Goal: Task Accomplishment & Management: Use online tool/utility

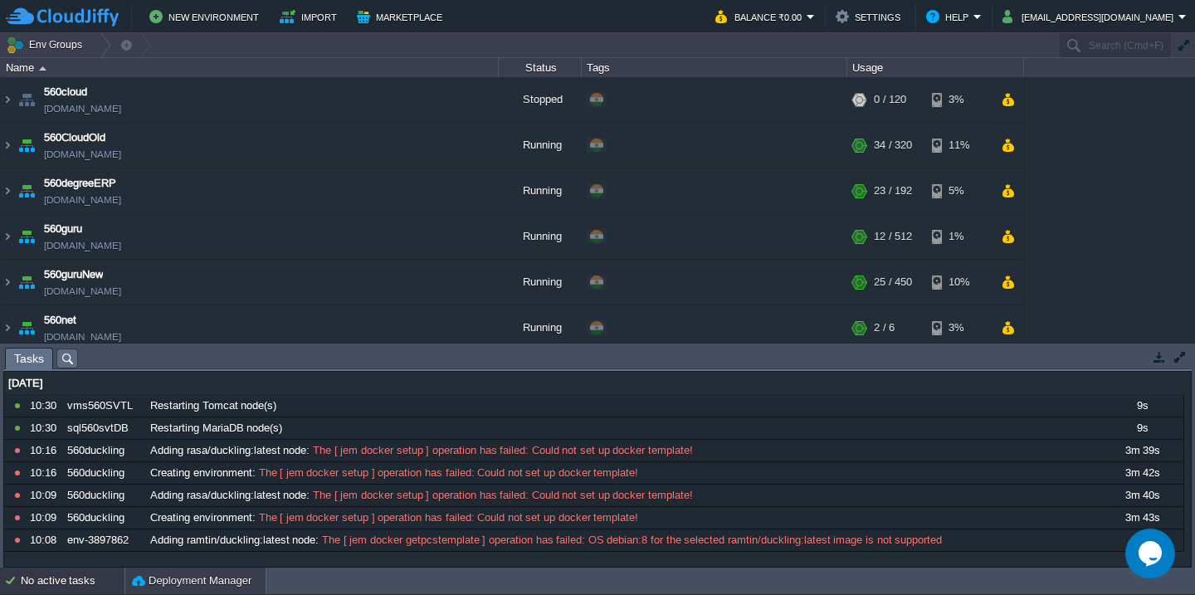
click at [180, 585] on button "Deployment Manager" at bounding box center [192, 581] width 120 height 17
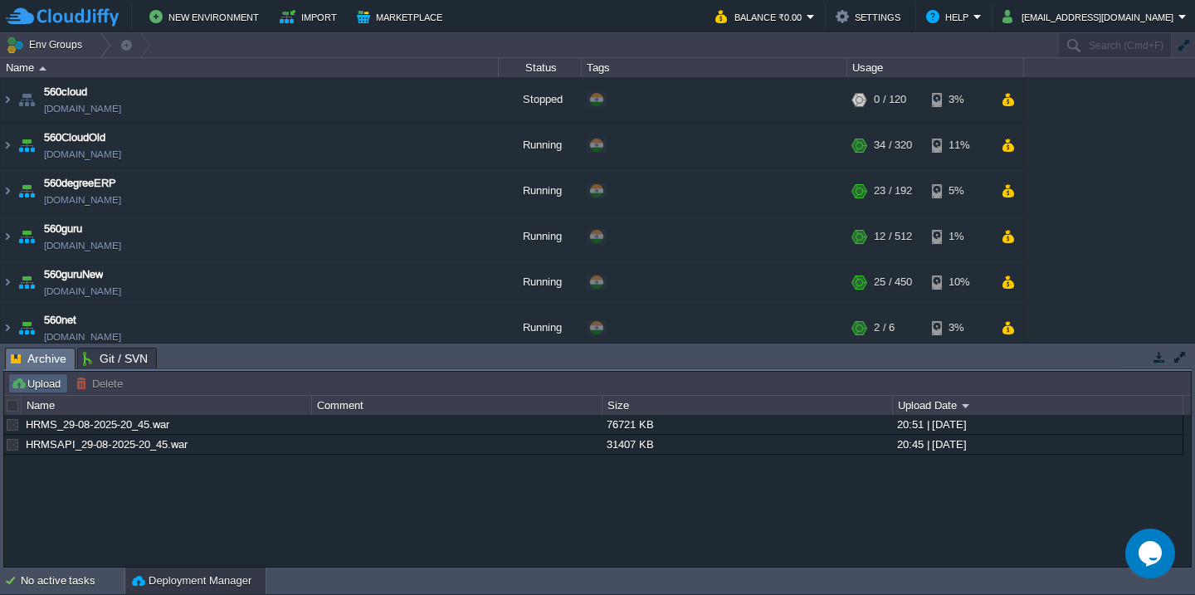
click at [50, 388] on button "Upload" at bounding box center [38, 383] width 55 height 15
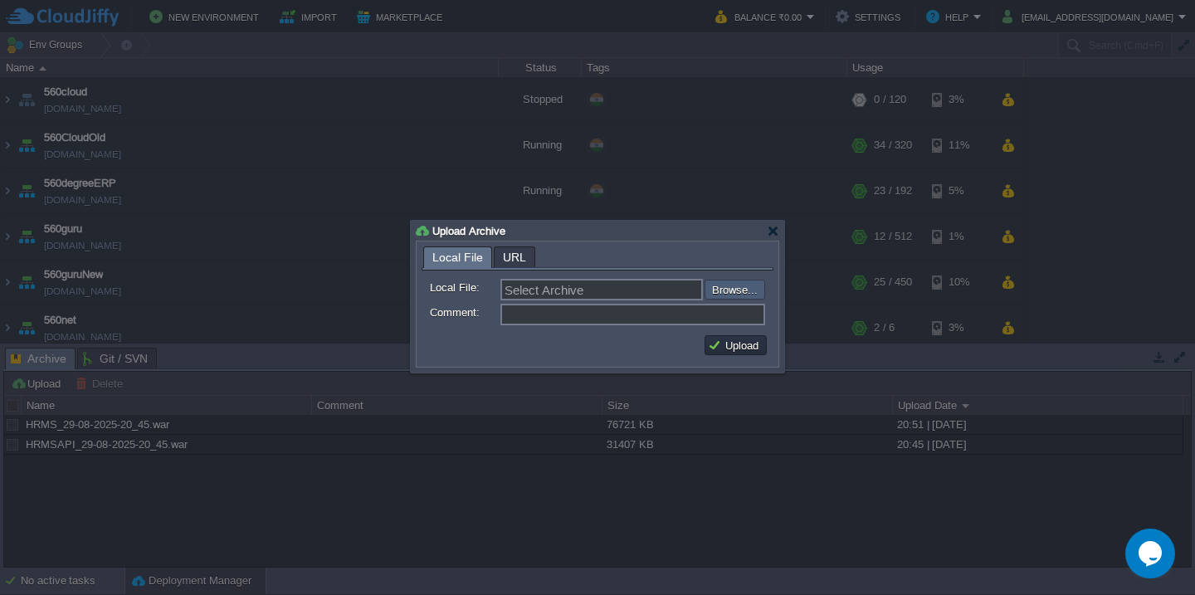
click at [752, 295] on input "file" at bounding box center [660, 290] width 210 height 20
type input "C:\fakepath\guru_source_30_08_25(11.30).war"
type input "guru_source_30_08_25(11.30).war"
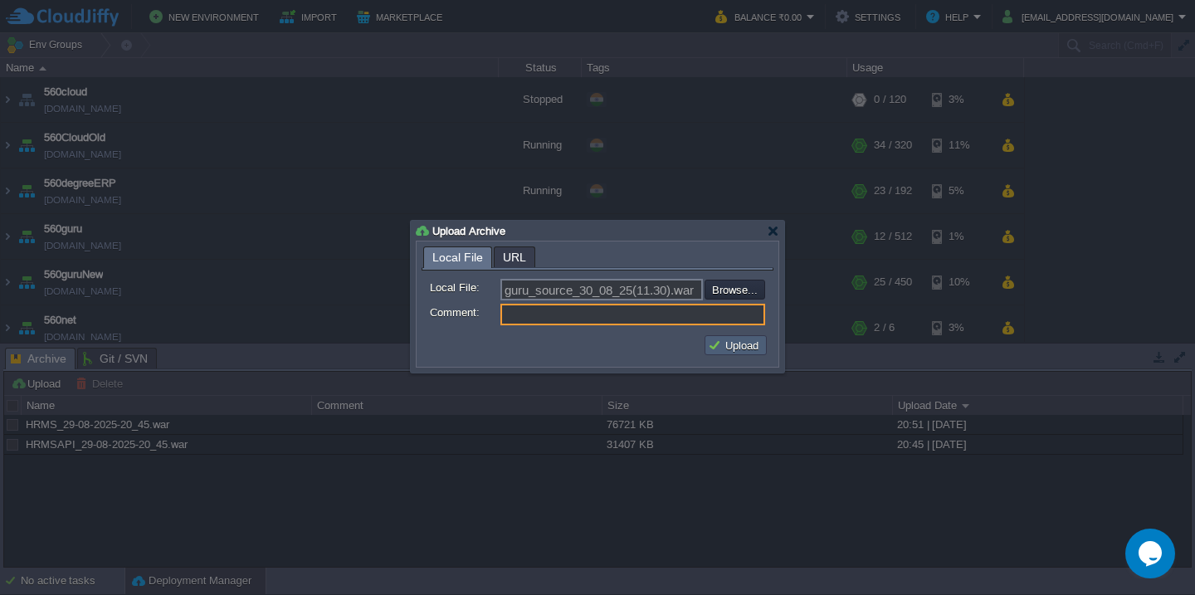
click at [745, 338] on td "Upload" at bounding box center [736, 345] width 62 height 20
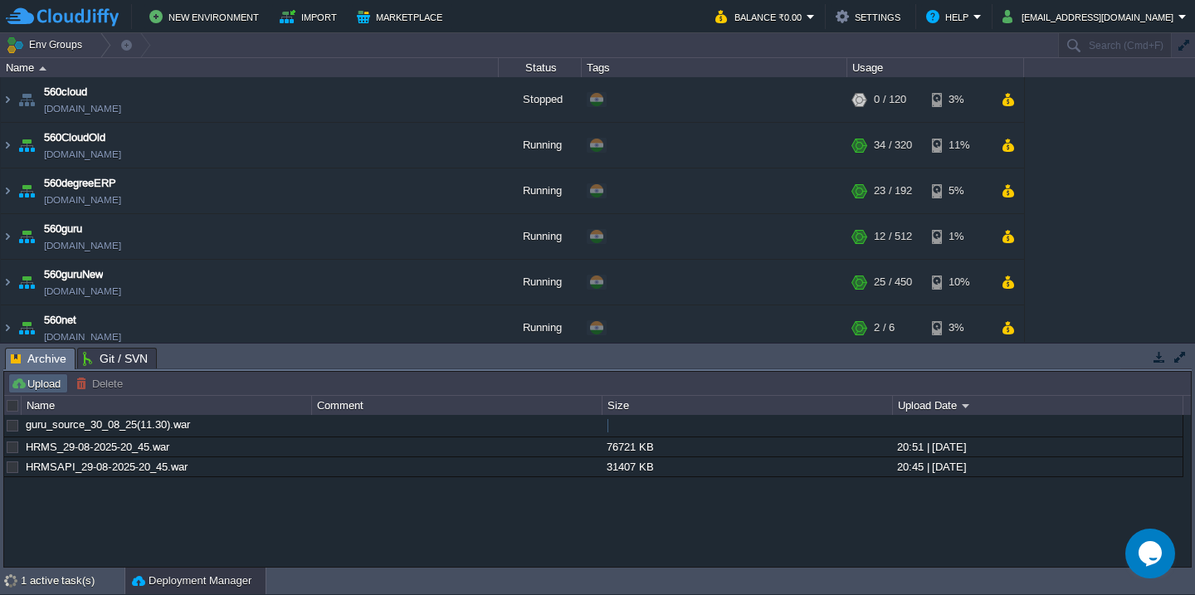
click at [41, 380] on button "Upload" at bounding box center [38, 383] width 55 height 15
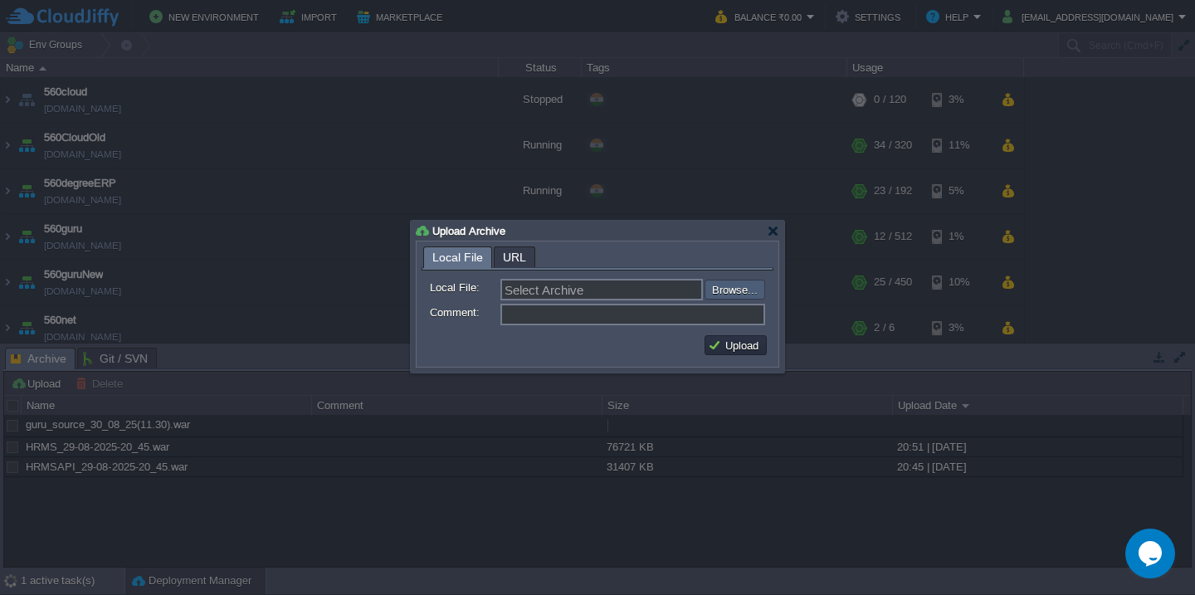
click at [745, 289] on input "file" at bounding box center [660, 290] width 210 height 20
type input "C:\fakepath\VMS-30-8-2025.war"
type input "VMS-30-8-2025.war"
click at [720, 348] on button "Upload" at bounding box center [736, 345] width 56 height 15
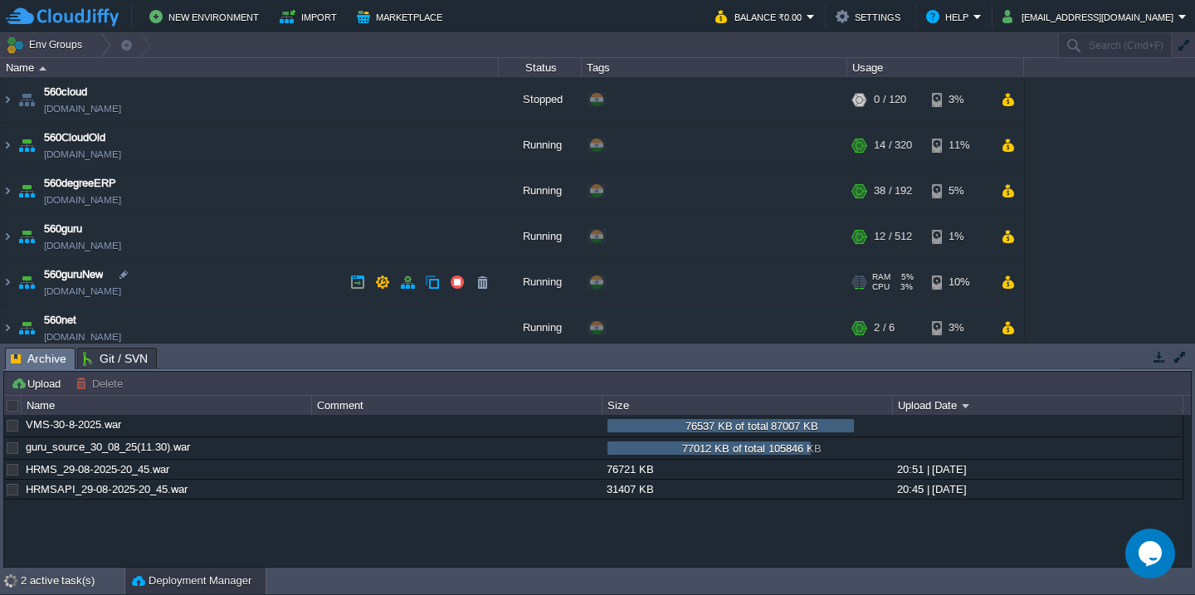
scroll to position [877, 0]
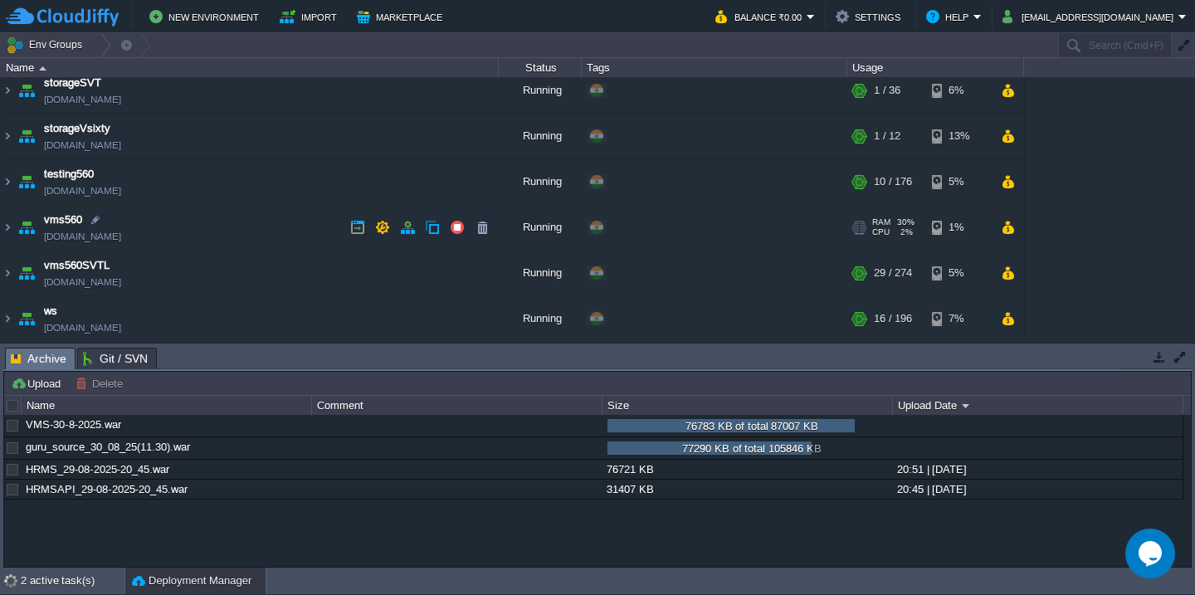
click at [235, 215] on td "vms560 [DOMAIN_NAME]" at bounding box center [250, 228] width 498 height 46
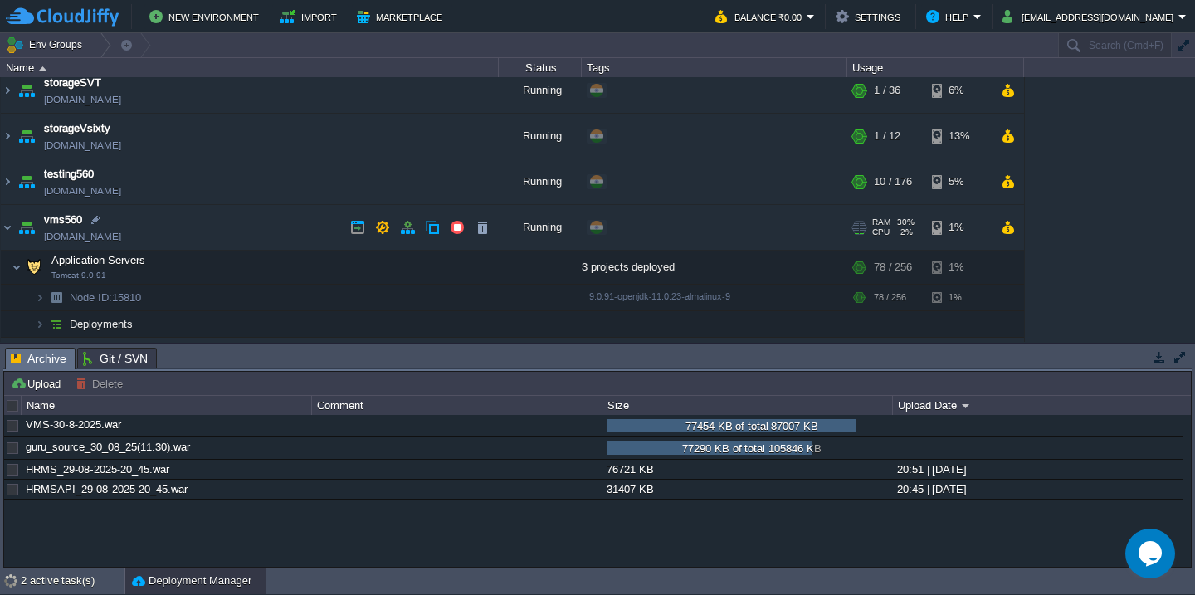
scroll to position [963, 0]
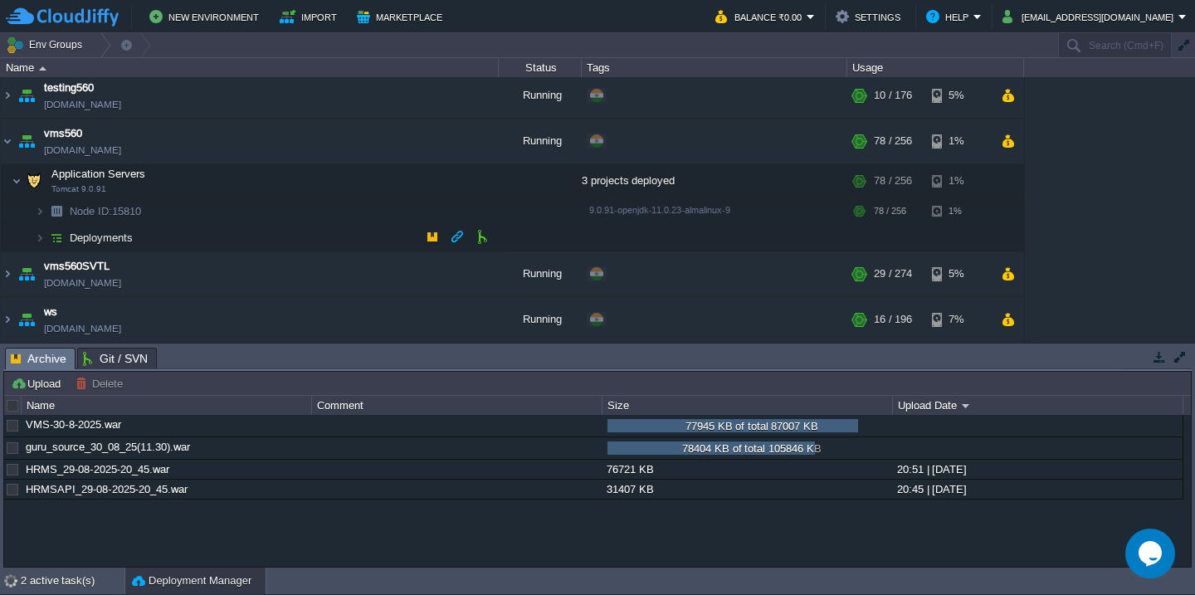
click at [203, 246] on td "Deployments" at bounding box center [250, 238] width 498 height 27
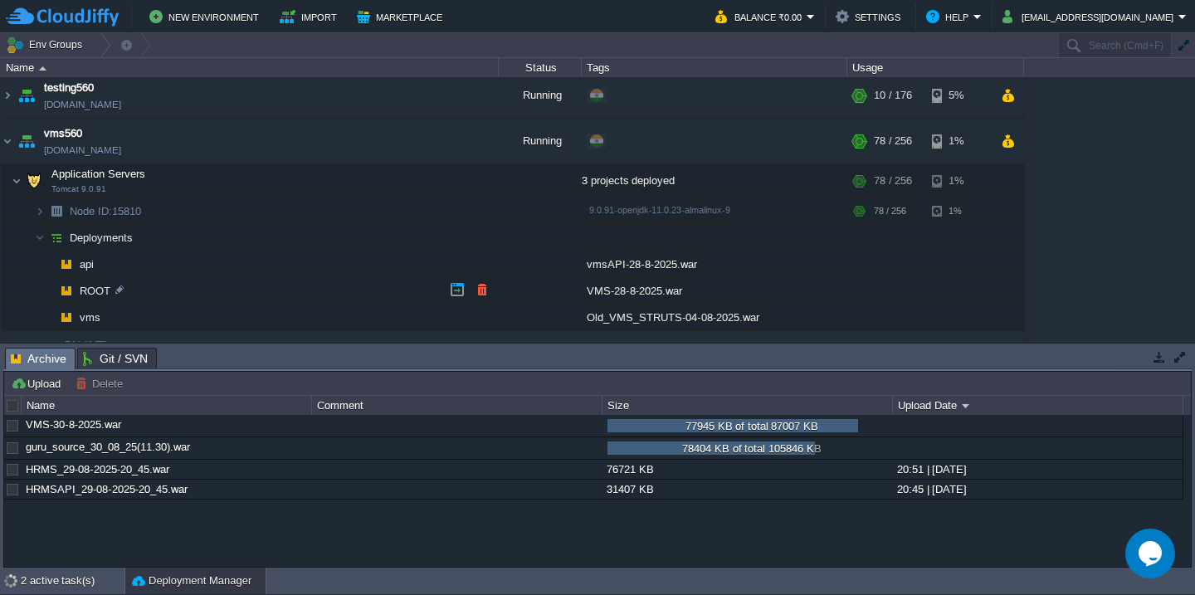
scroll to position [1041, 0]
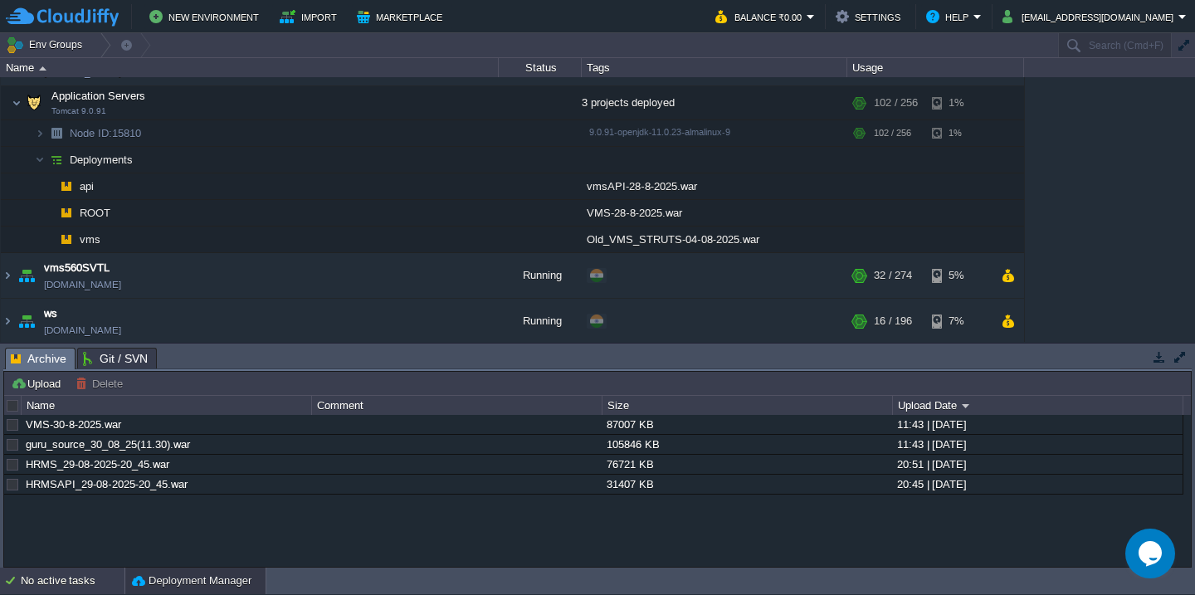
click at [53, 584] on div "No active tasks" at bounding box center [73, 581] width 104 height 27
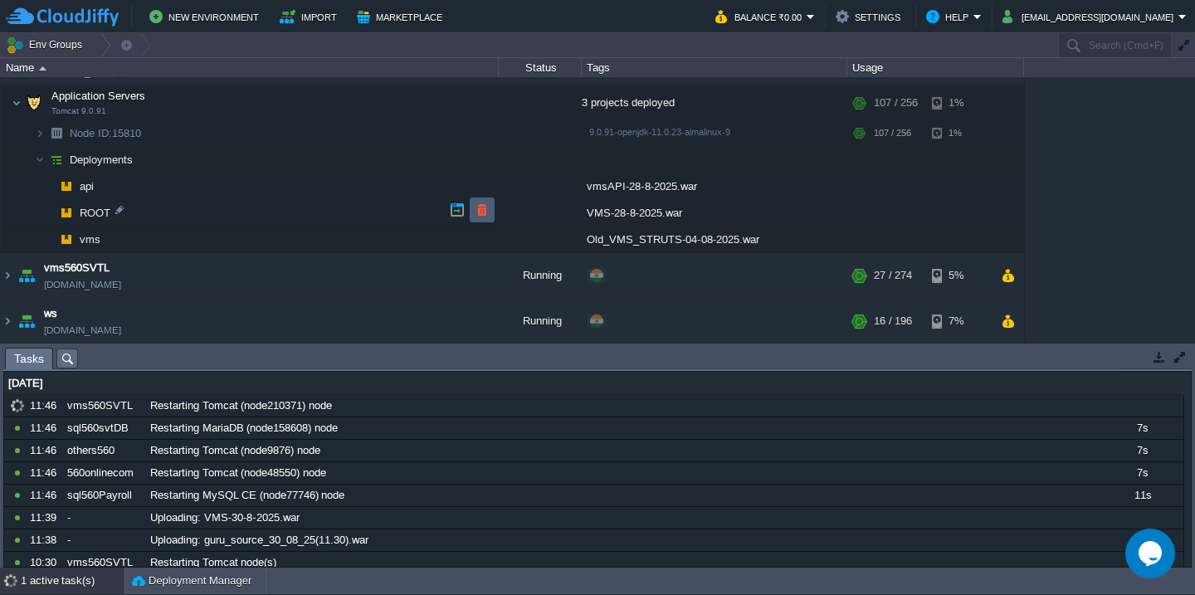
click at [482, 201] on td at bounding box center [482, 210] width 25 height 25
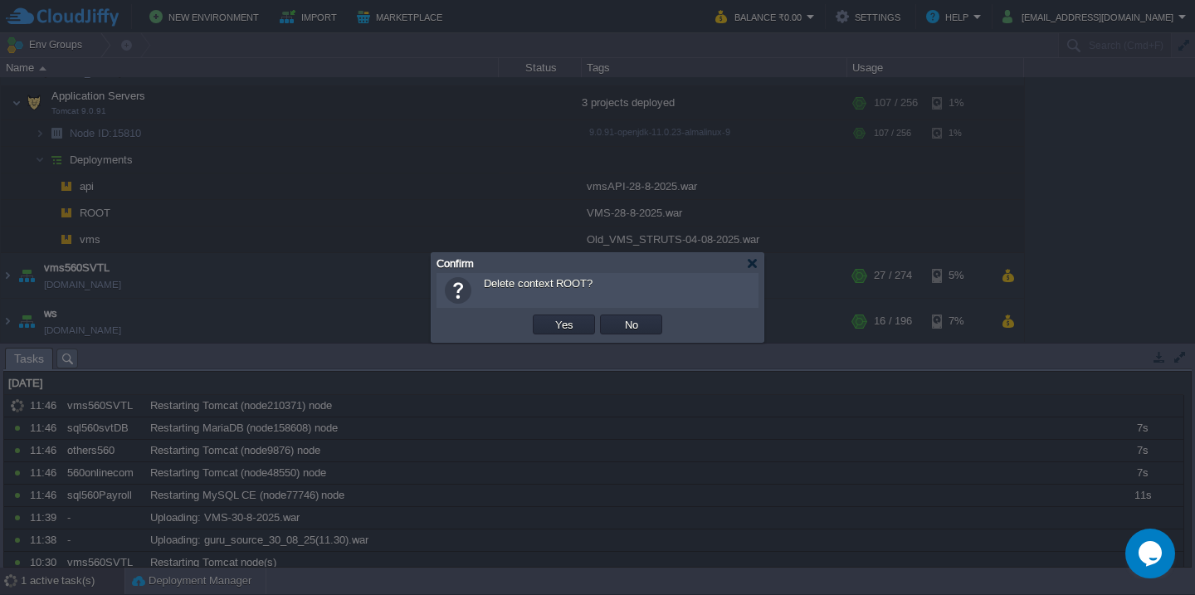
click at [550, 317] on button "Yes" at bounding box center [564, 324] width 28 height 15
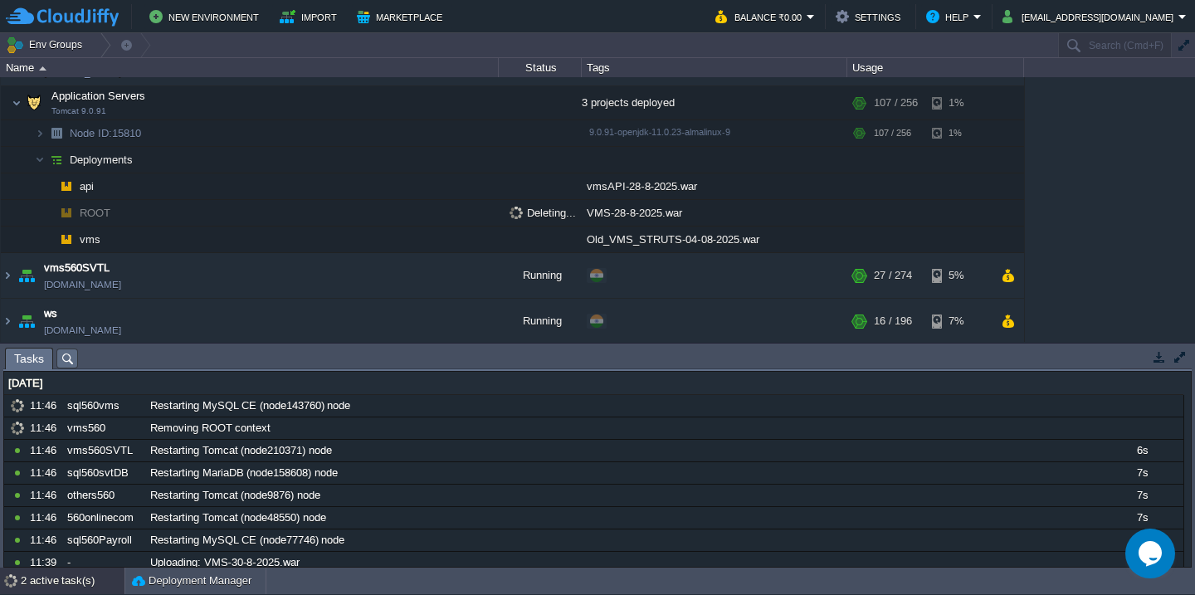
scroll to position [1015, 0]
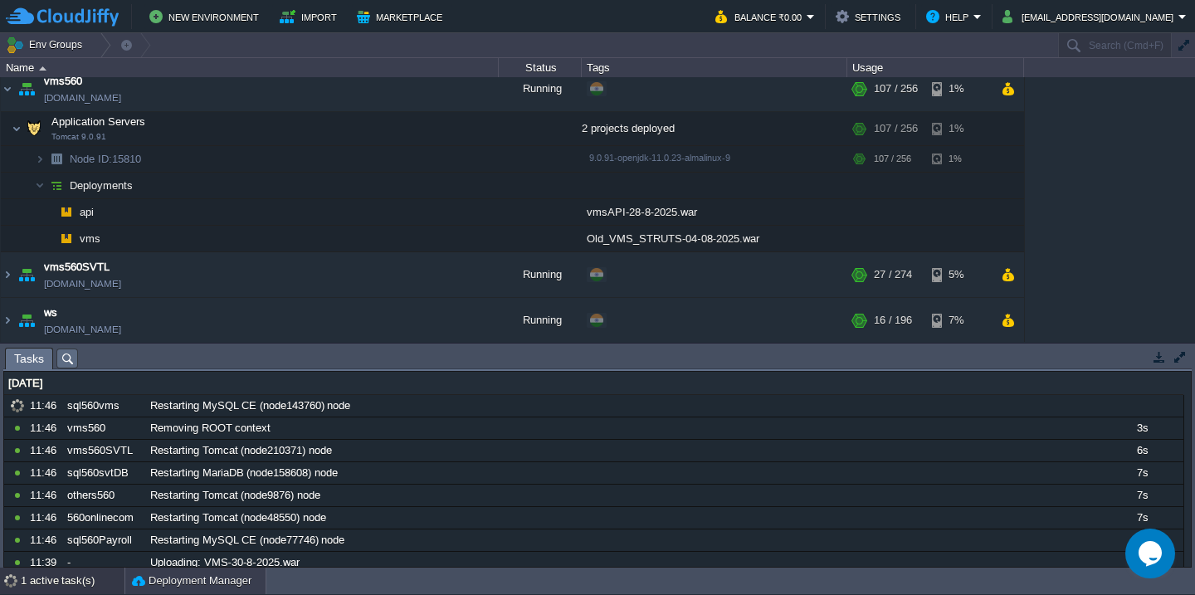
click at [178, 581] on button "Deployment Manager" at bounding box center [192, 581] width 120 height 17
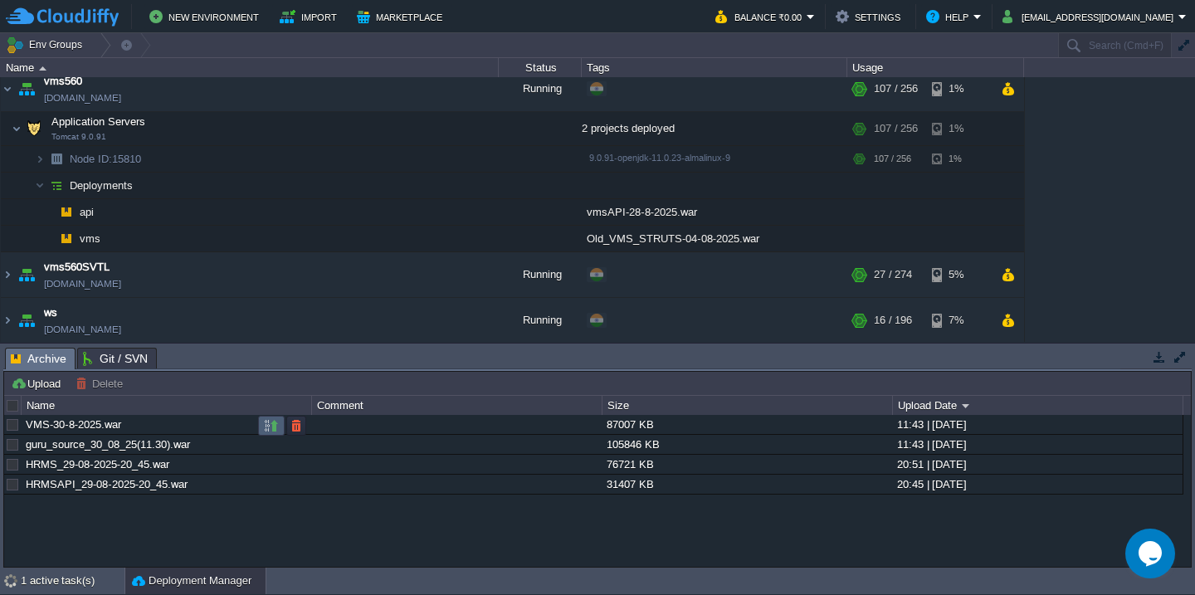
click at [270, 427] on button "button" at bounding box center [271, 425] width 15 height 15
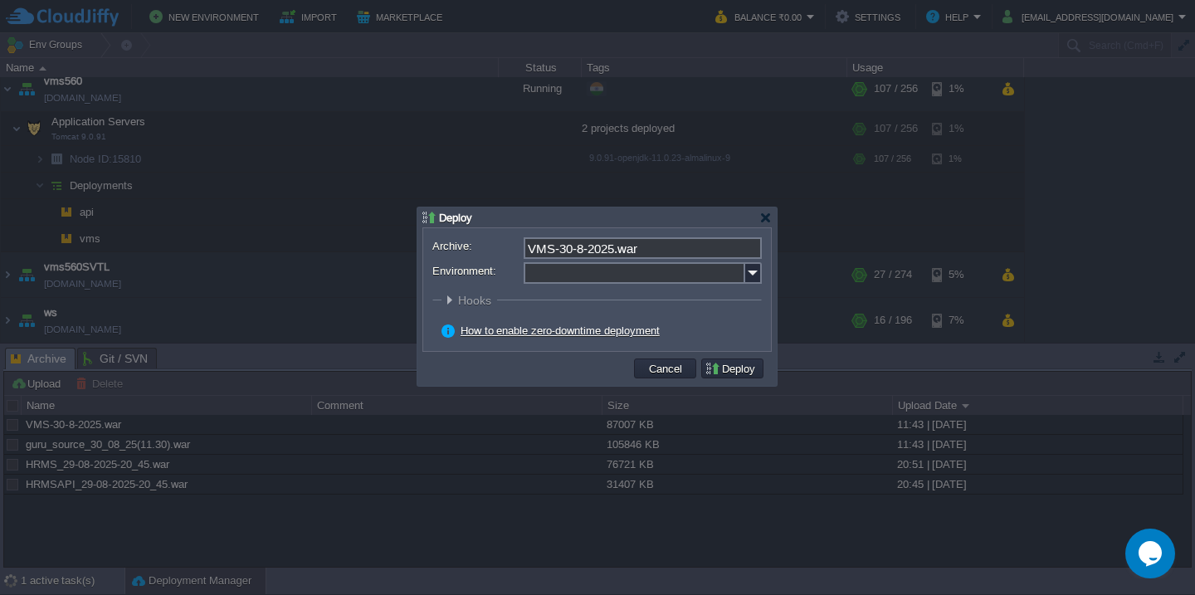
click at [582, 271] on input "Environment:" at bounding box center [635, 273] width 222 height 22
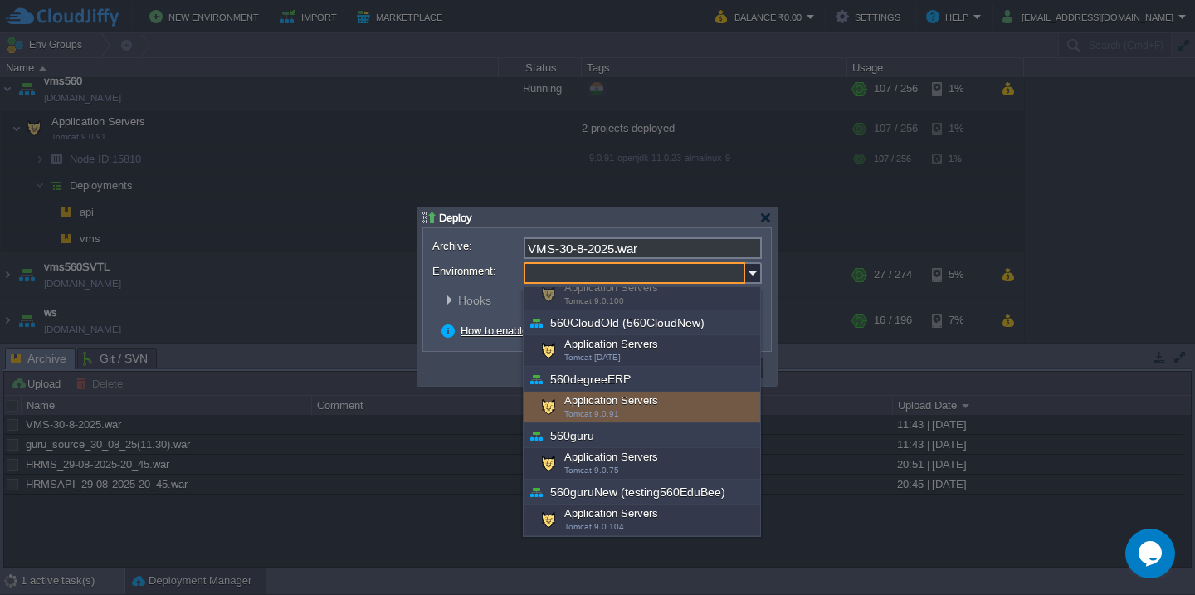
scroll to position [541, 0]
click at [613, 408] on div "Application Servers Tomcat 9.0.91" at bounding box center [642, 408] width 237 height 32
type input "Application Servers (vms560)"
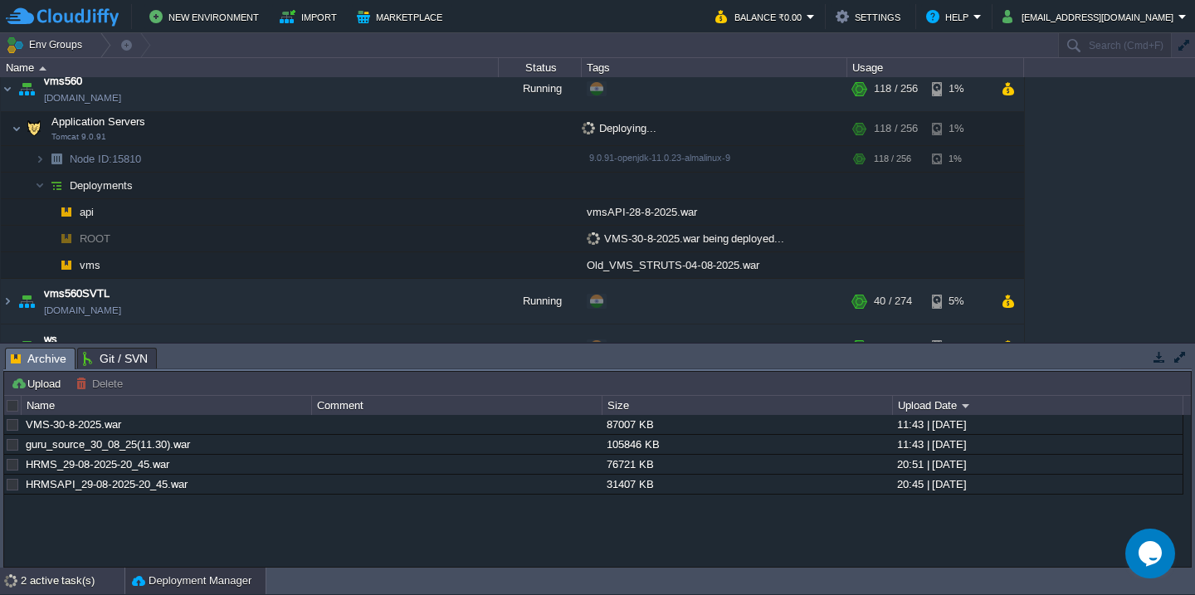
click at [58, 584] on div "2 active task(s)" at bounding box center [73, 581] width 104 height 27
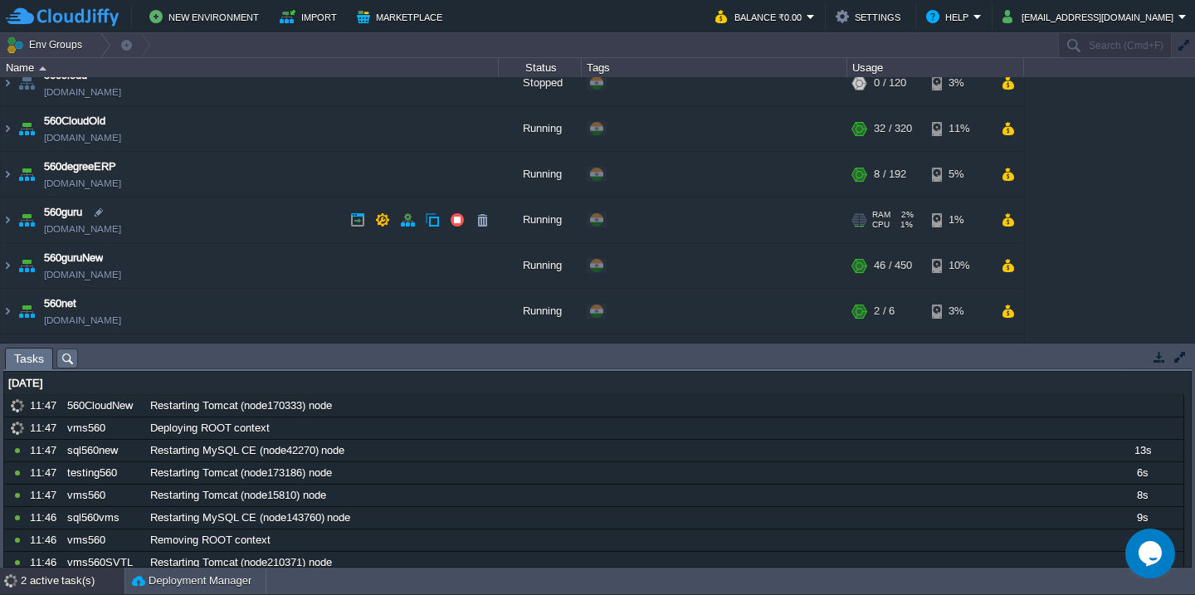
scroll to position [0, 0]
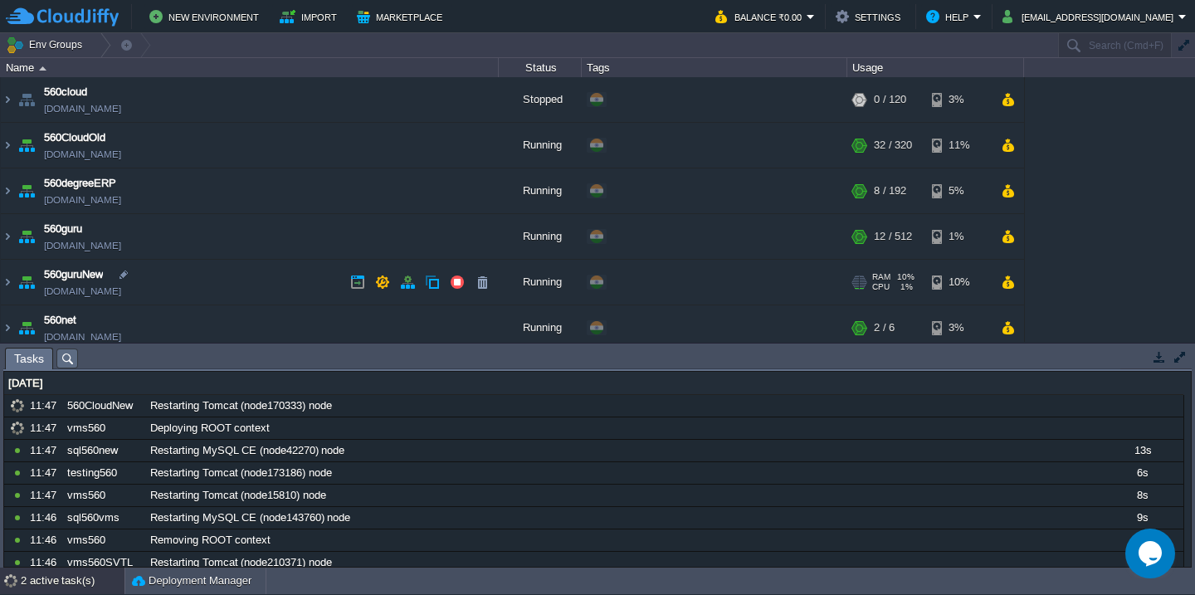
click at [249, 281] on td "560guruNew [DOMAIN_NAME]" at bounding box center [250, 283] width 498 height 46
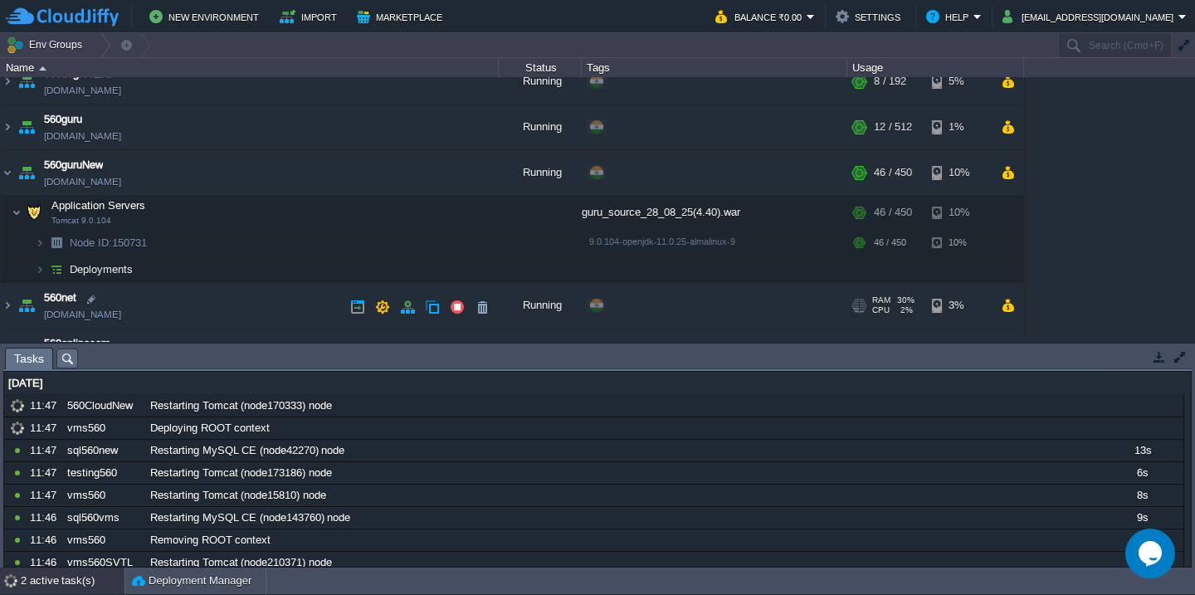
scroll to position [116, 0]
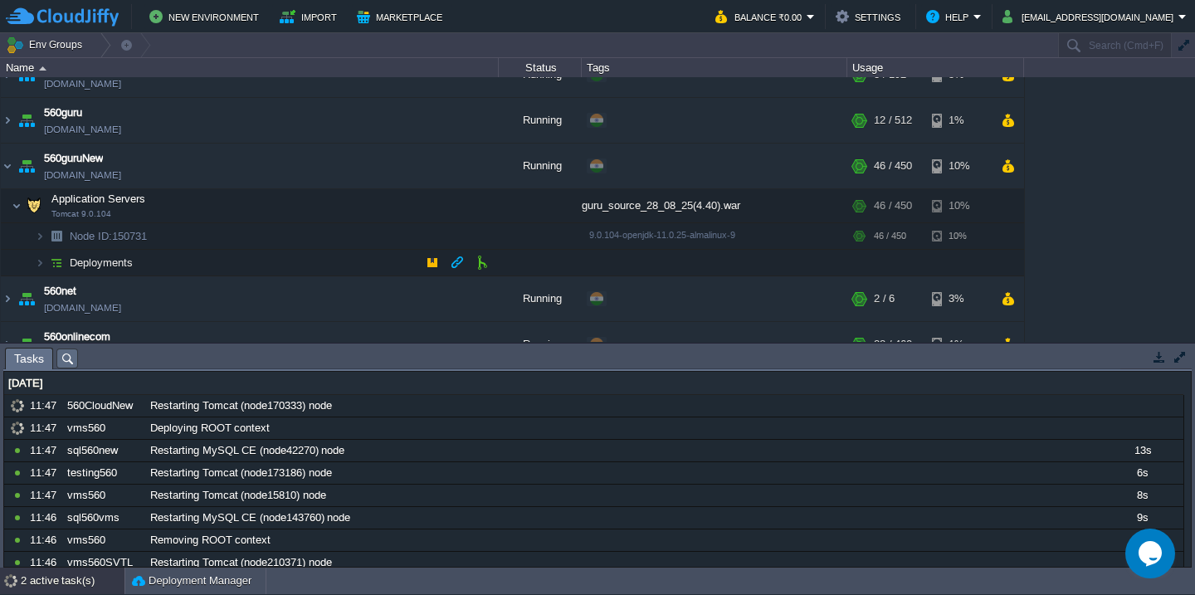
click at [261, 268] on td "Deployments" at bounding box center [250, 263] width 498 height 27
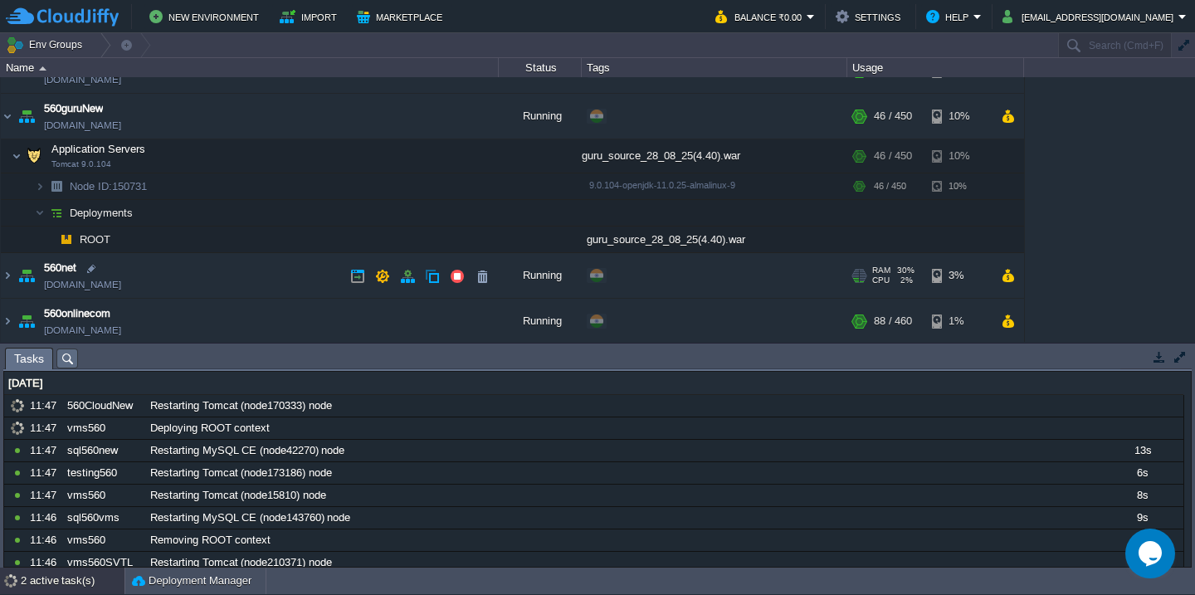
scroll to position [167, 0]
click at [483, 234] on button "button" at bounding box center [482, 238] width 15 height 15
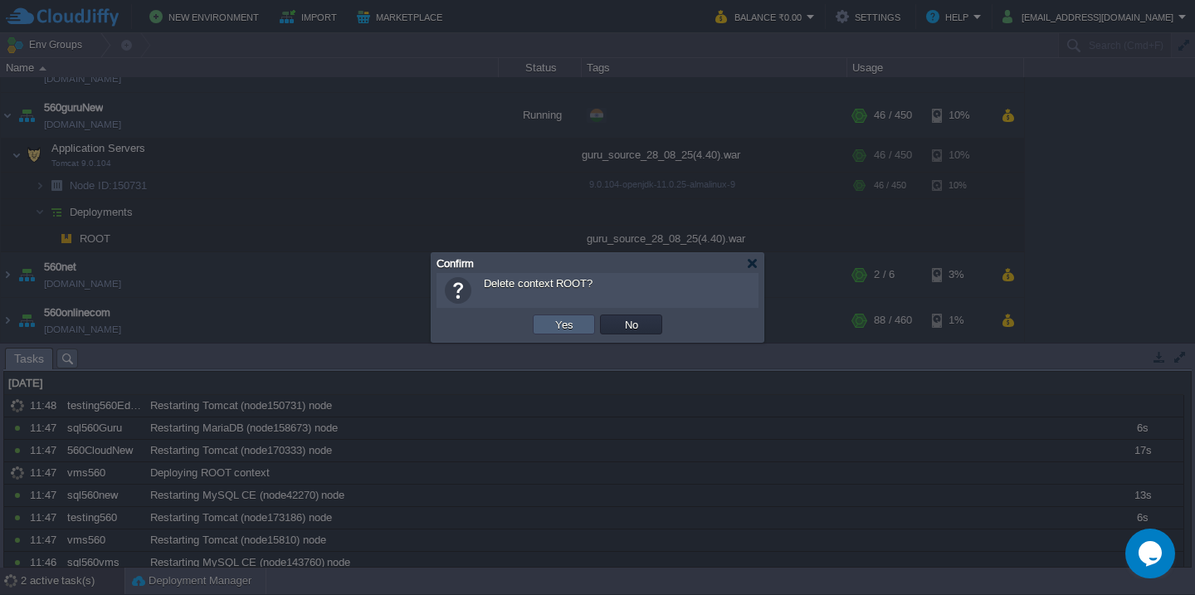
click at [560, 330] on button "Yes" at bounding box center [564, 324] width 28 height 15
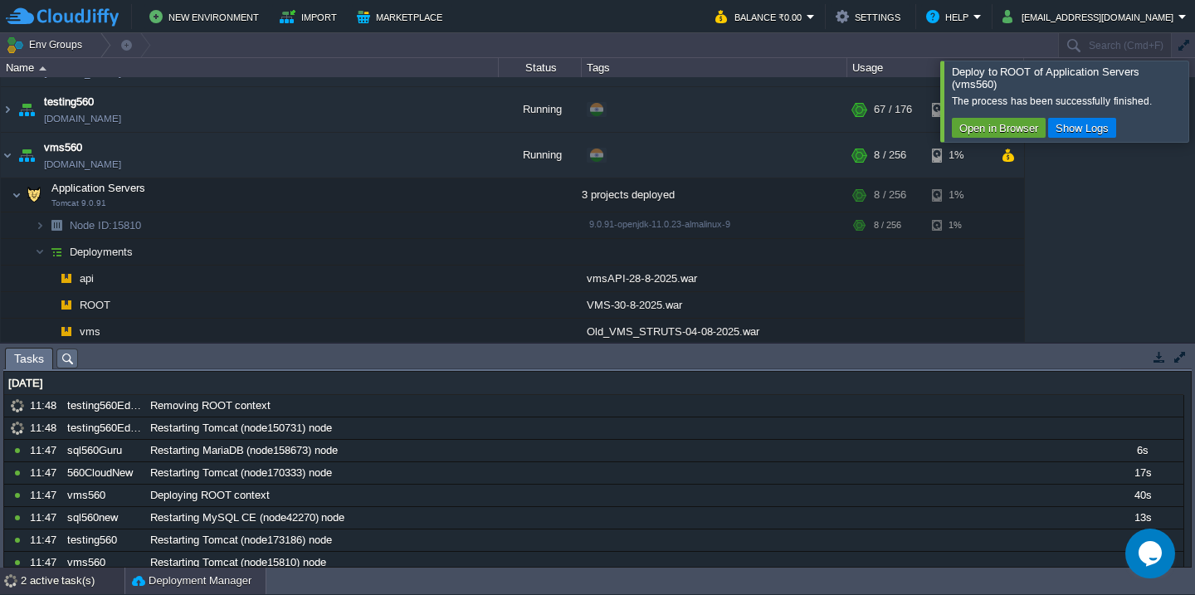
scroll to position [229, 0]
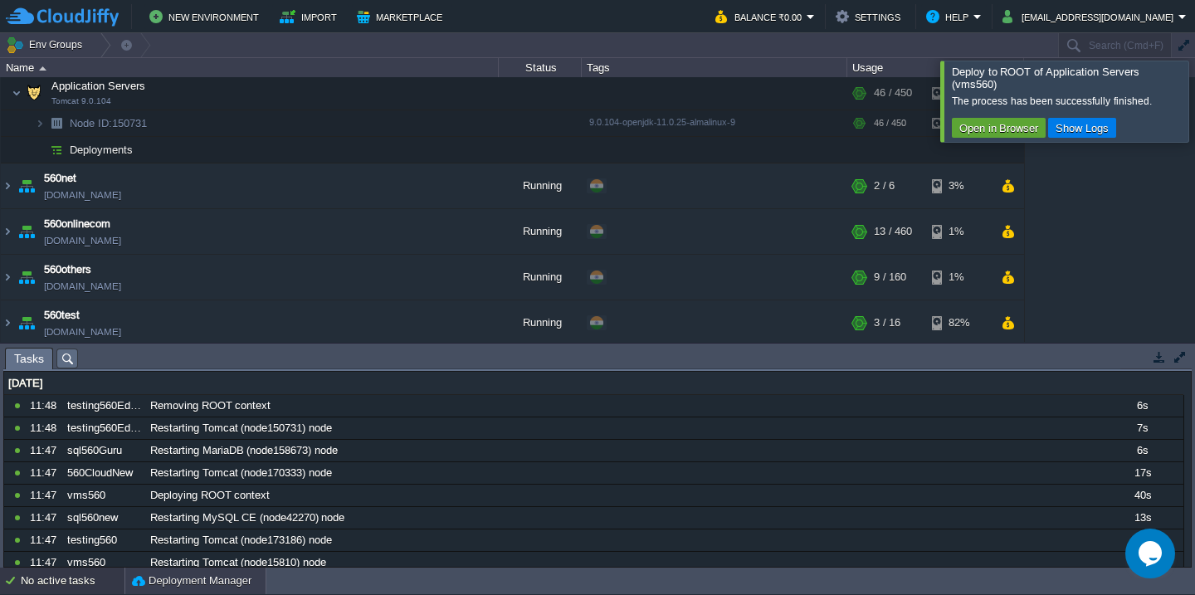
click at [168, 571] on div "Deployment Manager" at bounding box center [195, 581] width 140 height 27
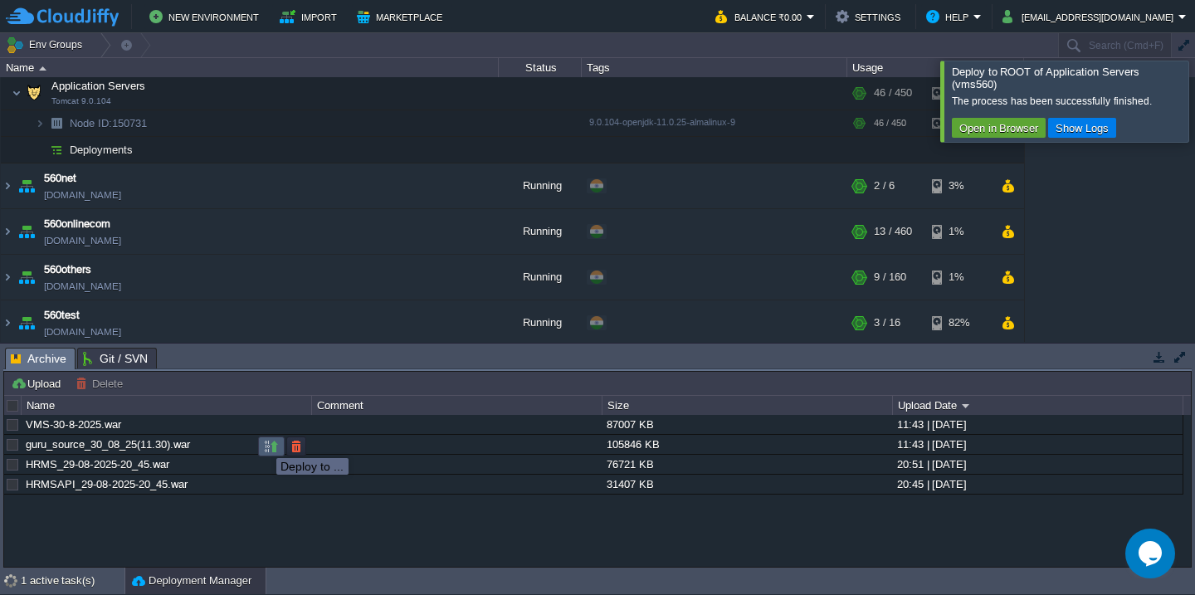
click at [264, 443] on button "button" at bounding box center [271, 446] width 15 height 15
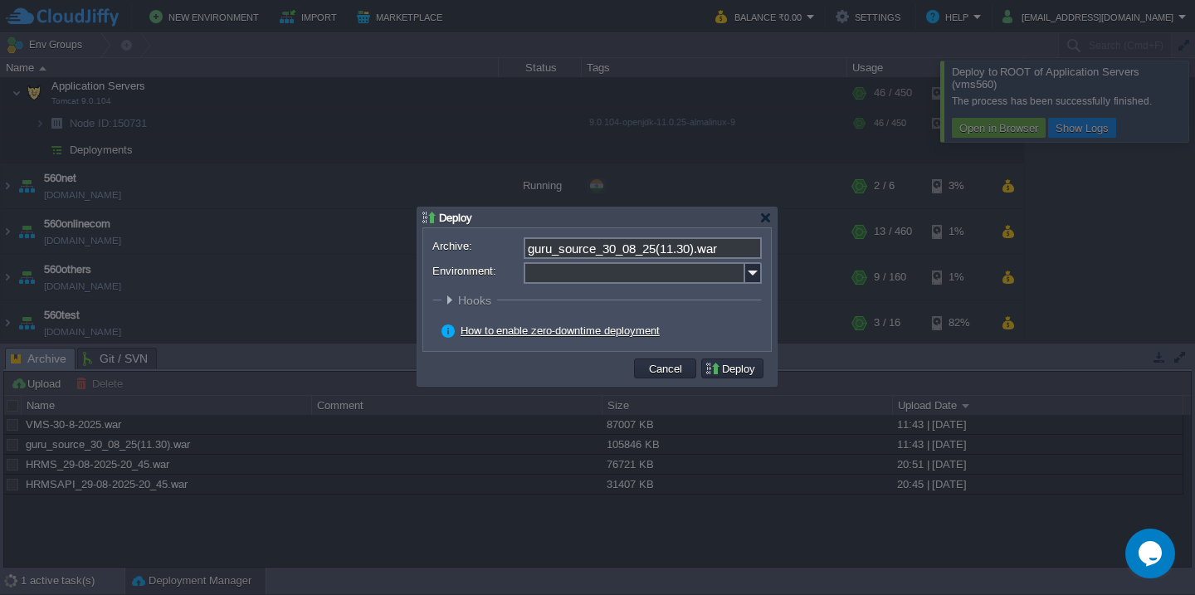
click at [573, 268] on input "Environment:" at bounding box center [635, 273] width 222 height 22
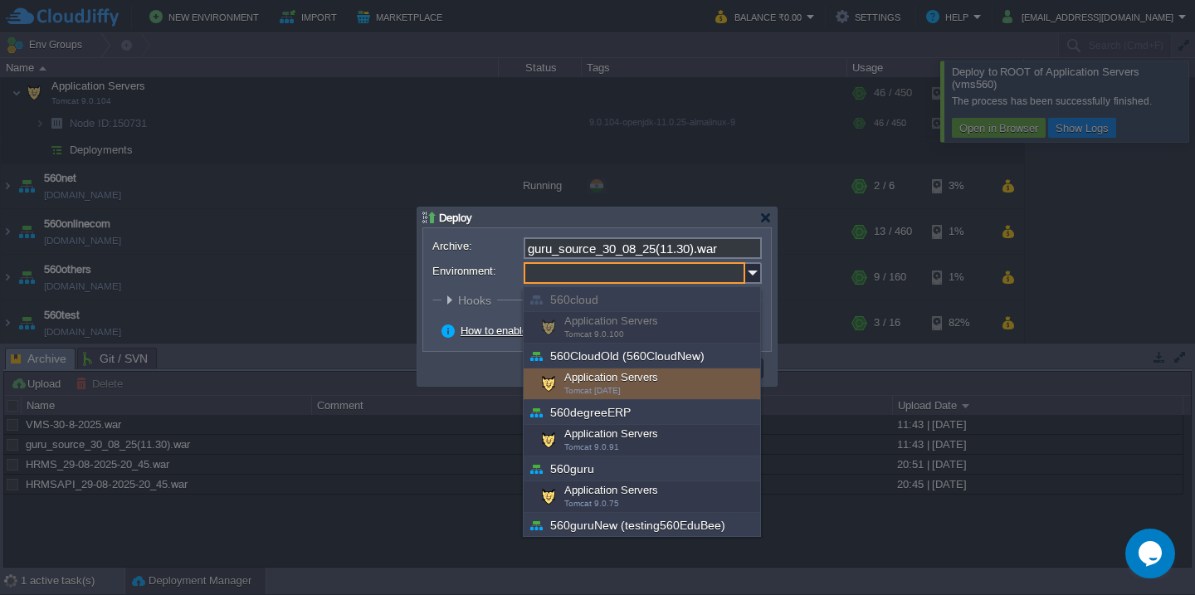
scroll to position [143, 0]
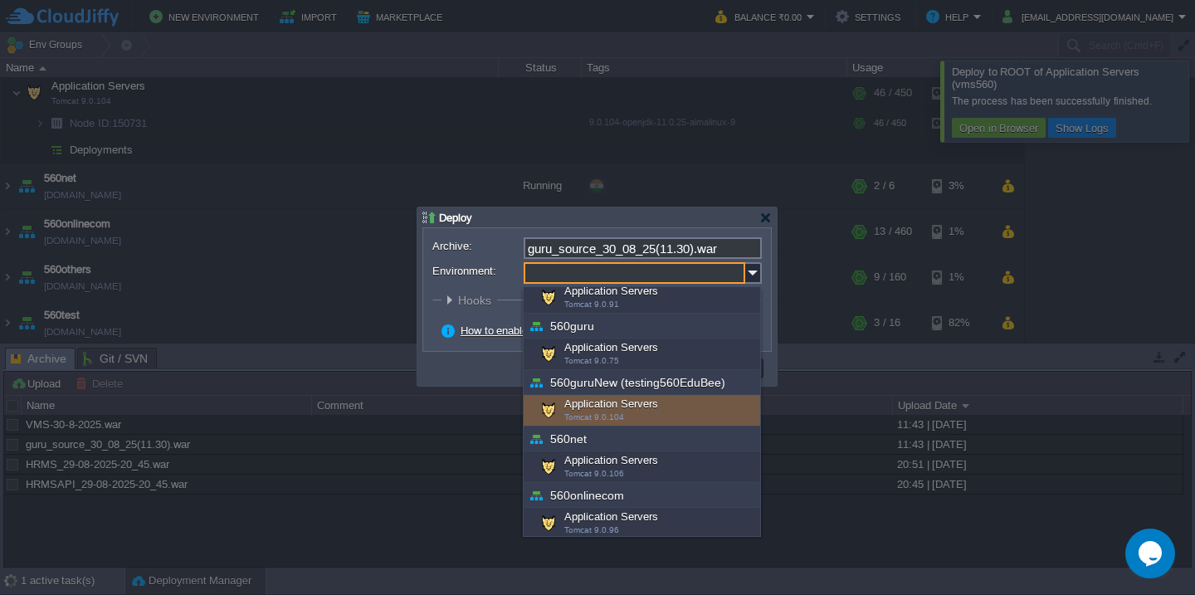
click at [586, 408] on div "Application Servers Tomcat 9.0.104" at bounding box center [642, 411] width 237 height 32
type input "Application Servers (560guruNew (testing560EduBee))"
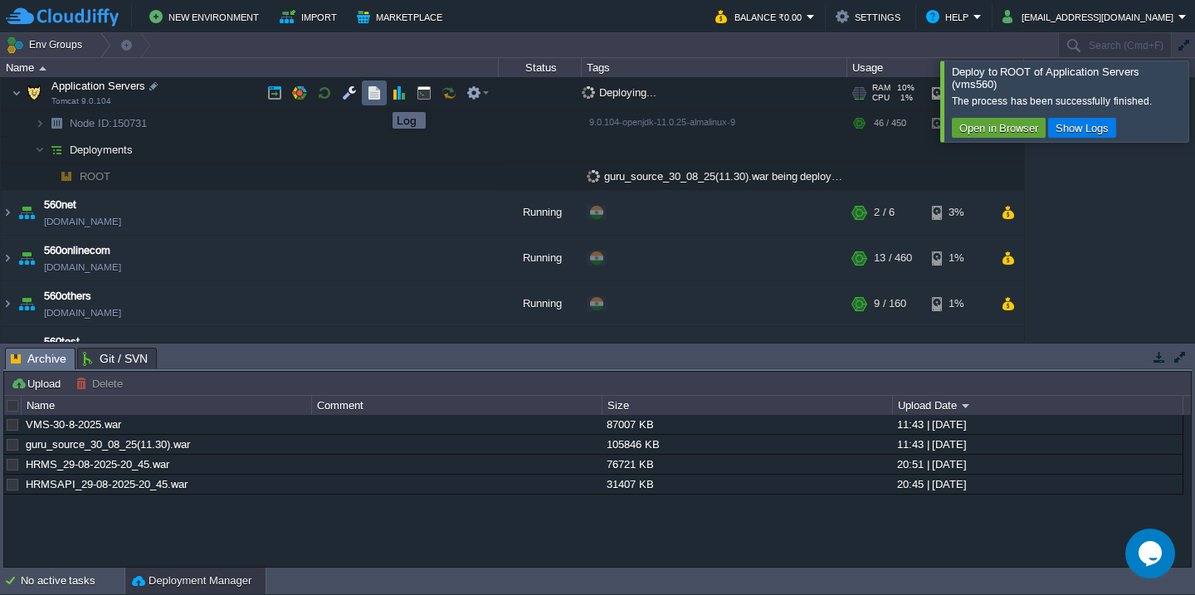
click at [379, 97] on button "button" at bounding box center [374, 92] width 15 height 15
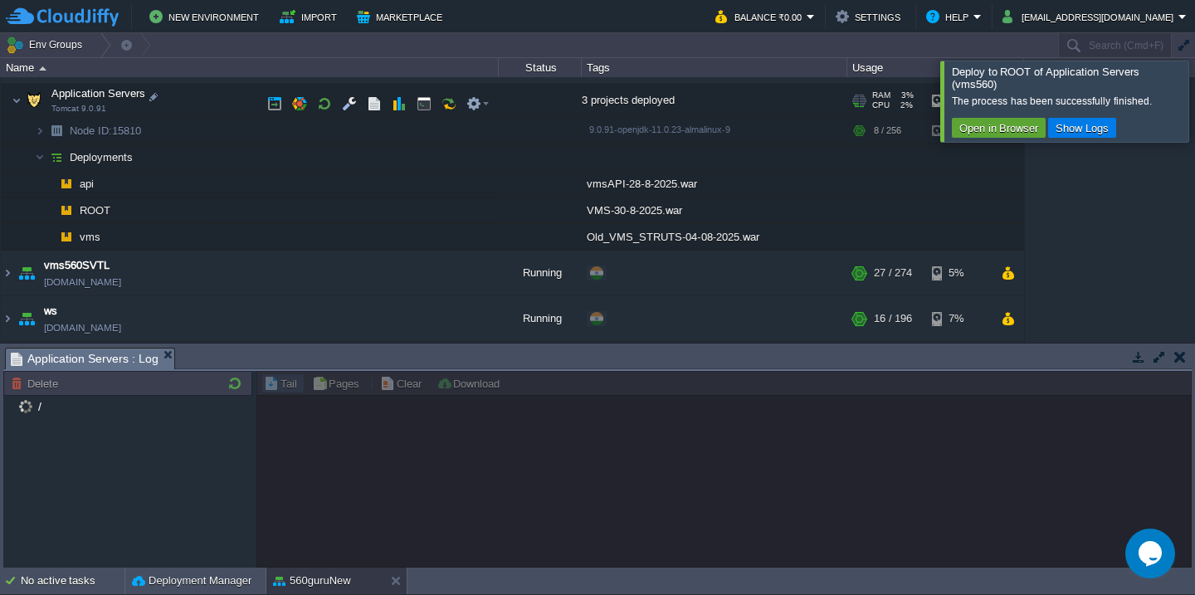
scroll to position [1153, 0]
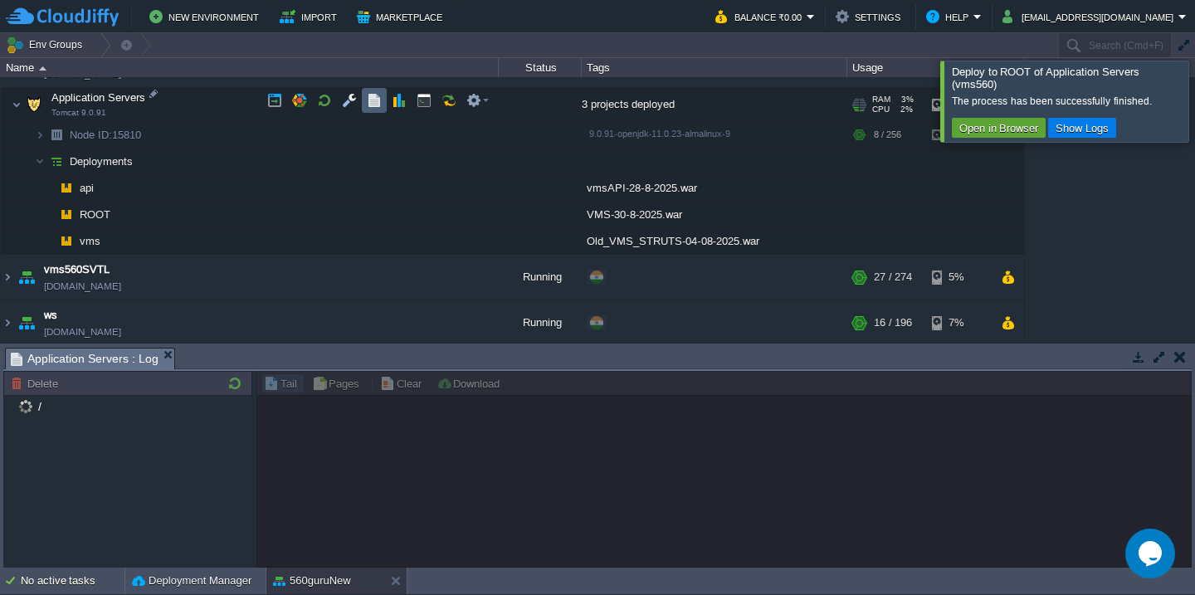
click at [374, 105] on button "button" at bounding box center [374, 100] width 15 height 15
click at [321, 581] on button "560guruNew" at bounding box center [312, 581] width 78 height 17
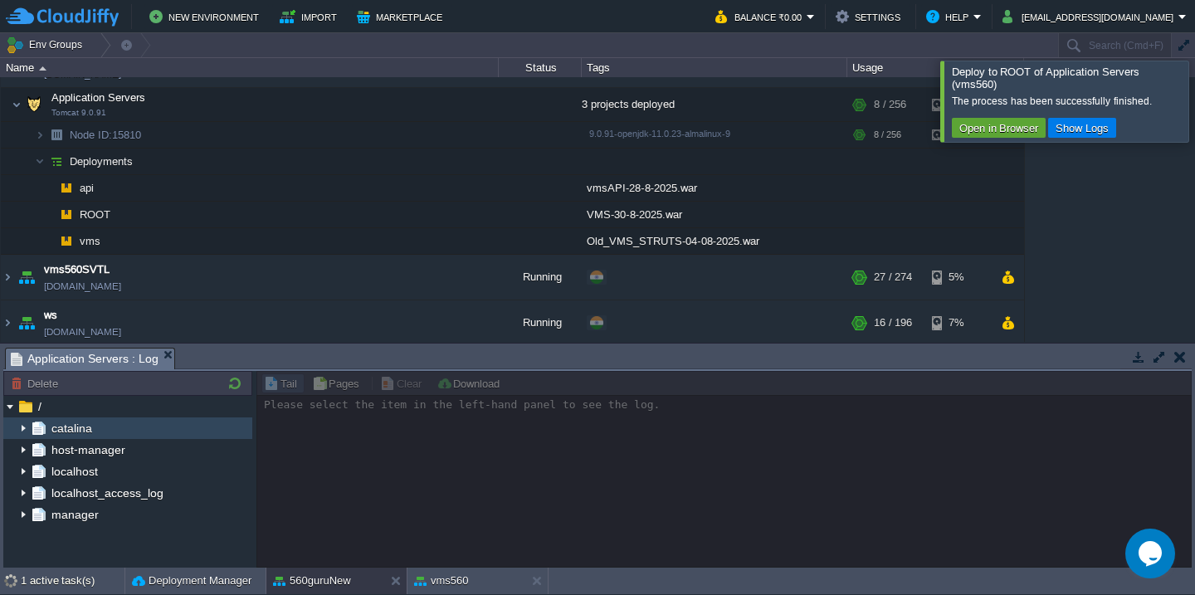
click at [20, 426] on img at bounding box center [23, 429] width 13 height 22
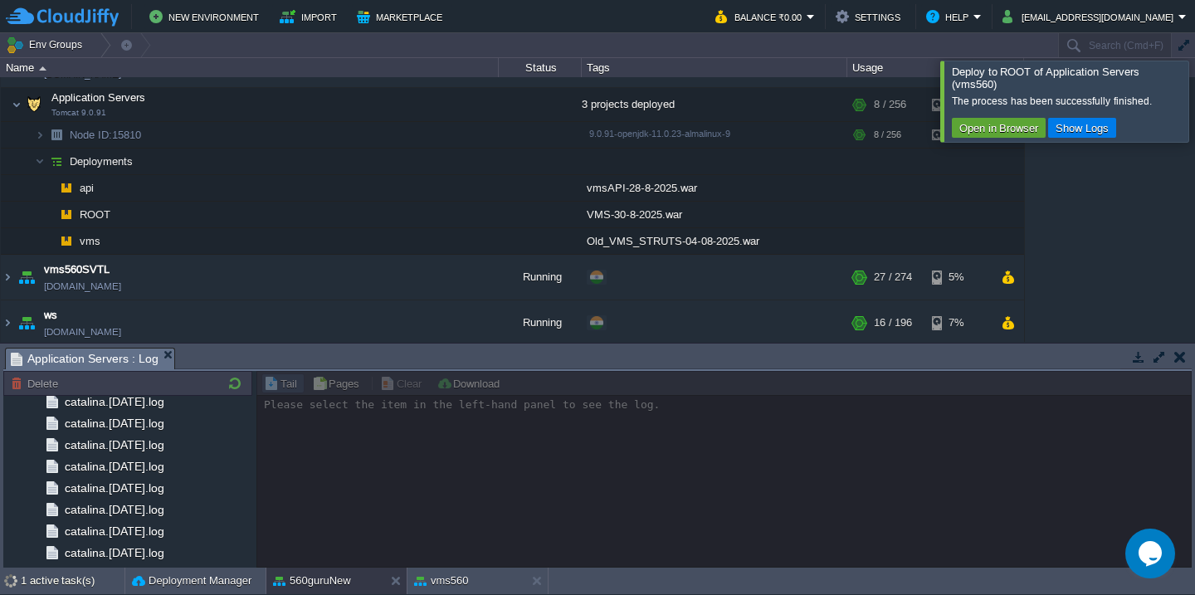
scroll to position [1944, 0]
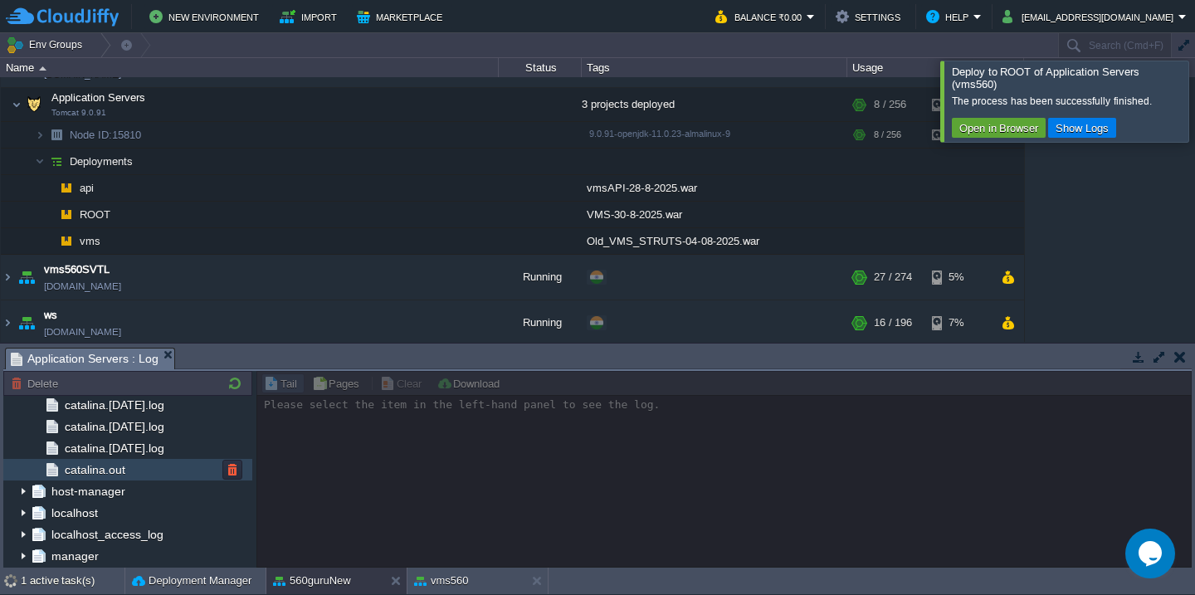
click at [164, 473] on div "catalina.out" at bounding box center [127, 470] width 249 height 22
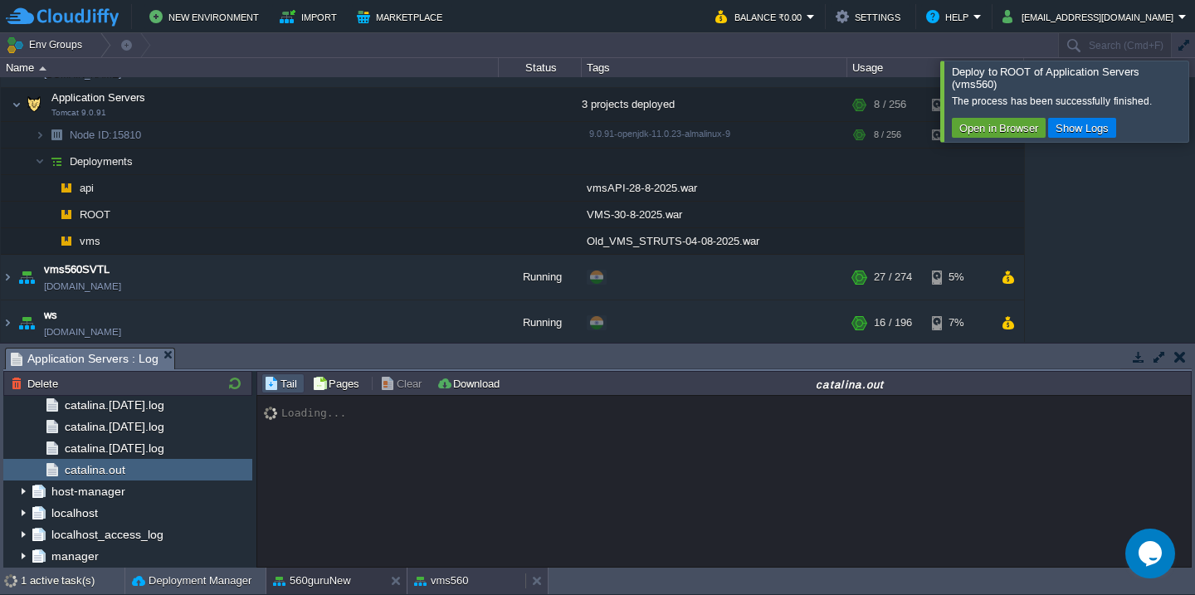
click at [438, 580] on button "vms560" at bounding box center [441, 581] width 55 height 17
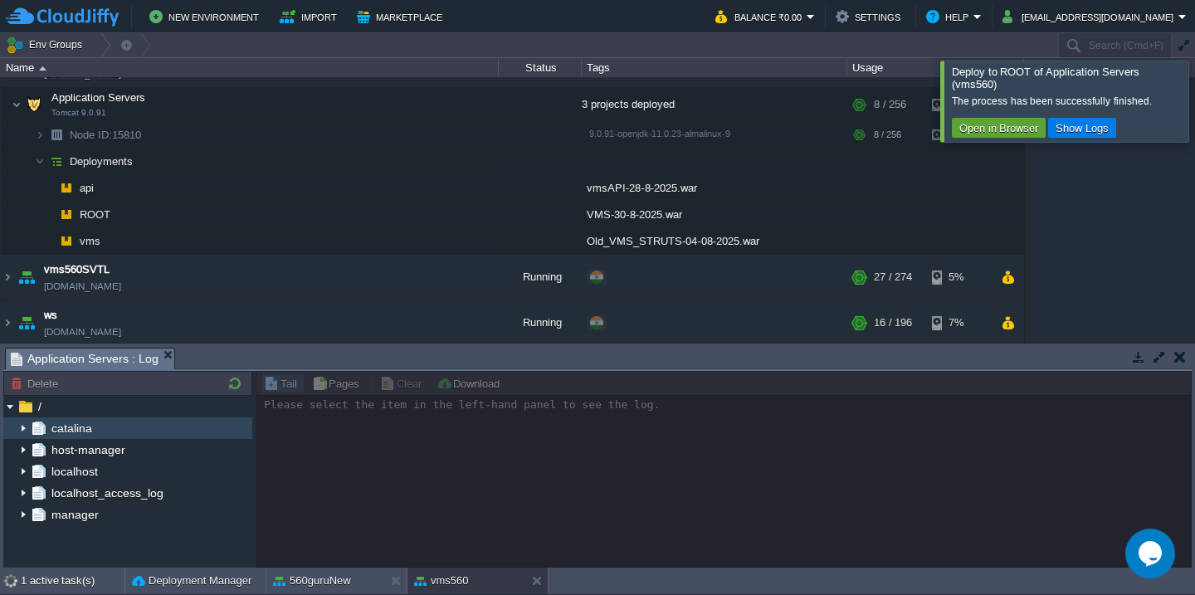
click at [23, 428] on img at bounding box center [23, 429] width 13 height 22
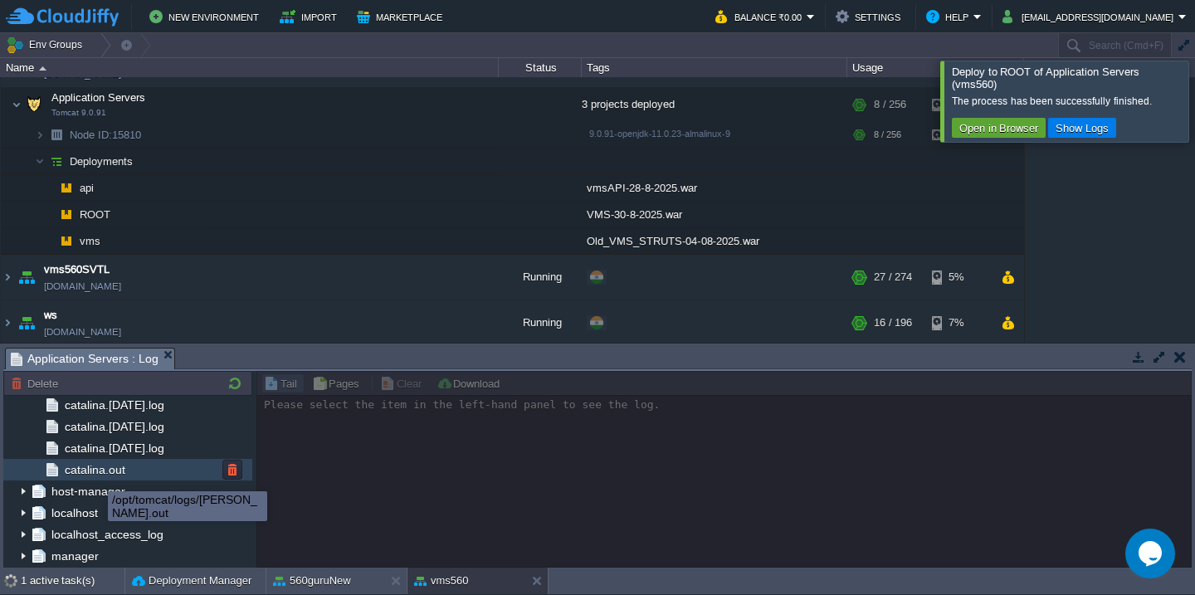
click at [110, 467] on span "catalina.out" at bounding box center [94, 469] width 66 height 15
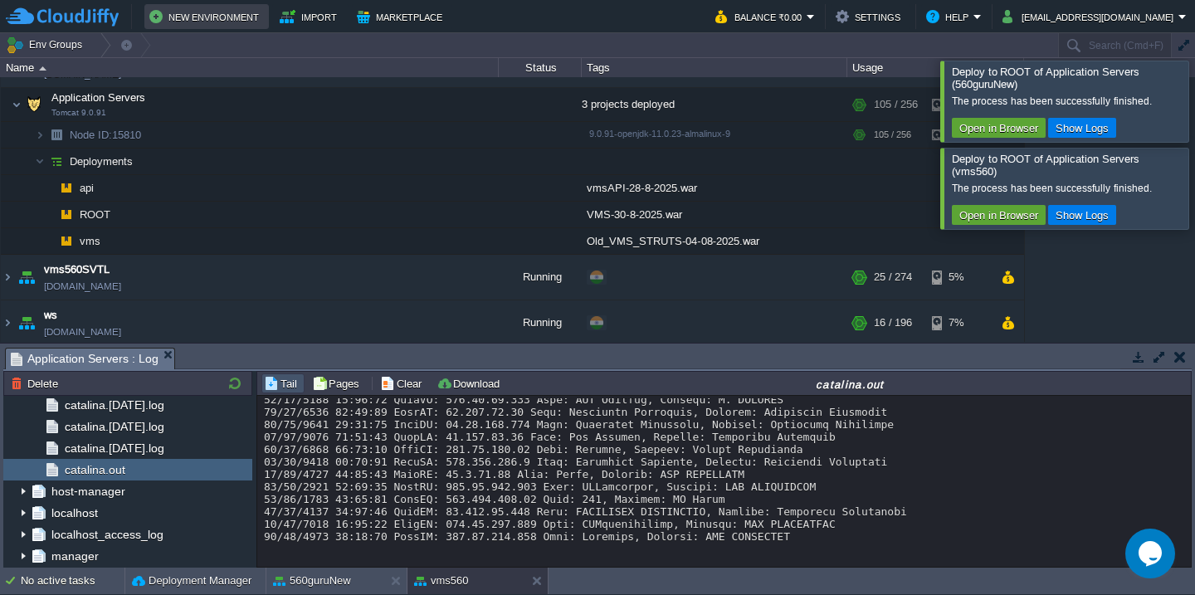
scroll to position [227, 0]
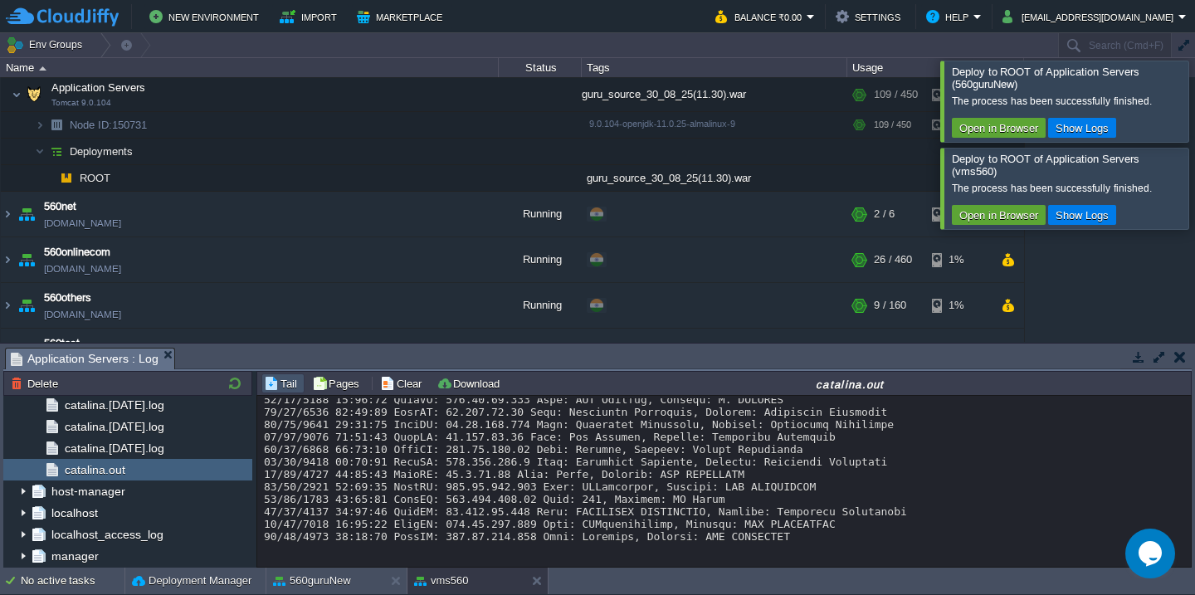
click at [396, 380] on button "Clear" at bounding box center [403, 383] width 46 height 15
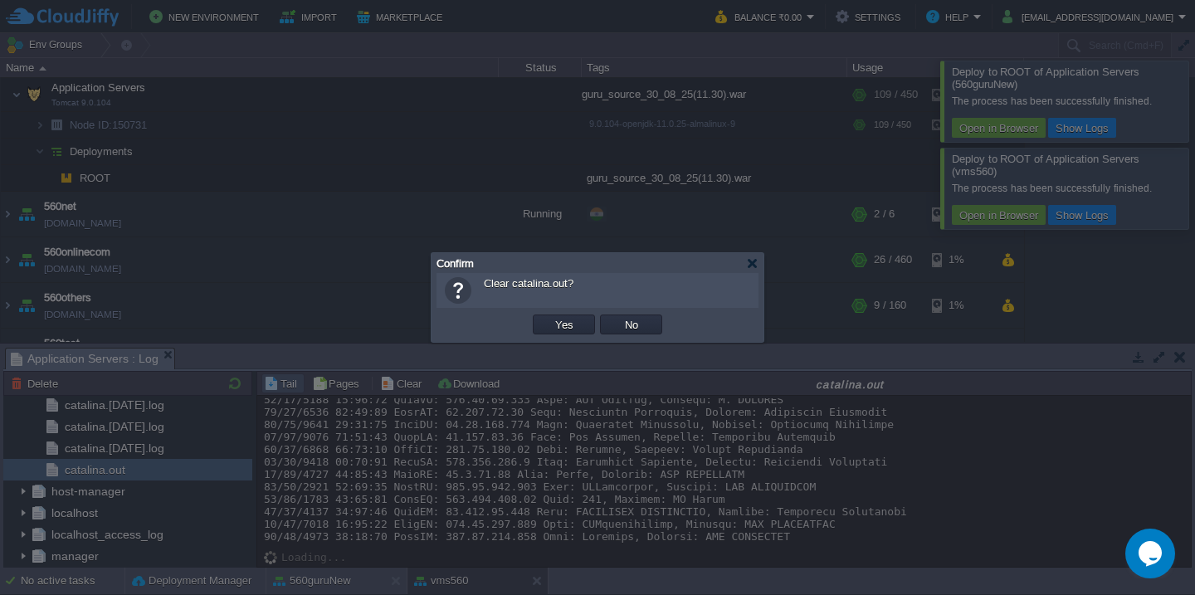
click at [550, 317] on button "Yes" at bounding box center [564, 324] width 28 height 15
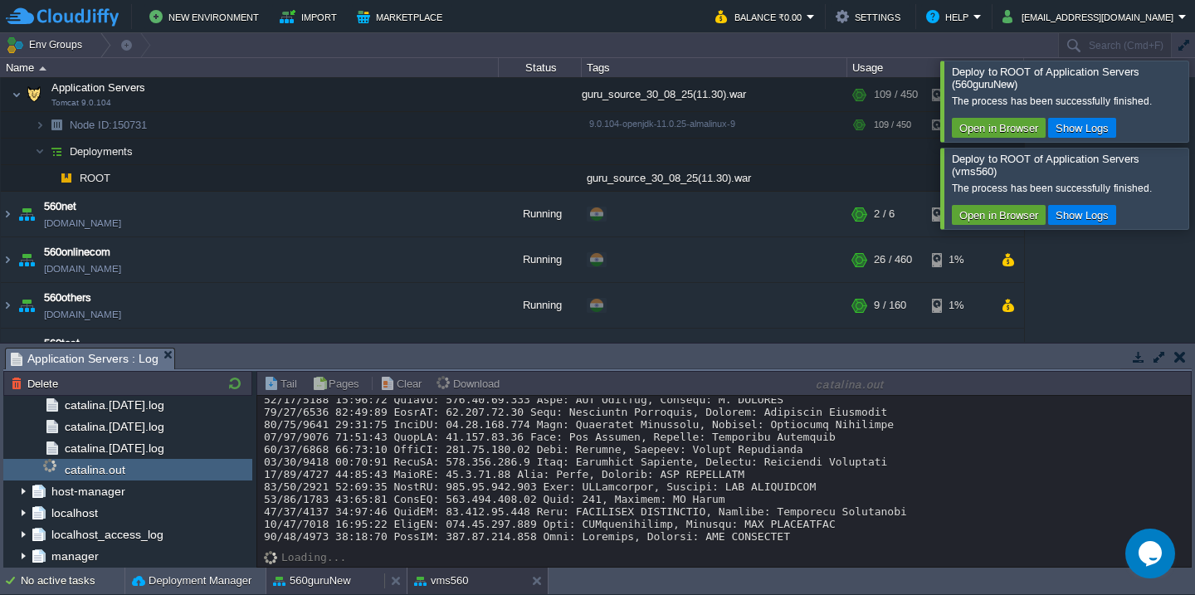
click at [329, 570] on div "560guruNew" at bounding box center [325, 581] width 118 height 27
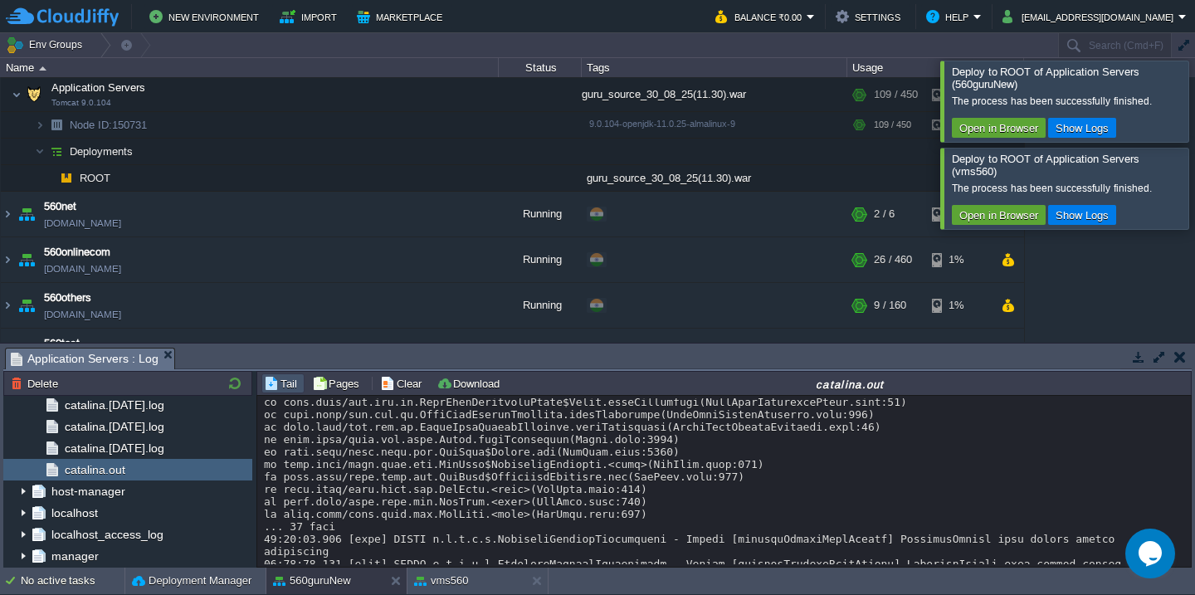
scroll to position [13788, 0]
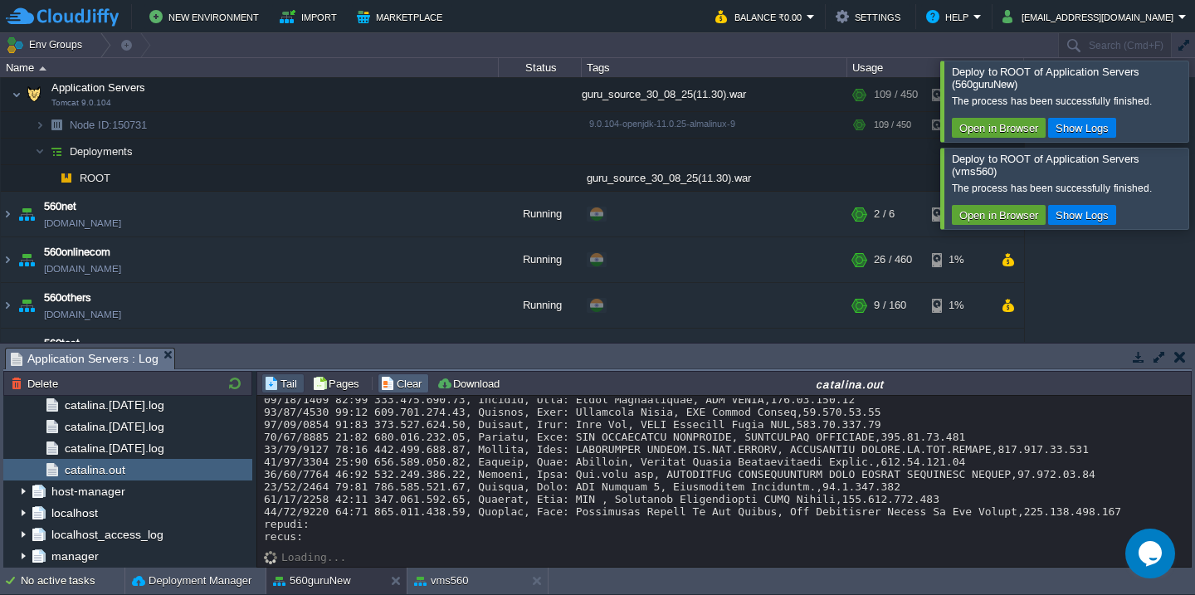
click at [375, 380] on table "Clear" at bounding box center [403, 384] width 56 height 20
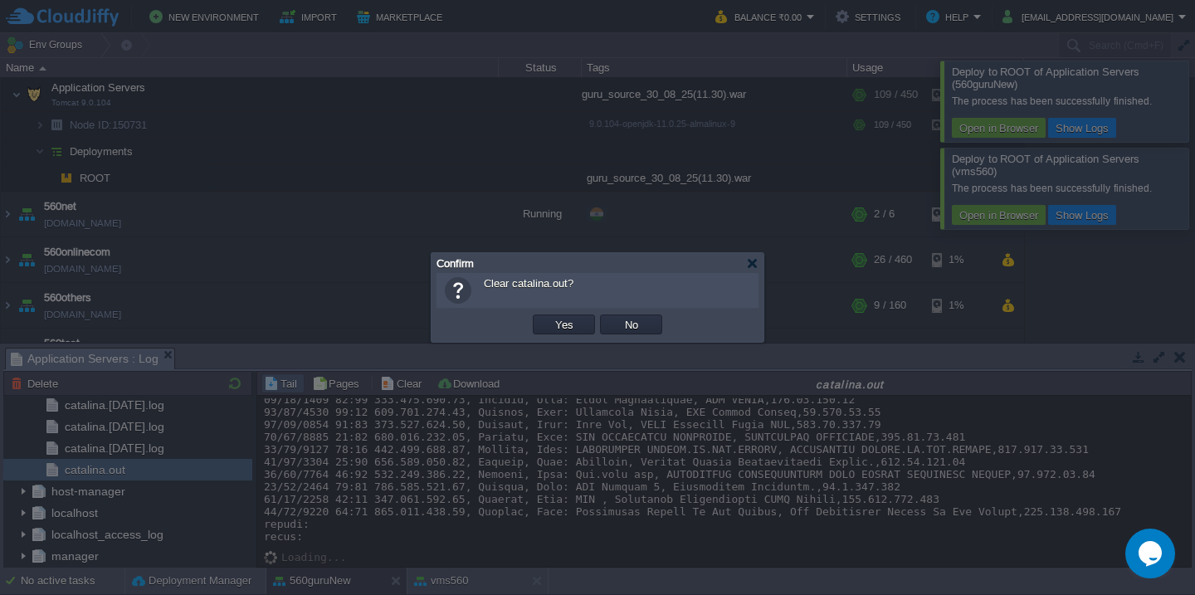
click at [550, 317] on button "Yes" at bounding box center [564, 324] width 28 height 15
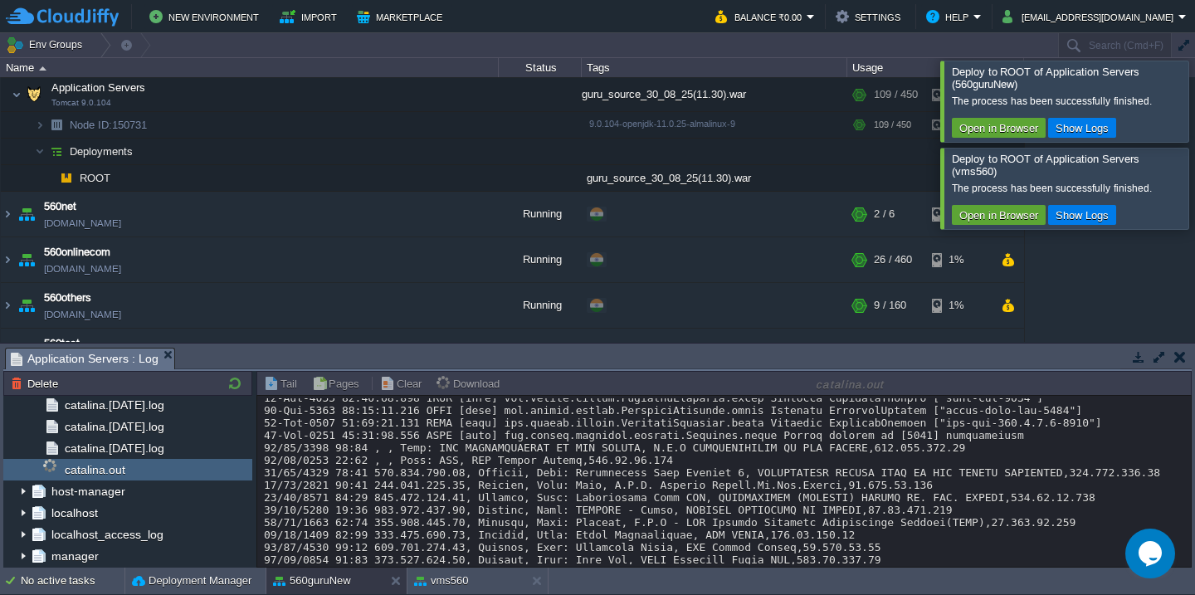
scroll to position [13651, 0]
click at [1194, 84] on div at bounding box center [1215, 101] width 0 height 81
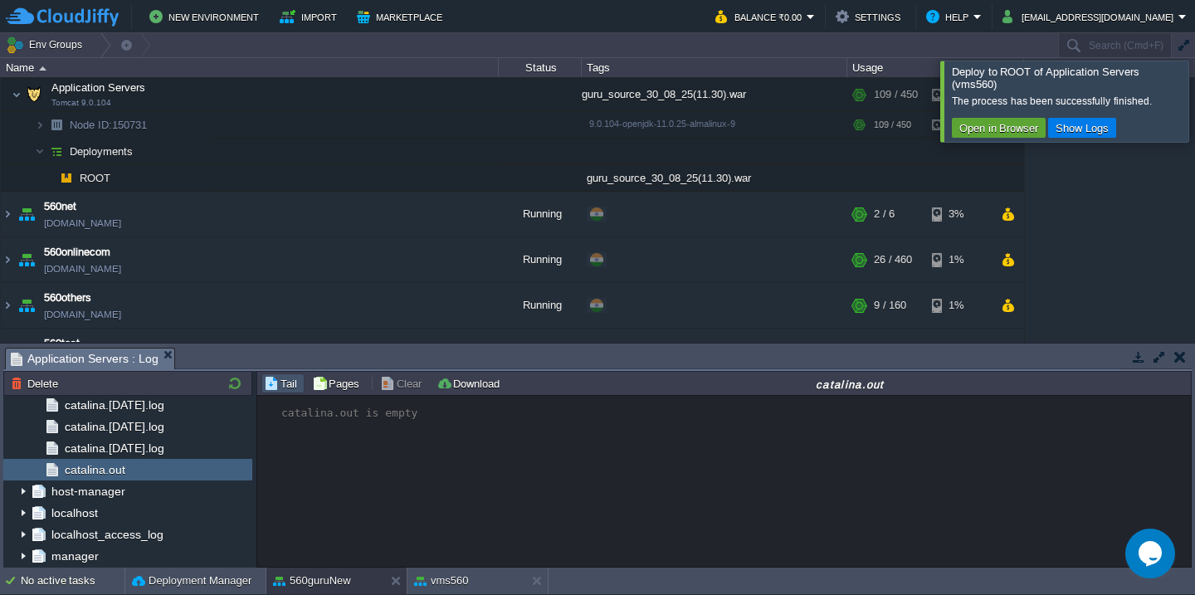
scroll to position [0, 0]
click at [1194, 84] on div at bounding box center [1215, 101] width 0 height 81
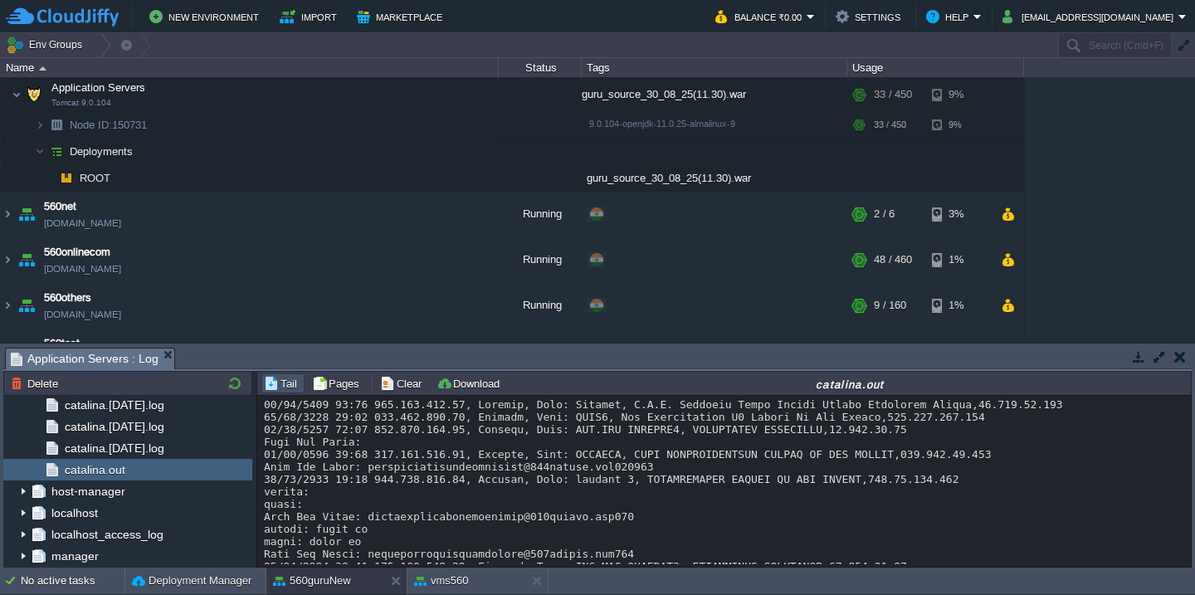
scroll to position [100, 0]
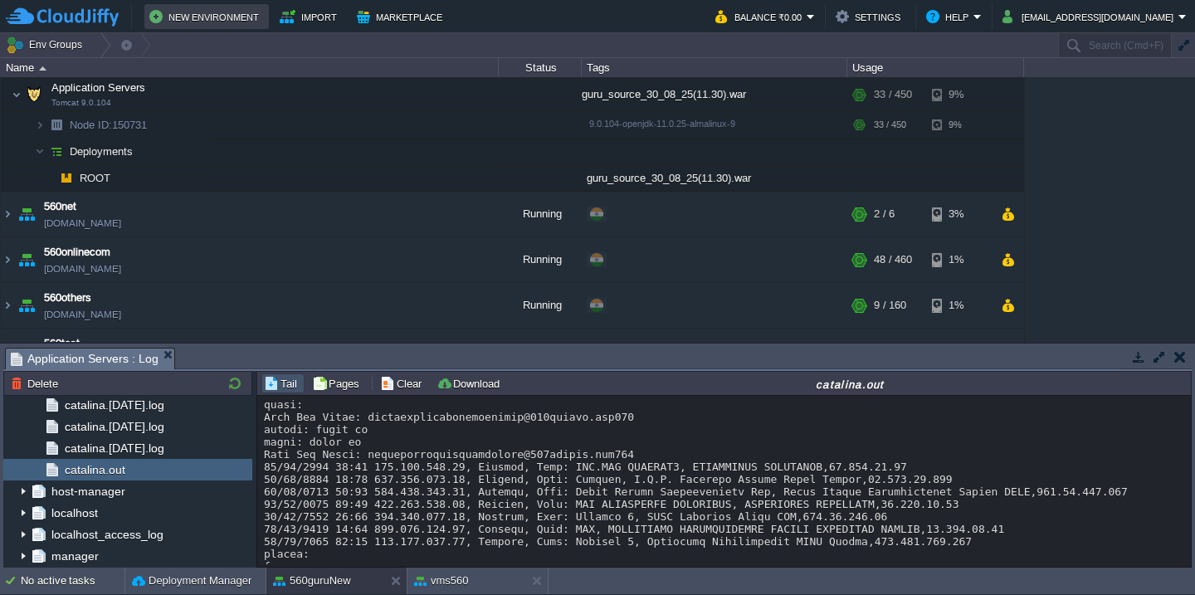
click at [233, 25] on button "New Environment" at bounding box center [206, 17] width 115 height 20
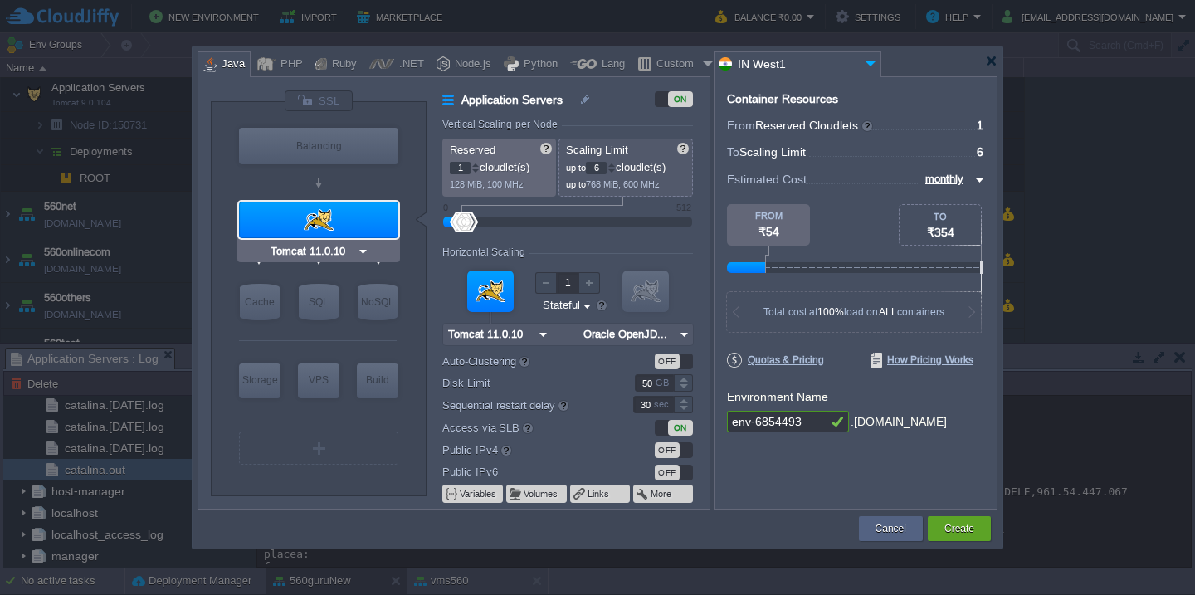
click at [322, 200] on div at bounding box center [318, 220] width 163 height 40
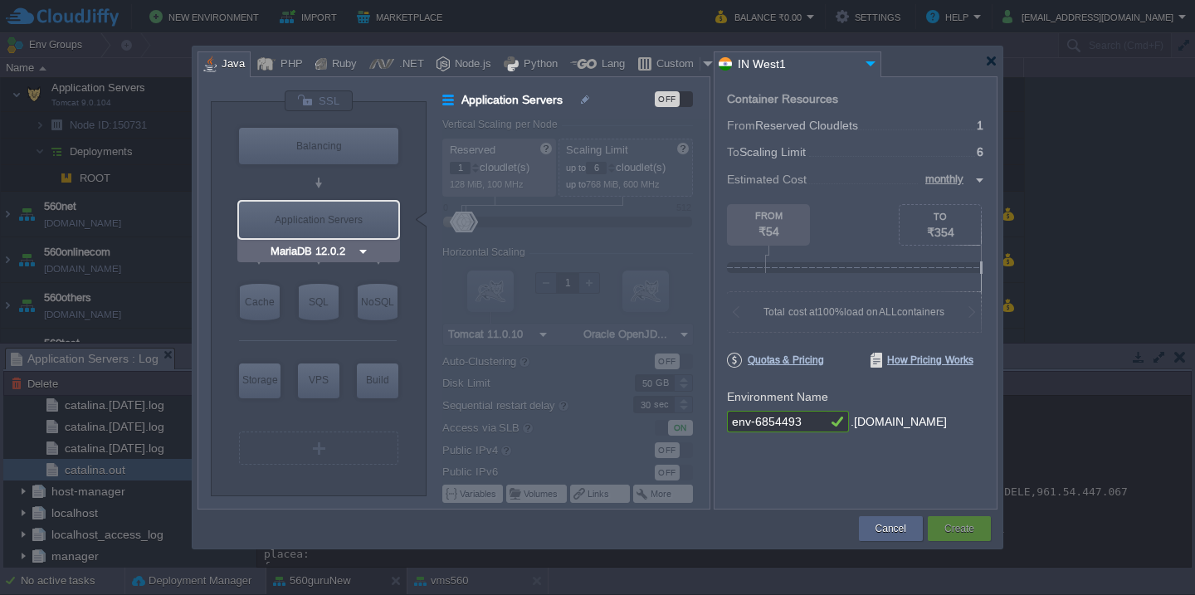
type input "Extra Storage 2.0-10.5"
click at [350, 447] on div "VM" at bounding box center [318, 448] width 159 height 33
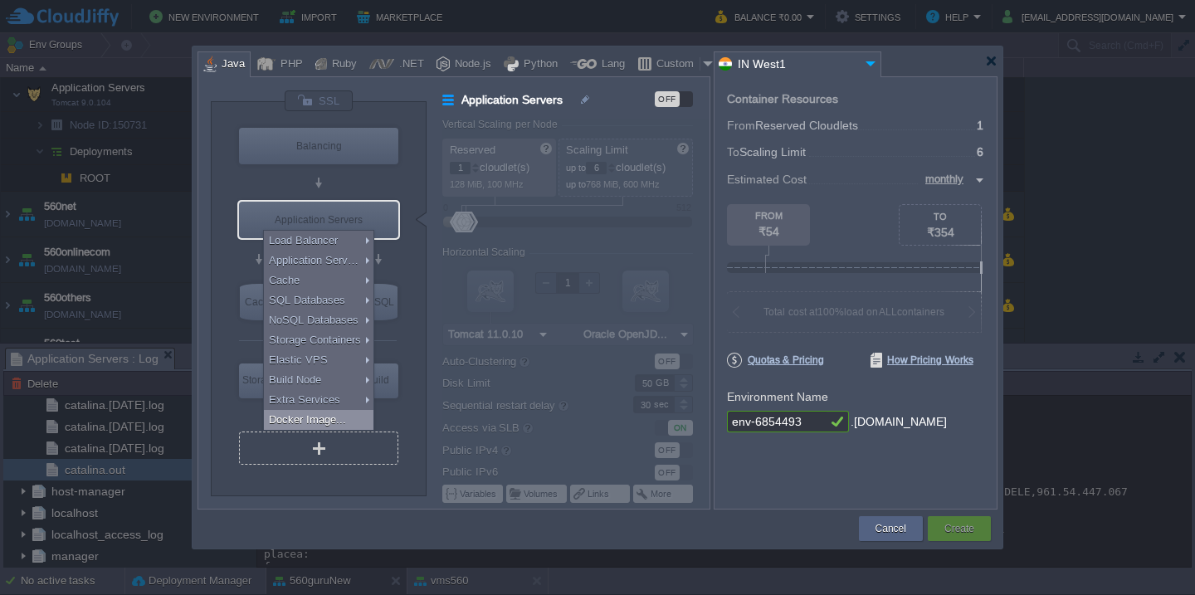
click at [320, 412] on div "Docker Image..." at bounding box center [319, 420] width 110 height 20
type input "Docker Image"
type input "16"
type input "Docker Image"
type input "Stateless"
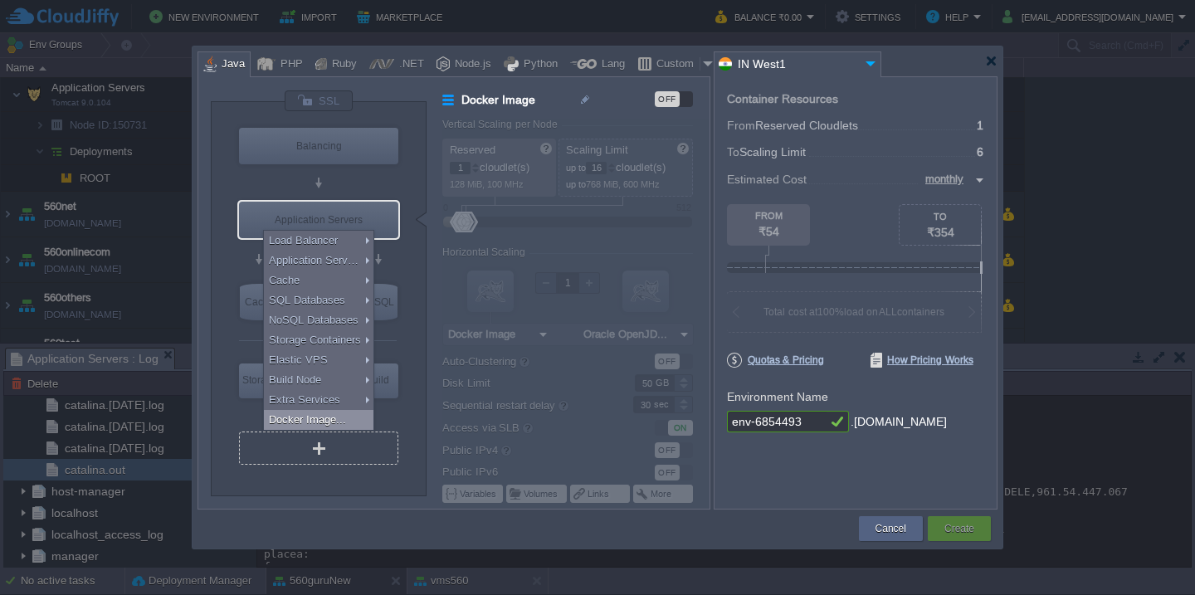
type input "Select Image"
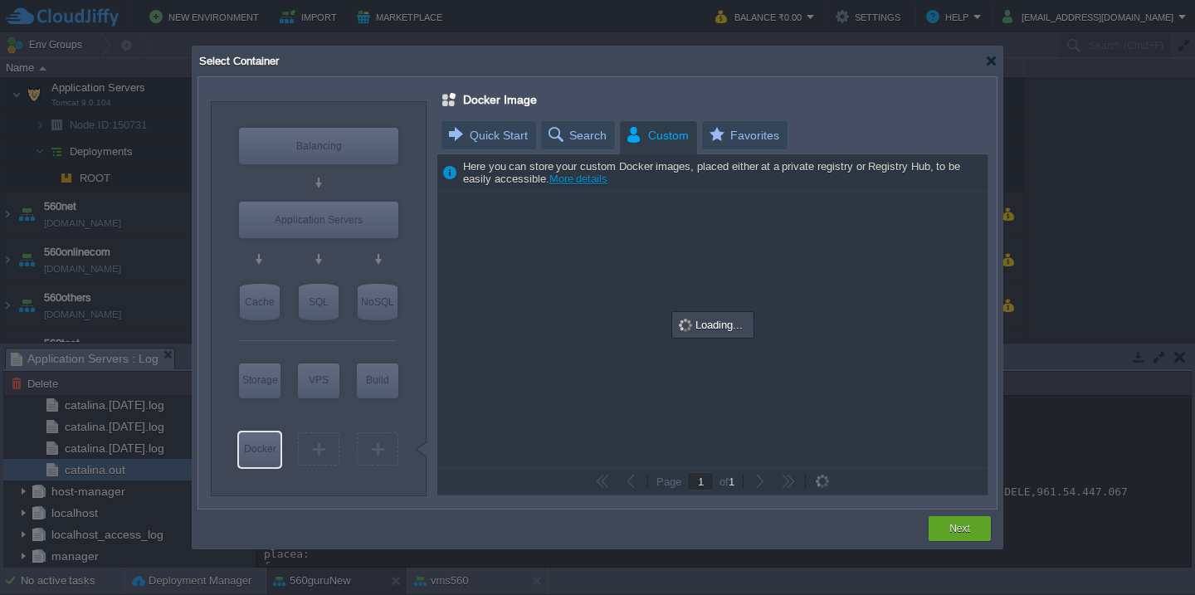
type input "Docker Image"
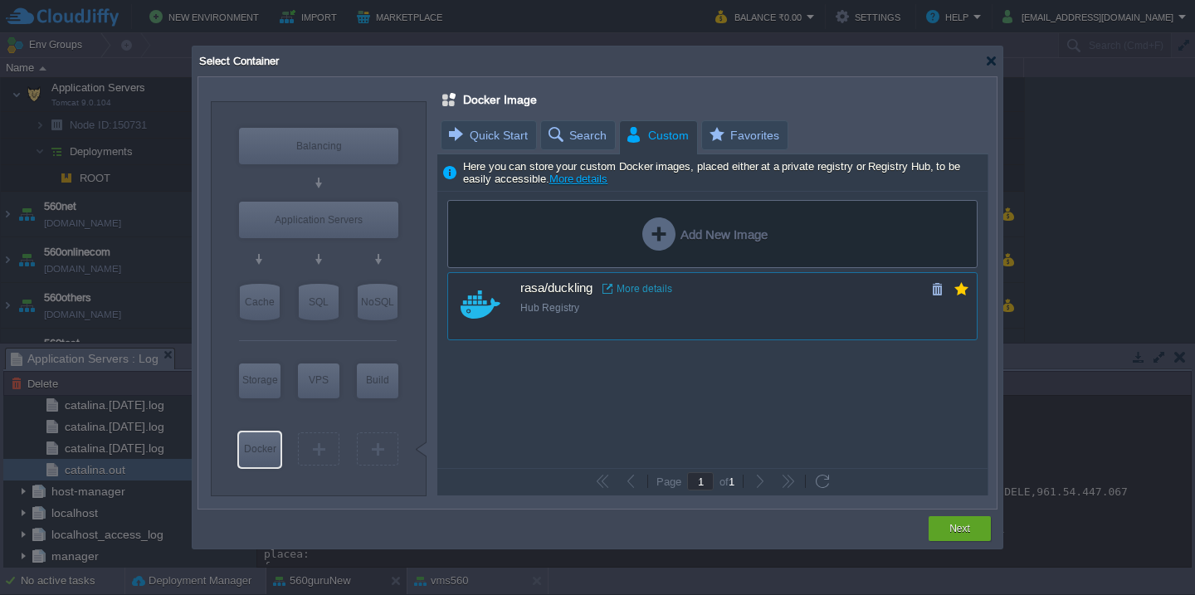
click at [777, 286] on div "rasa/duckling More details" at bounding box center [723, 288] width 407 height 15
type input "Duckling"
type input "latest"
type input "Duckling :"
type input "latest"
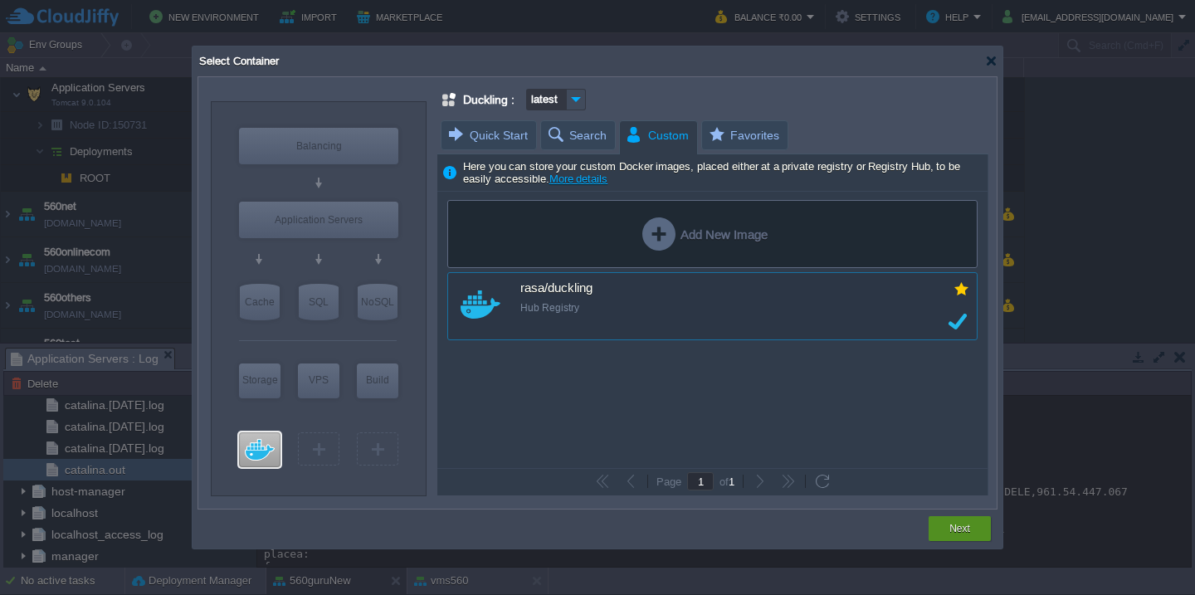
click at [957, 519] on div "Next" at bounding box center [959, 528] width 37 height 25
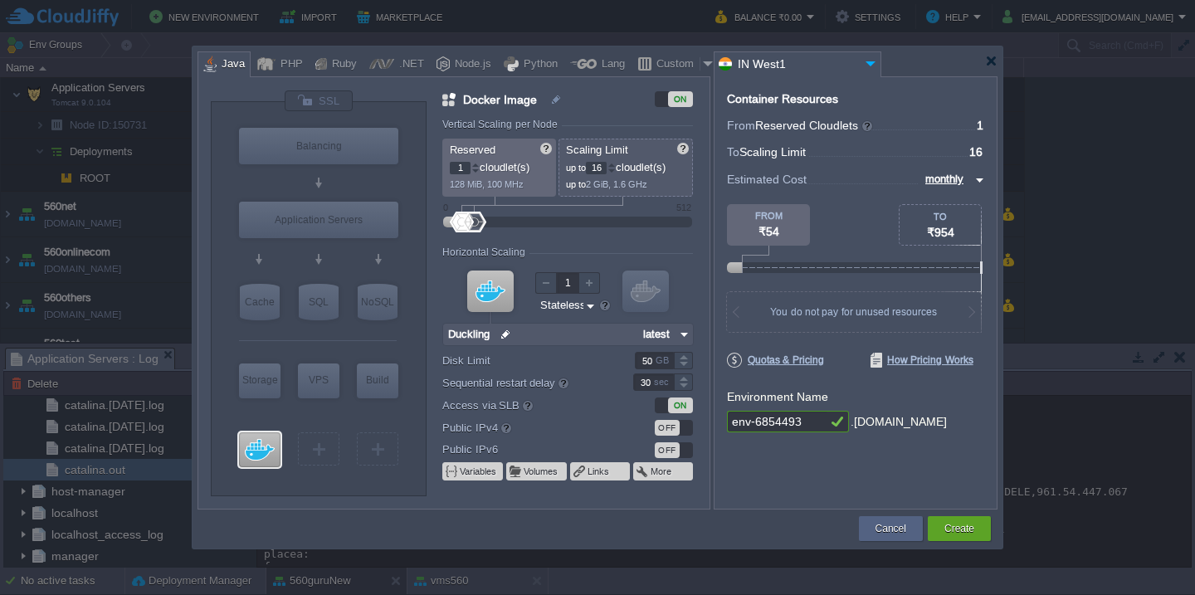
click at [804, 418] on input "env-6854493" at bounding box center [777, 422] width 100 height 22
type input "560dockling"
click at [975, 520] on div "Create" at bounding box center [959, 528] width 38 height 25
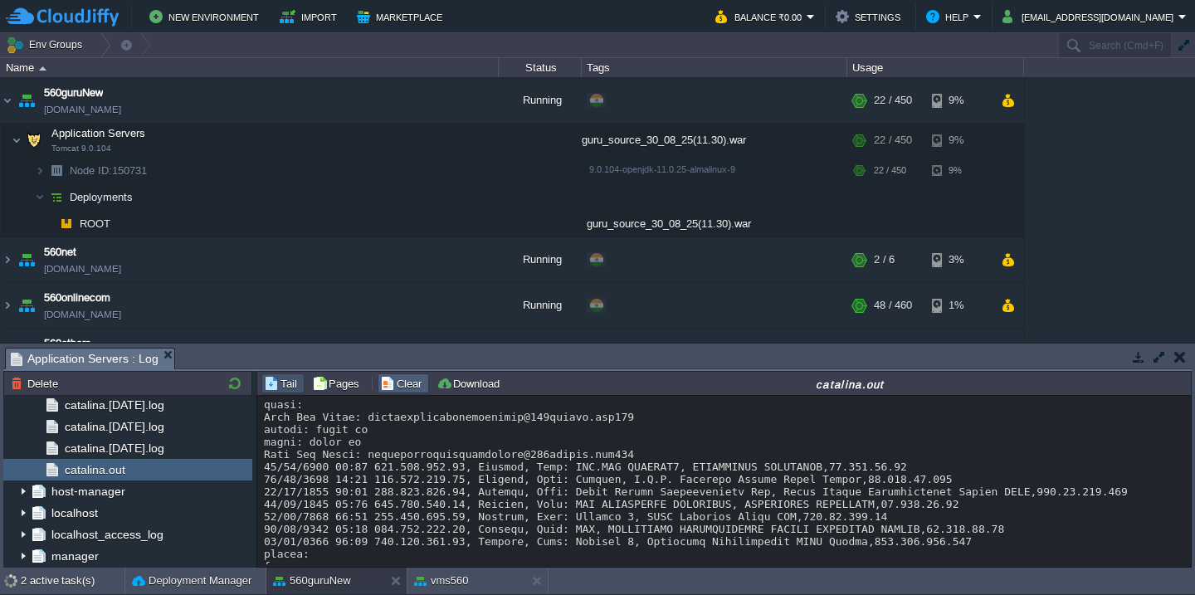
click at [398, 377] on button "Clear" at bounding box center [403, 383] width 46 height 15
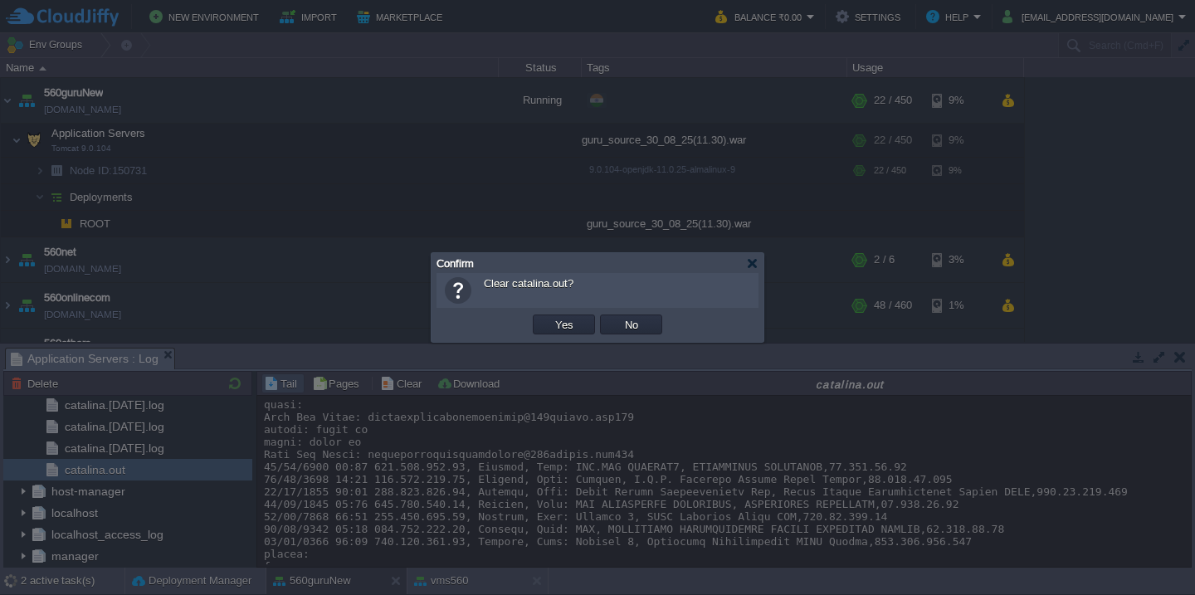
click at [550, 317] on button "Yes" at bounding box center [564, 324] width 28 height 15
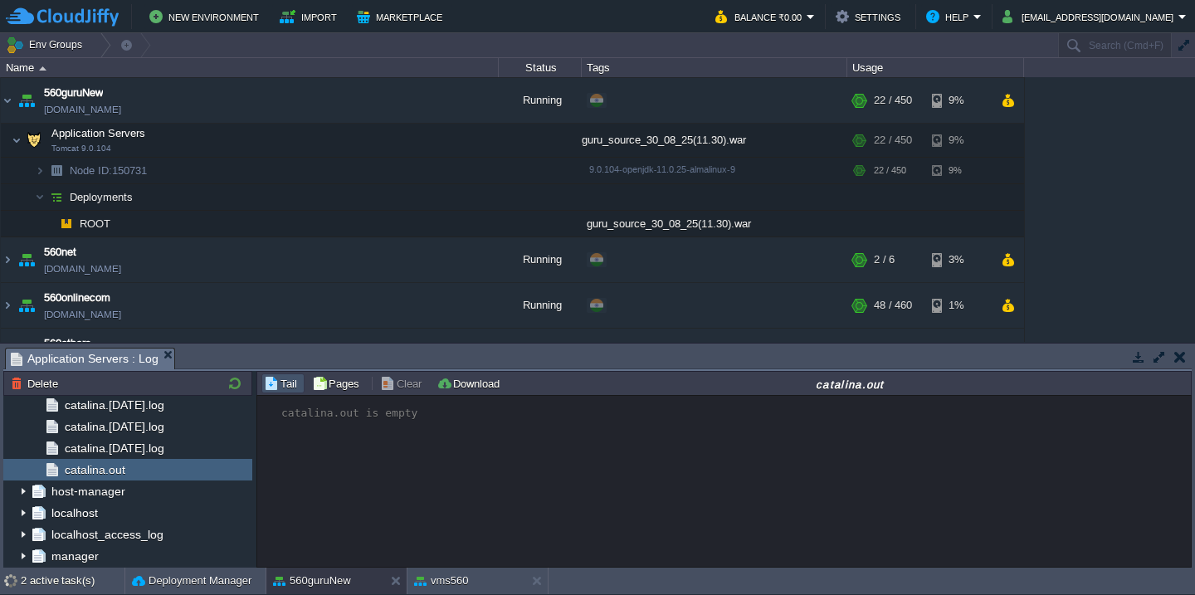
scroll to position [0, 0]
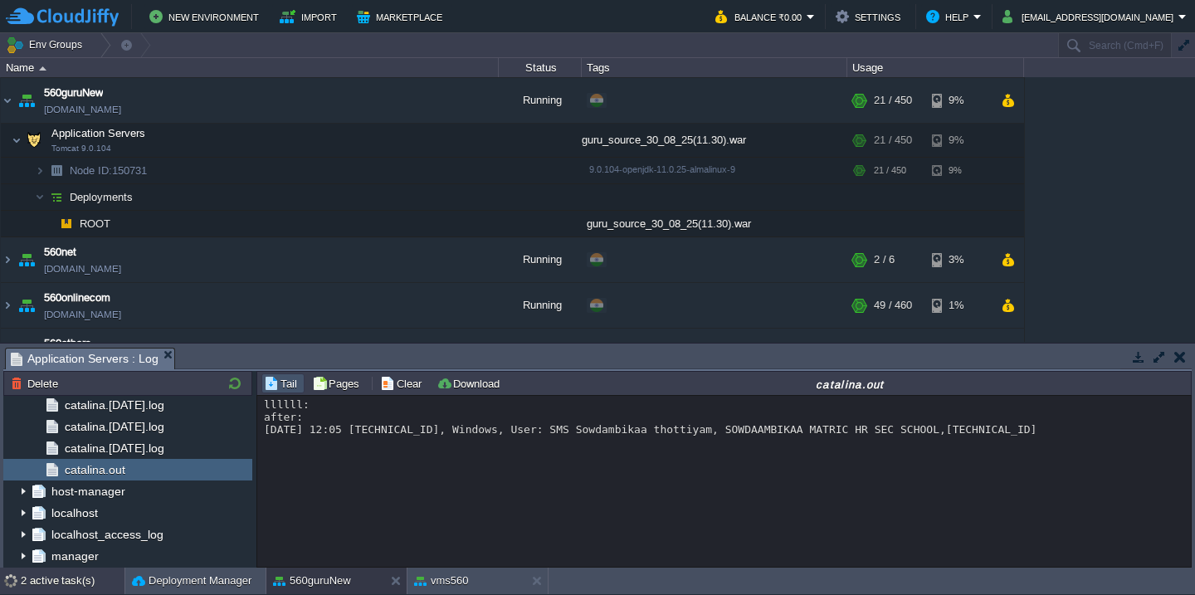
click at [66, 584] on div "2 active task(s)" at bounding box center [73, 581] width 104 height 27
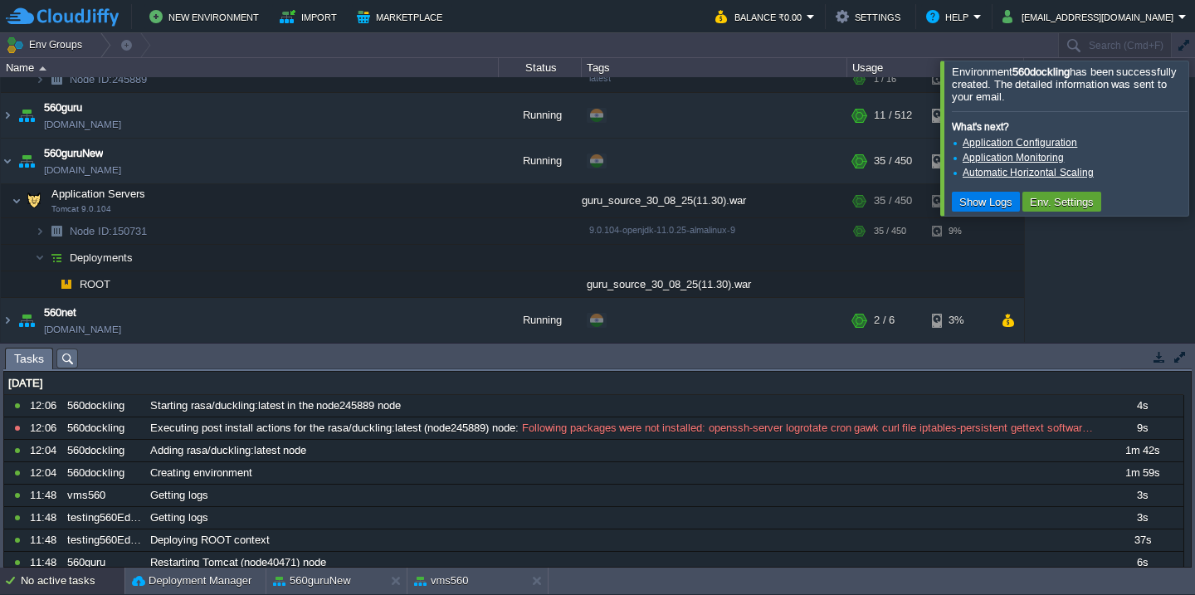
click at [1194, 92] on div at bounding box center [1215, 138] width 0 height 154
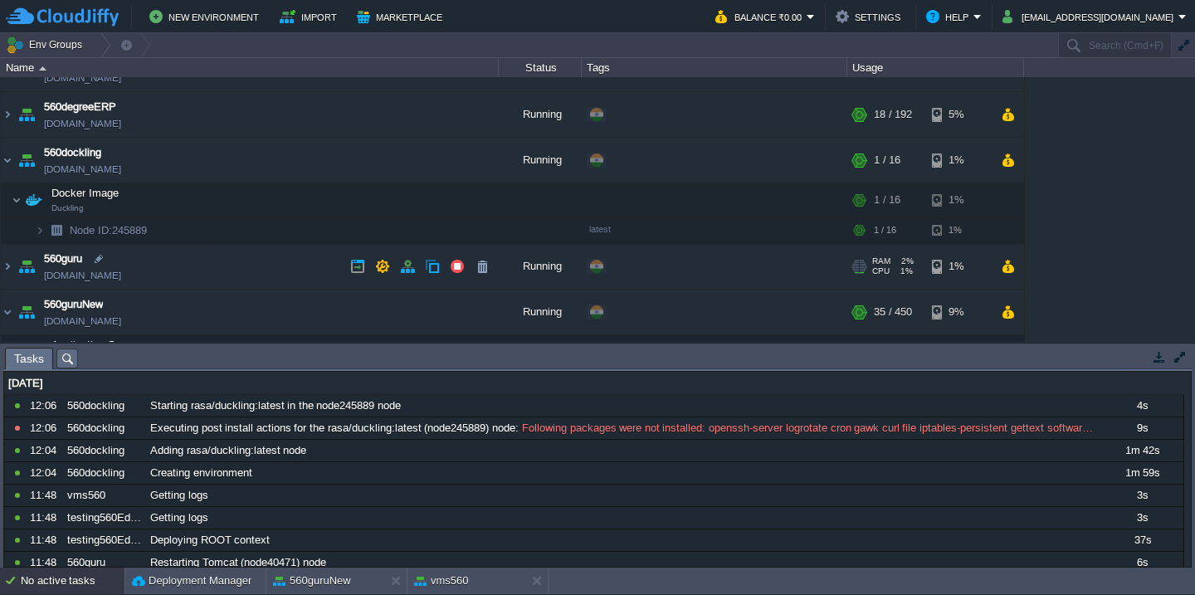
scroll to position [79, 0]
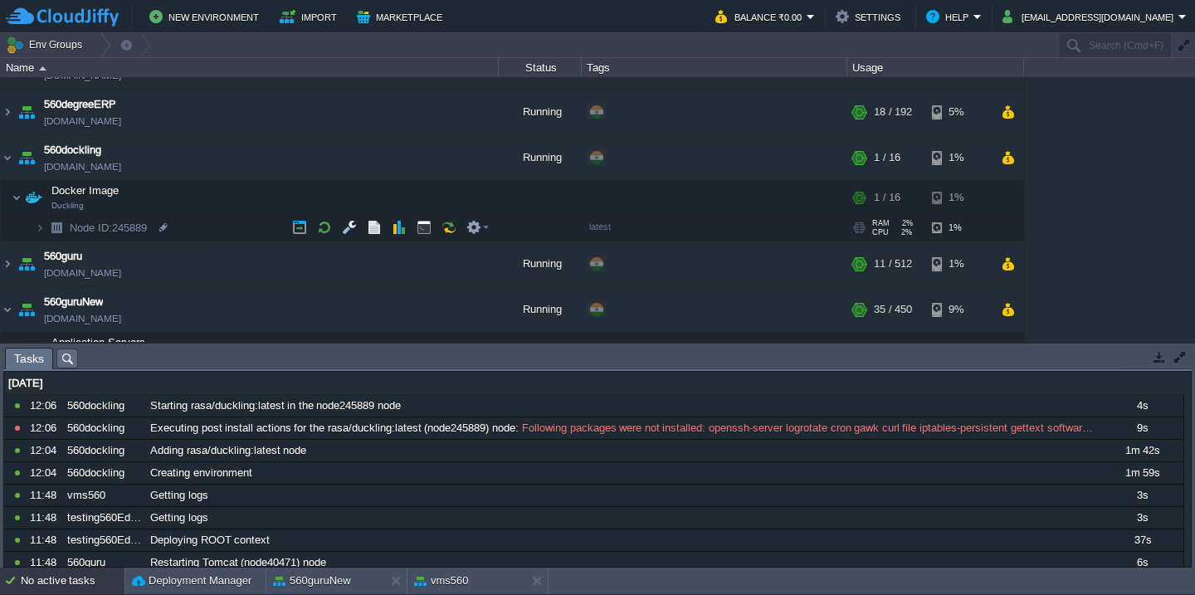
click at [218, 226] on td "Node ID: 245889" at bounding box center [250, 228] width 498 height 27
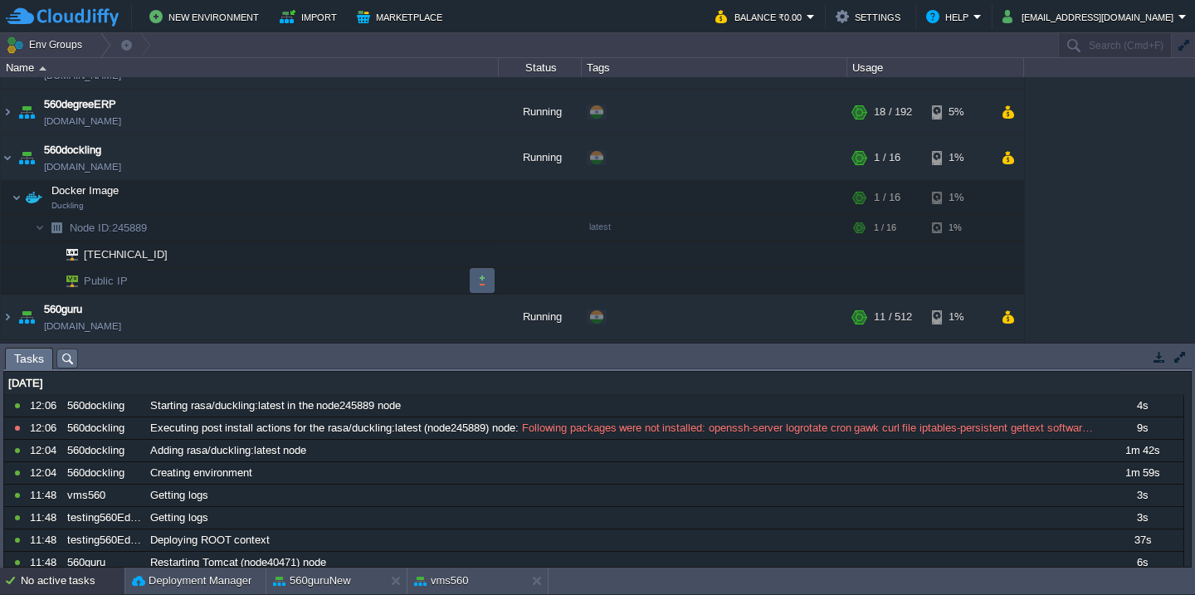
click at [486, 281] on button "button" at bounding box center [482, 280] width 15 height 15
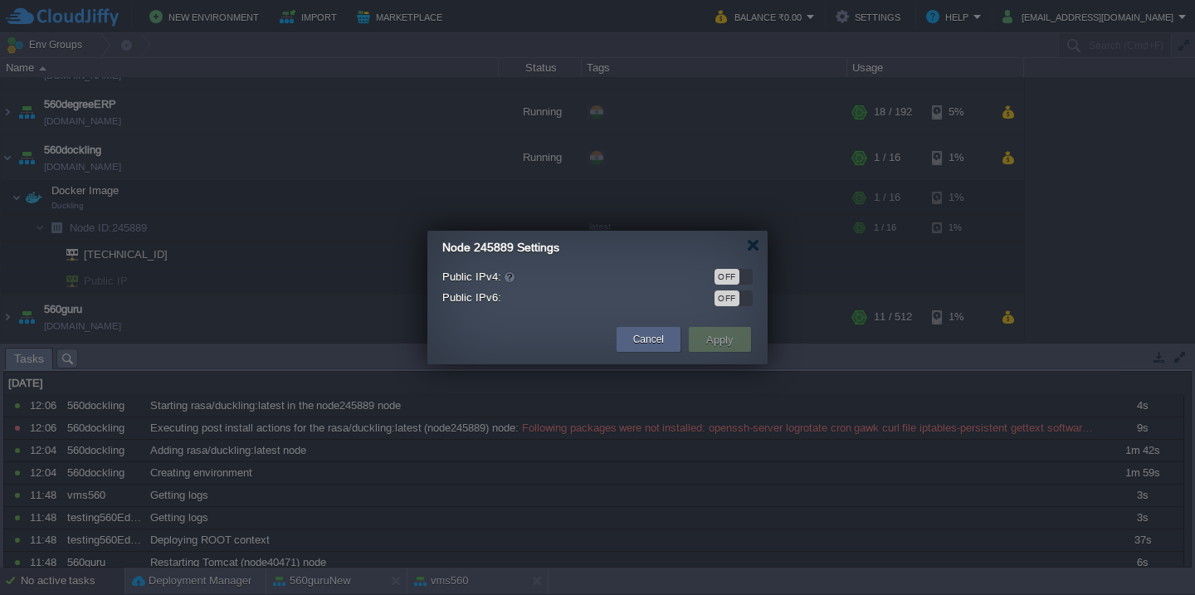
click at [737, 277] on div "OFF" at bounding box center [727, 277] width 25 height 16
click at [703, 342] on button "Apply" at bounding box center [719, 340] width 37 height 20
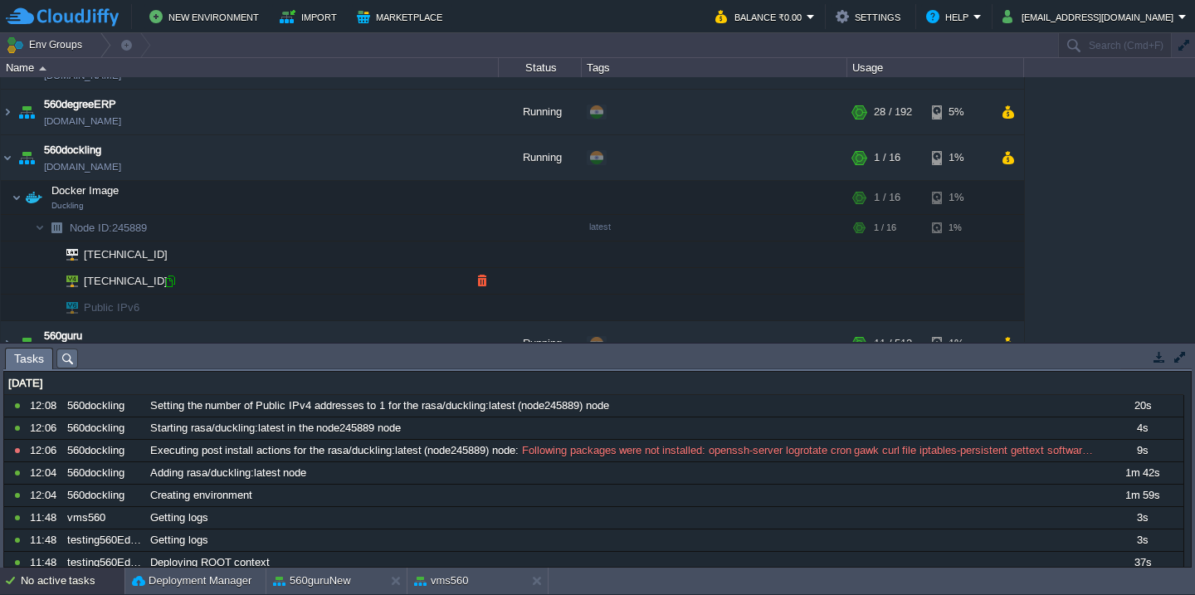
click at [171, 286] on div at bounding box center [170, 281] width 15 height 15
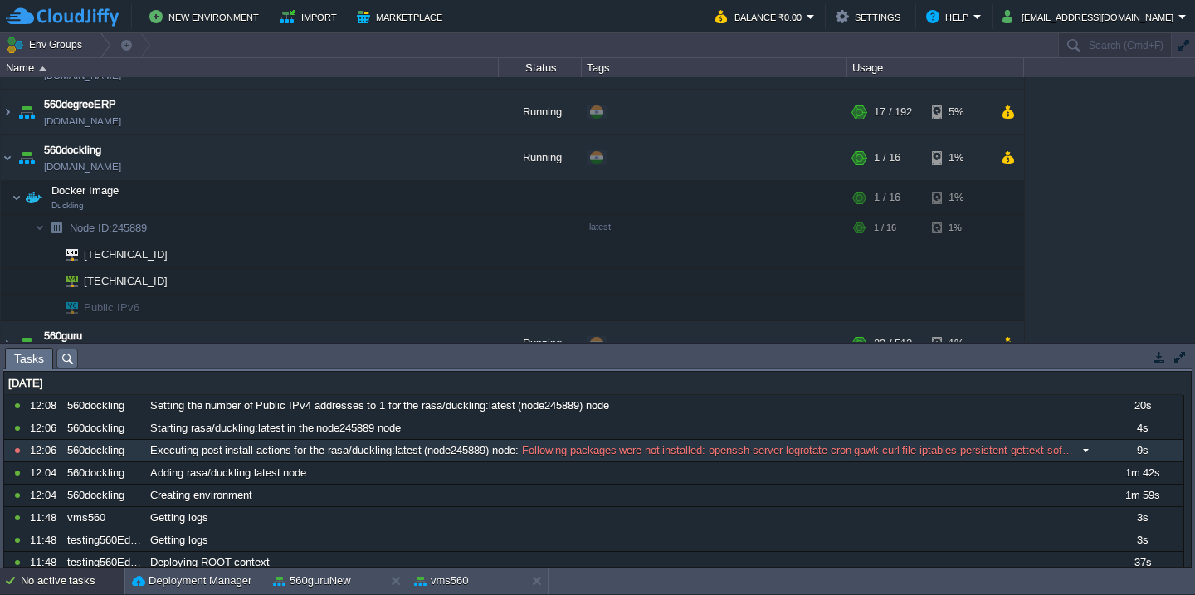
click at [570, 449] on span "Following packages were not installed: openssh-server logrotate cron gawk curl …" at bounding box center [797, 450] width 556 height 15
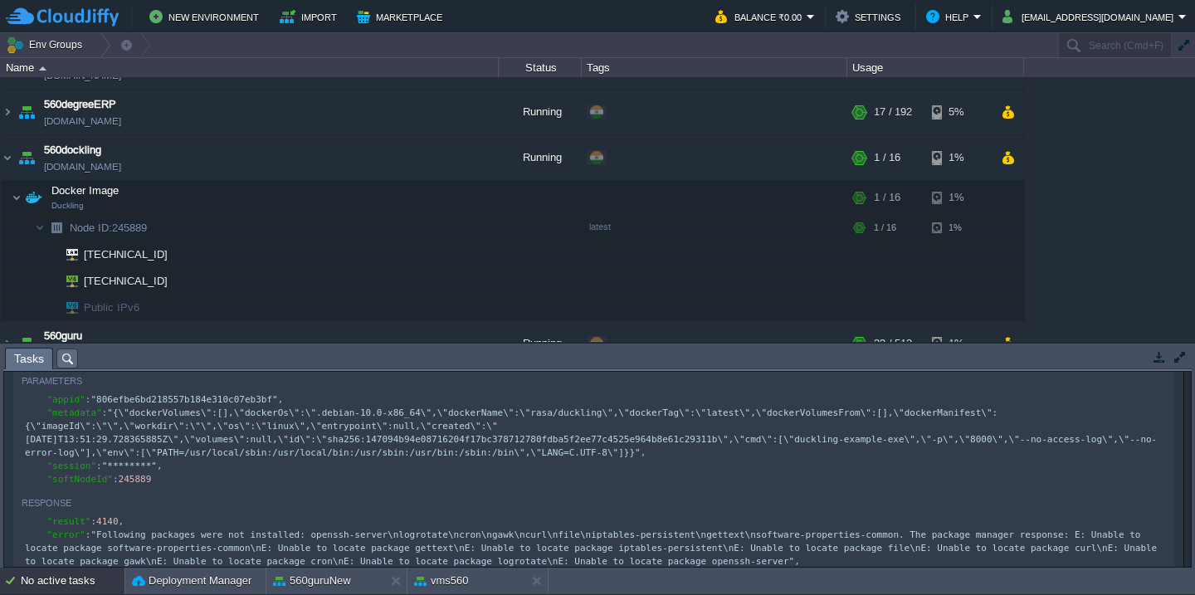
scroll to position [86, 0]
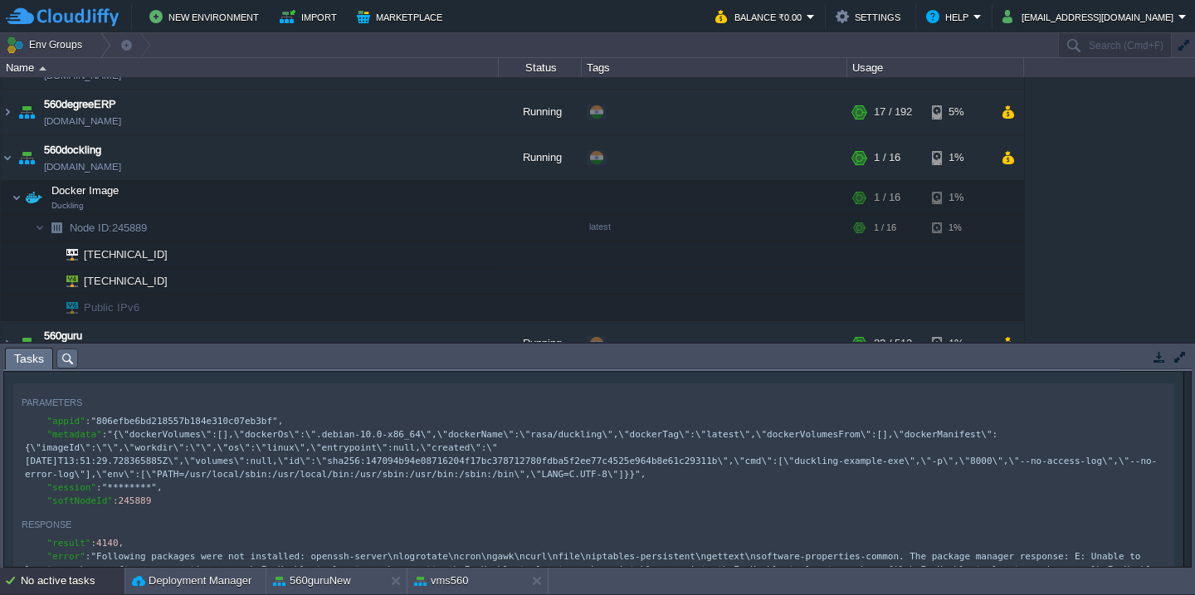
click at [99, 403] on button "button" at bounding box center [98, 401] width 15 height 15
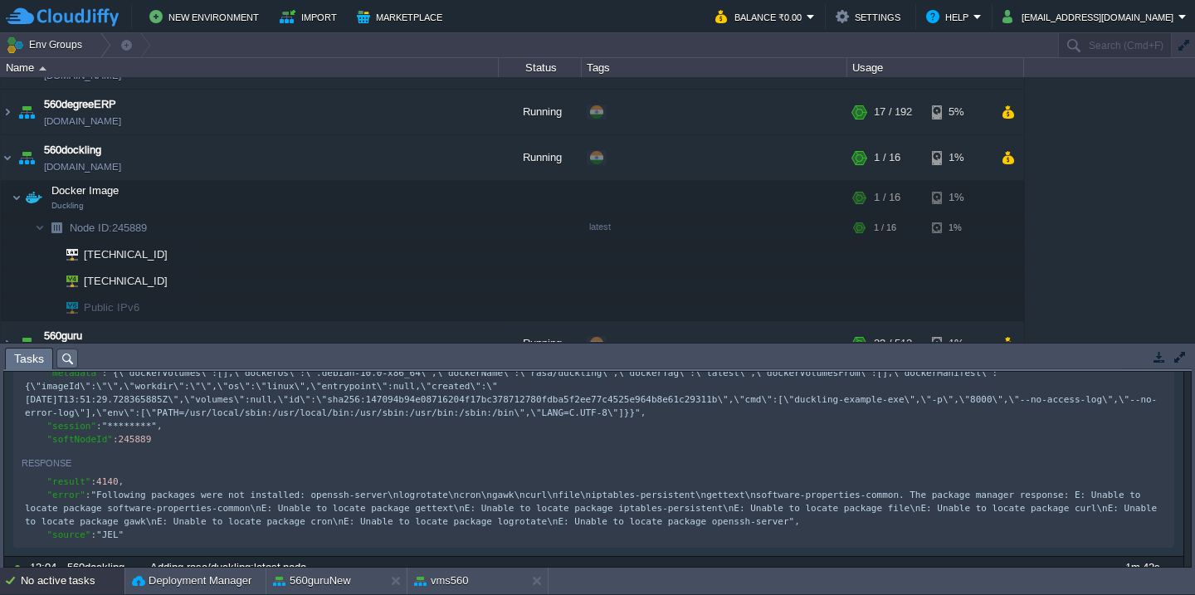
click at [89, 464] on button "button" at bounding box center [88, 462] width 15 height 15
type textarea "{ "result": 4140, "error": "Following packages were not installed: openssh-serv…"
click at [420, 199] on button "button" at bounding box center [424, 197] width 15 height 15
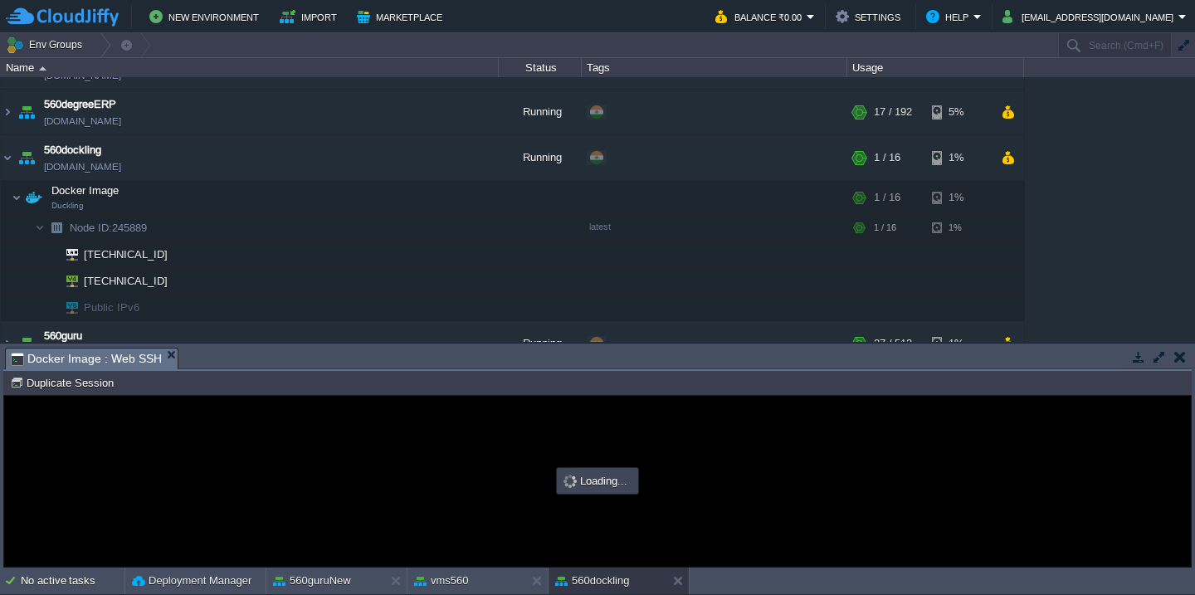
scroll to position [0, 0]
type input "#000000"
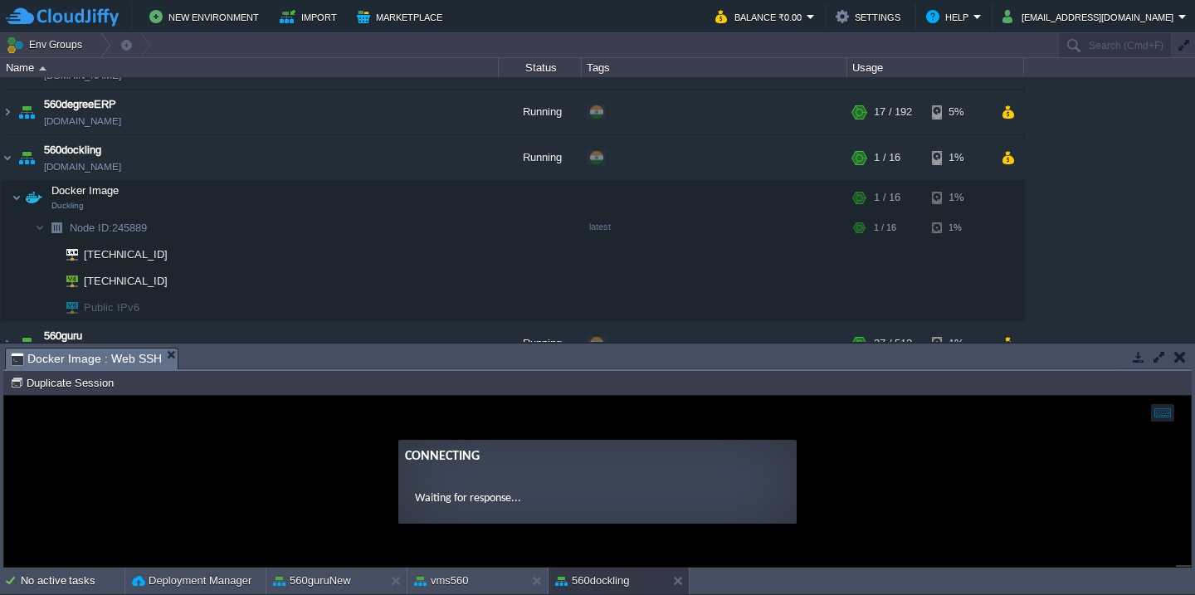
click at [1160, 354] on button "button" at bounding box center [1159, 356] width 15 height 15
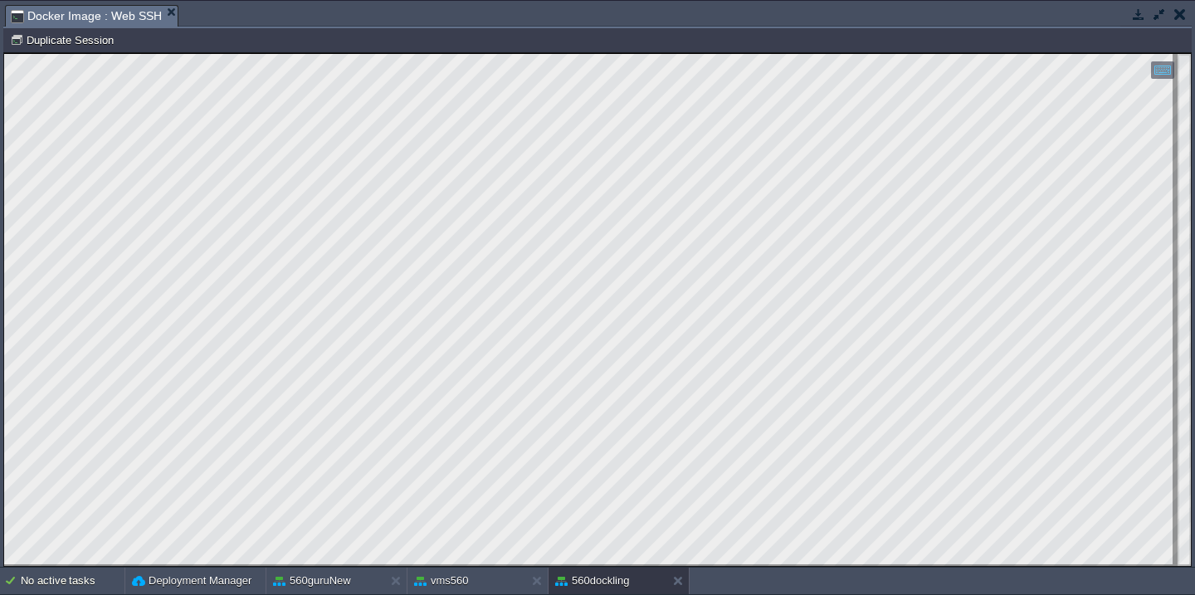
scroll to position [13, 0]
type textarea "docker ps -bash: docker: command not found"
click at [1155, 11] on button "button" at bounding box center [1159, 14] width 15 height 15
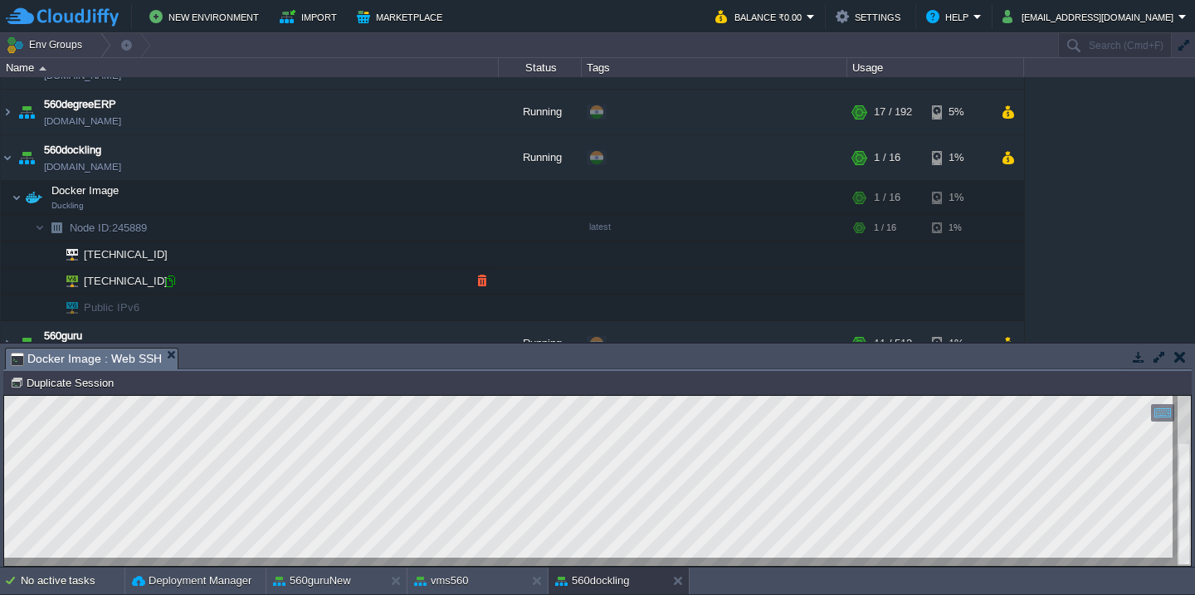
click at [170, 278] on div at bounding box center [170, 281] width 15 height 15
click at [226, 198] on td "Docker Image Duckling" at bounding box center [250, 198] width 498 height 34
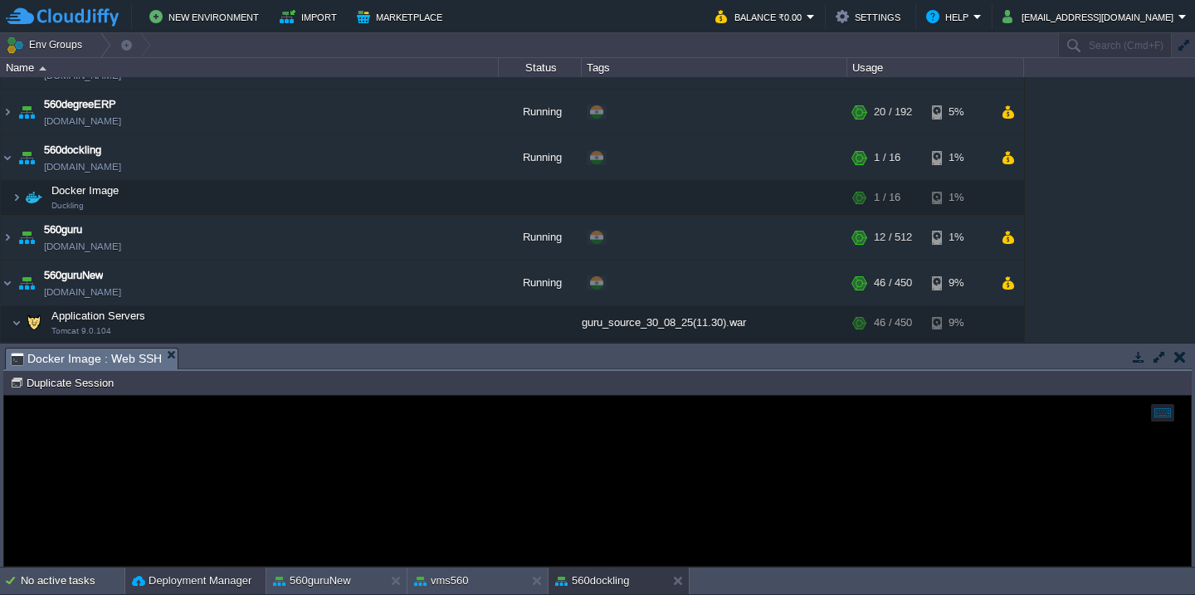
click at [162, 590] on div "Deployment Manager" at bounding box center [195, 581] width 140 height 27
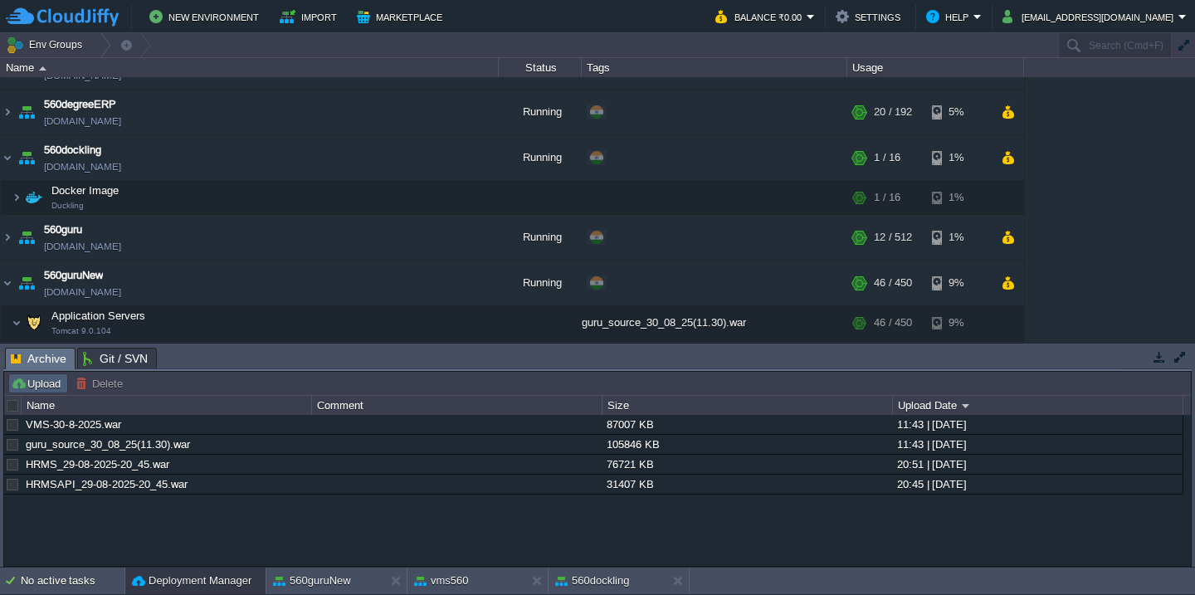
click at [51, 391] on button "Upload" at bounding box center [38, 383] width 55 height 15
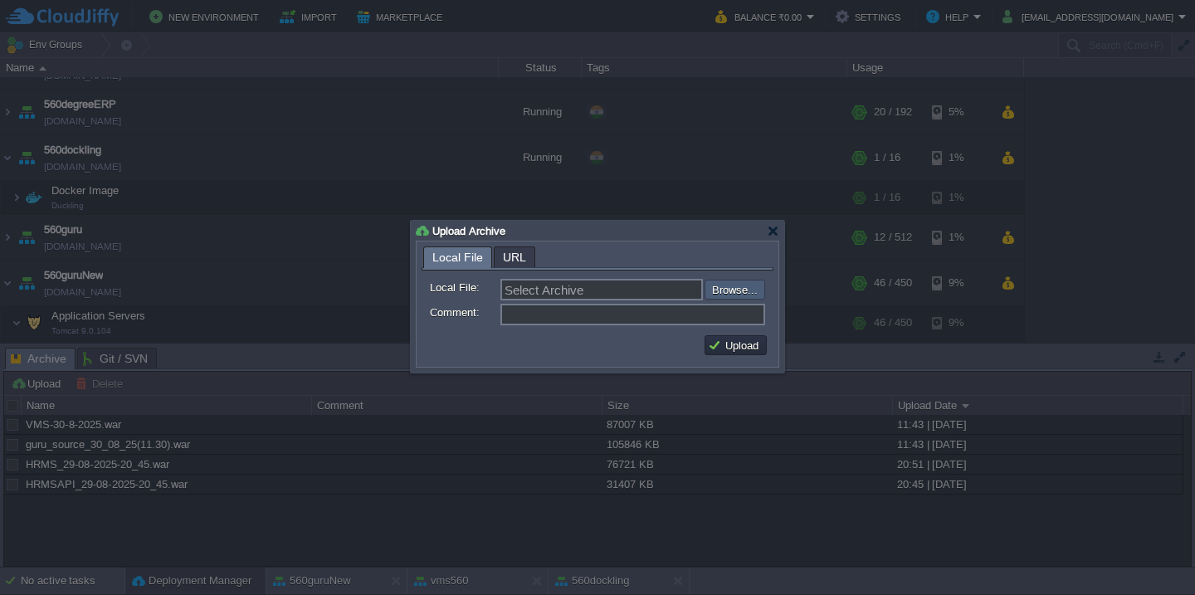
click at [737, 287] on input "file" at bounding box center [660, 290] width 210 height 20
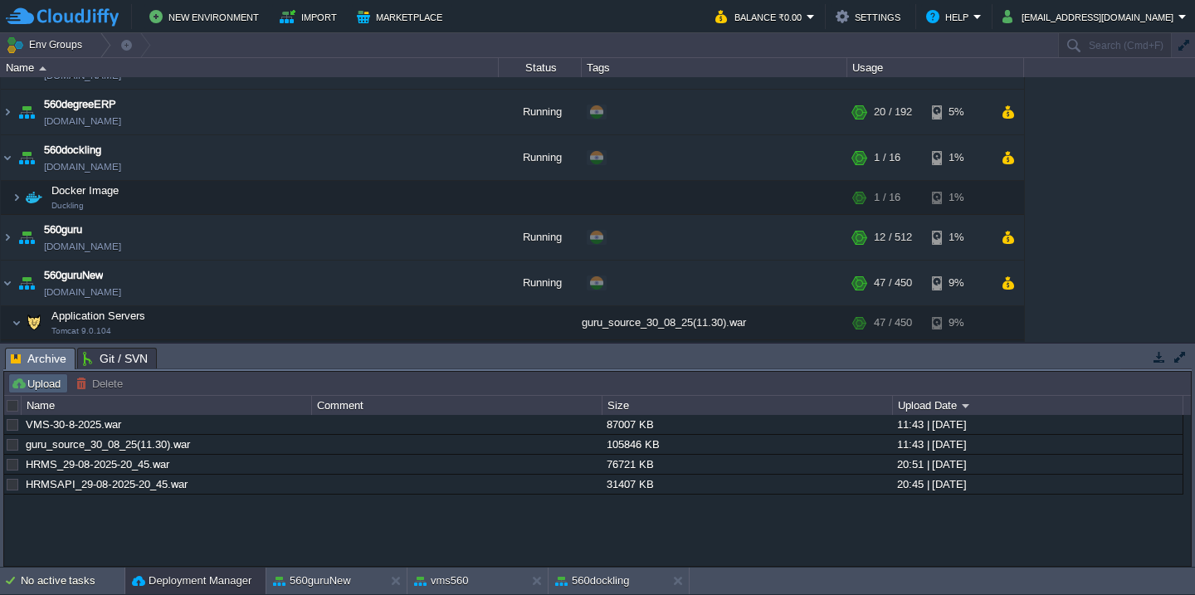
click at [22, 386] on button "Upload" at bounding box center [38, 383] width 55 height 15
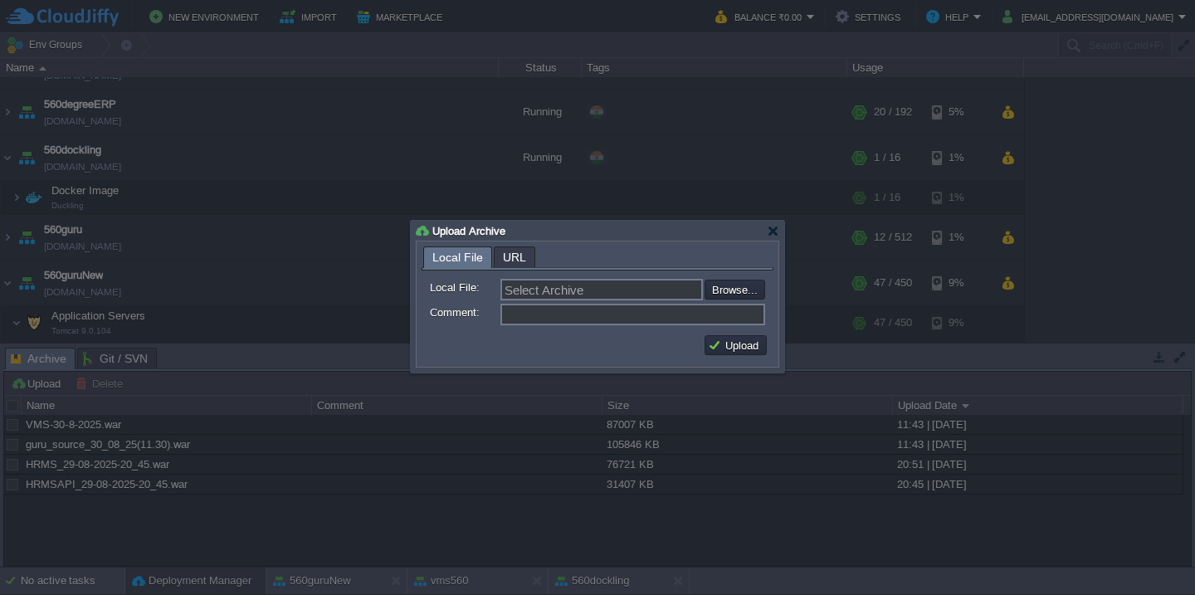
click at [724, 302] on form "Local File: Select Archive Browse... Comment:" at bounding box center [598, 300] width 352 height 58
click at [733, 292] on input "file" at bounding box center [660, 290] width 210 height 20
type input "C:\fakepath\utilAPI_237_30-08-25_12-30.war"
type input "utilAPI_237_30-08-25_12-30.war"
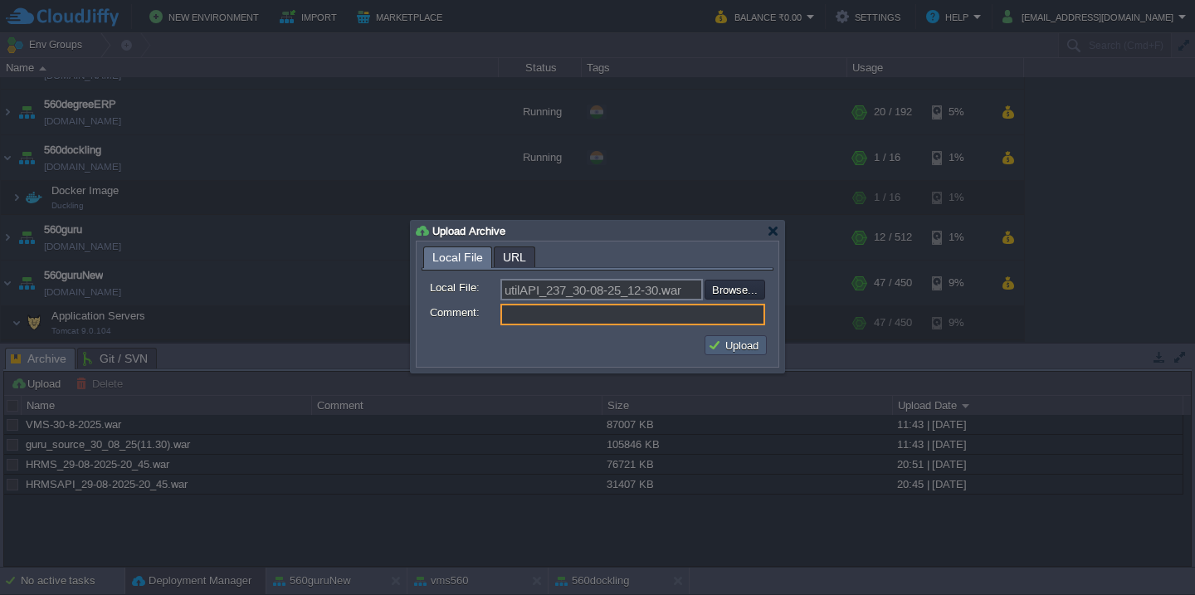
click at [735, 354] on td "Upload" at bounding box center [736, 345] width 62 height 20
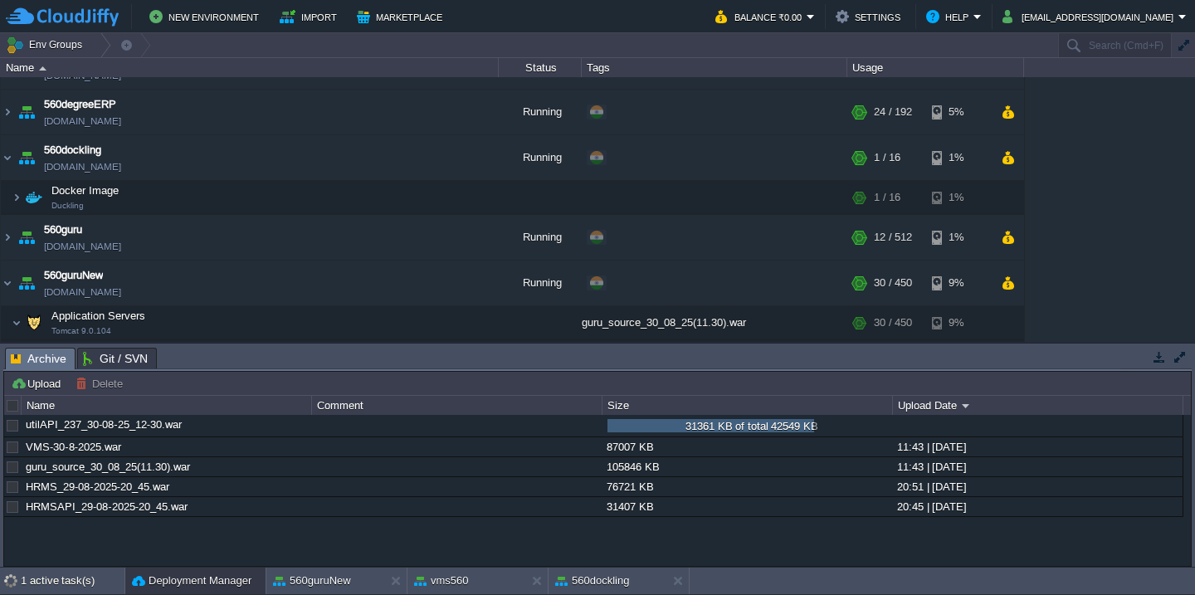
scroll to position [1232, 0]
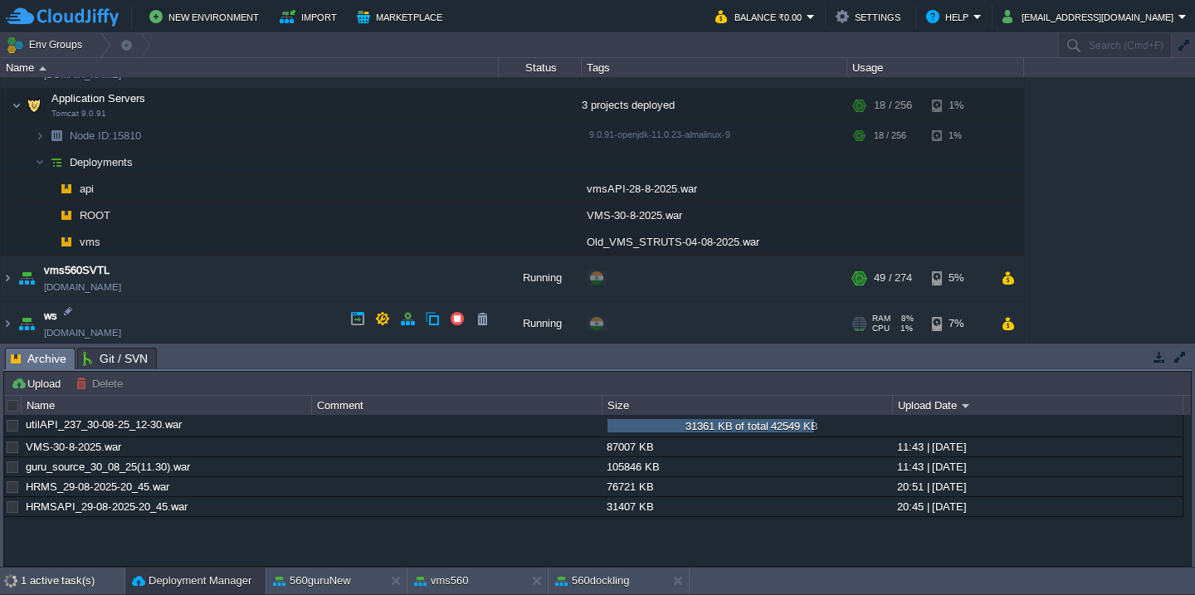
click at [234, 328] on td "ws [DOMAIN_NAME]" at bounding box center [250, 324] width 498 height 46
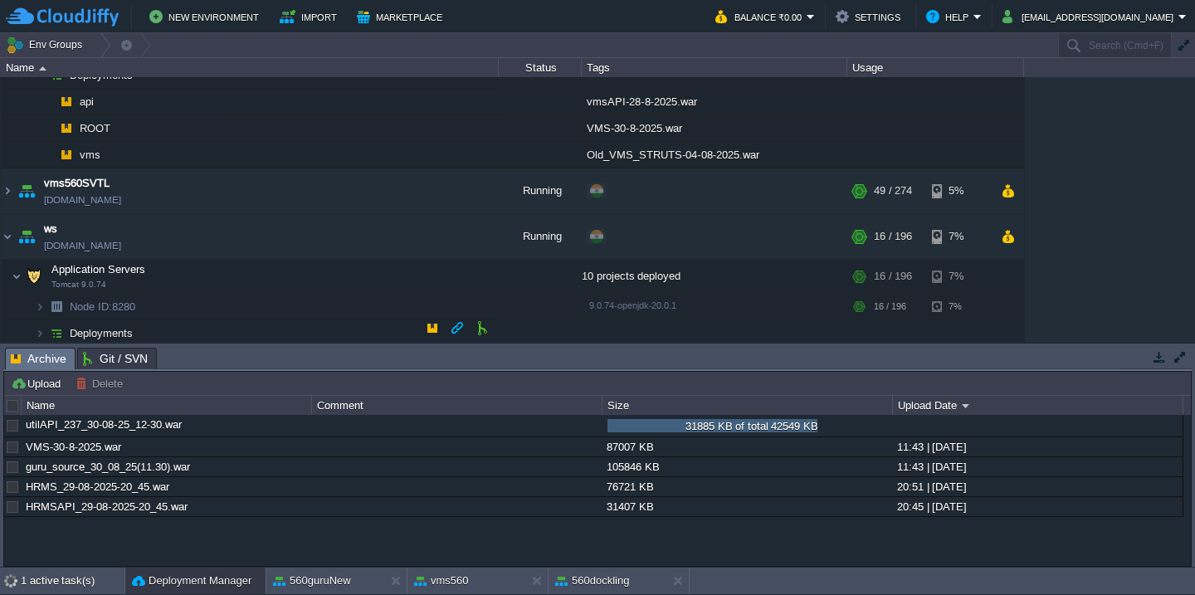
click at [255, 327] on td "Deployments" at bounding box center [250, 333] width 498 height 27
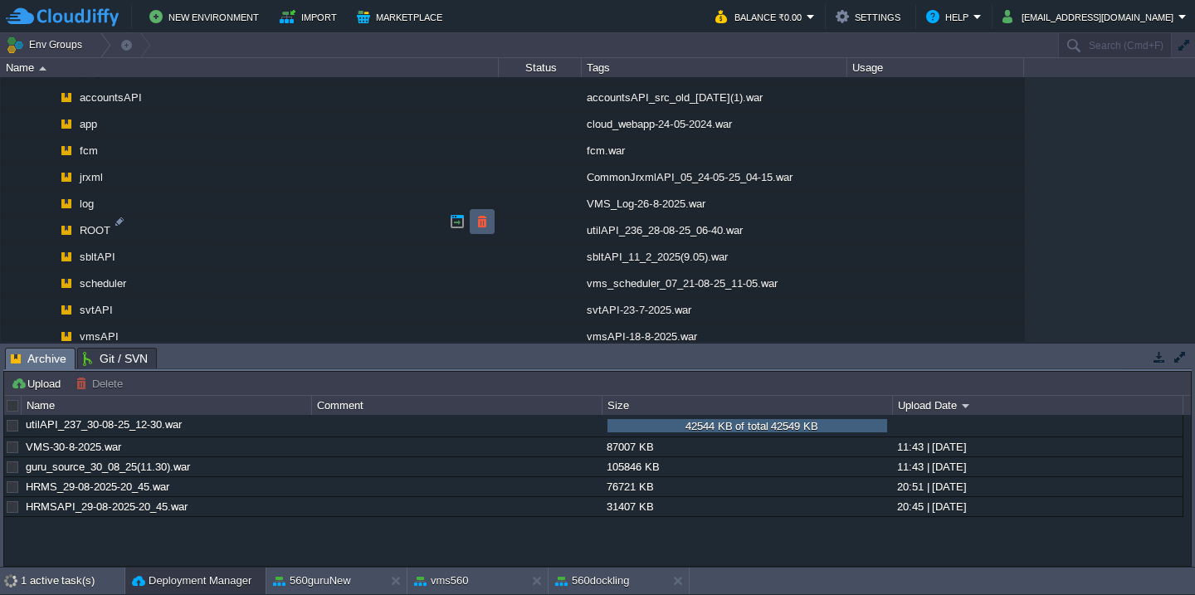
scroll to position [0, 0]
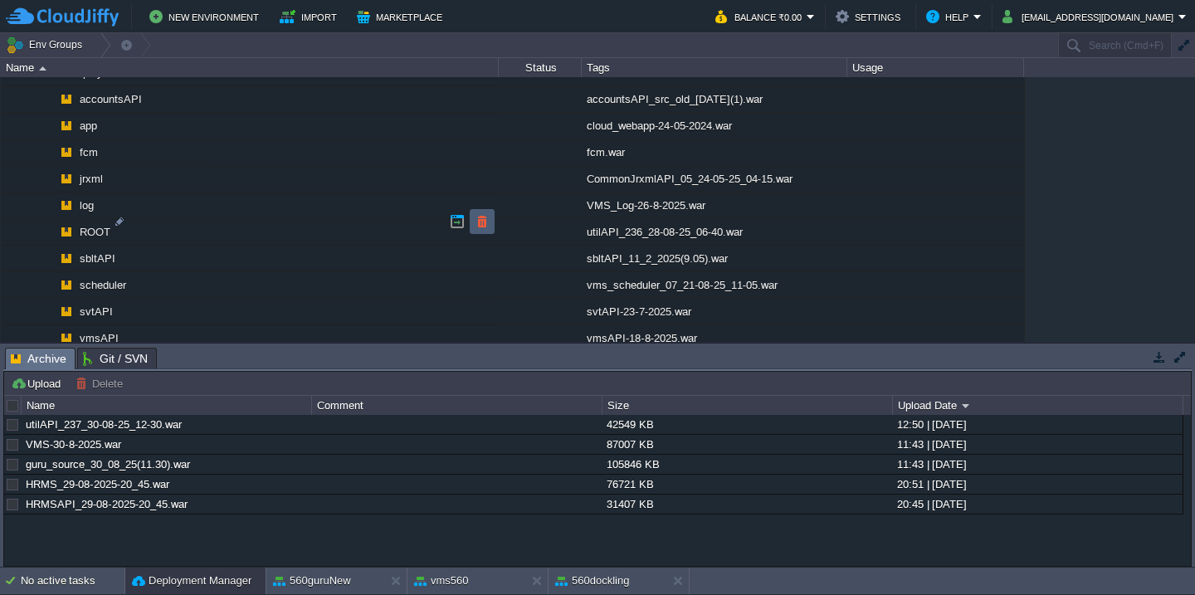
click at [483, 221] on button "button" at bounding box center [482, 221] width 15 height 15
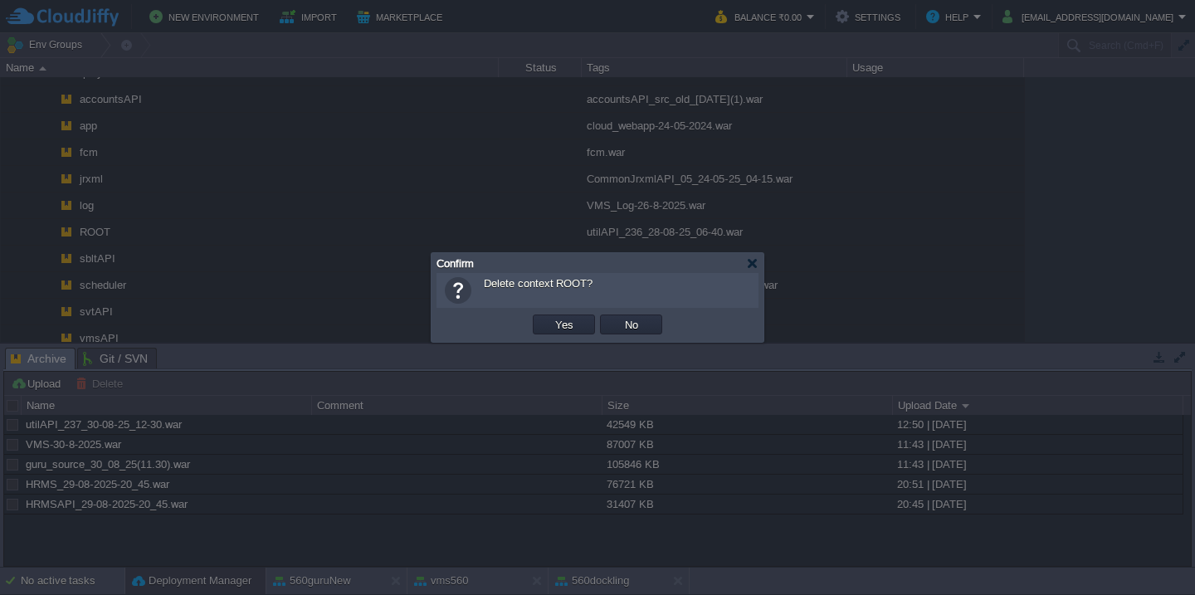
click at [550, 317] on button "Yes" at bounding box center [564, 324] width 28 height 15
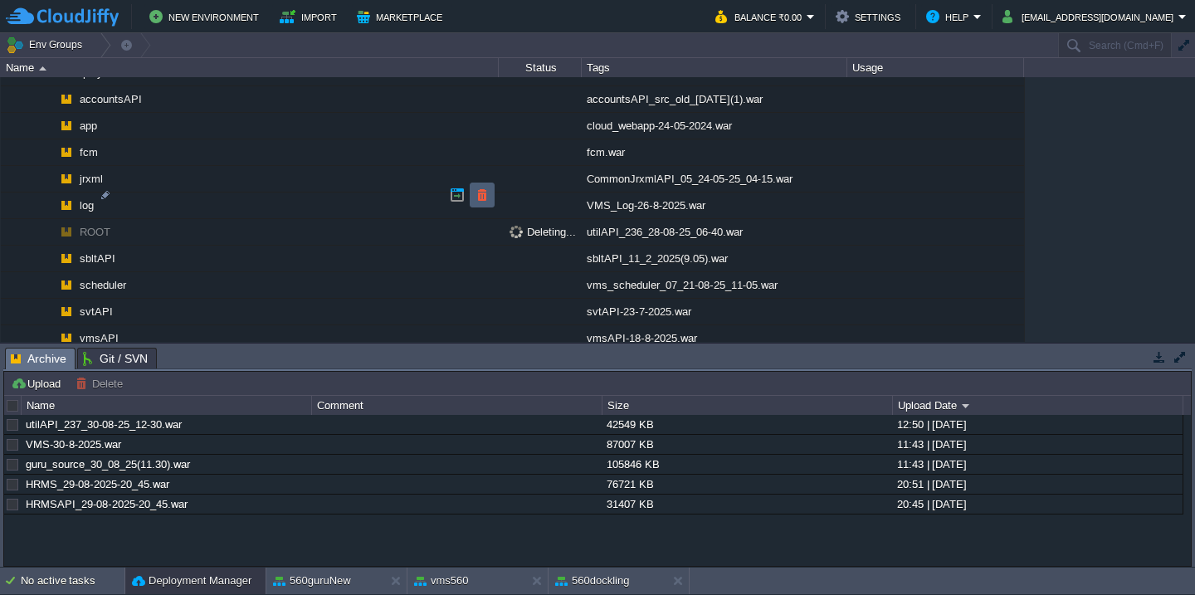
scroll to position [1557, 0]
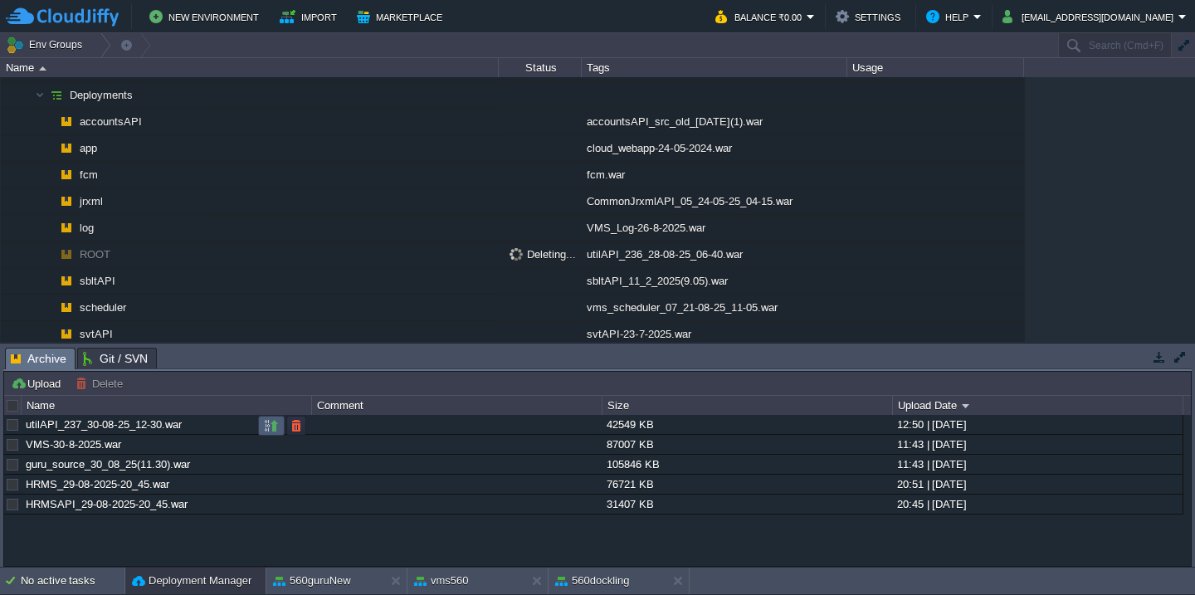
click at [268, 423] on button "button" at bounding box center [271, 425] width 15 height 15
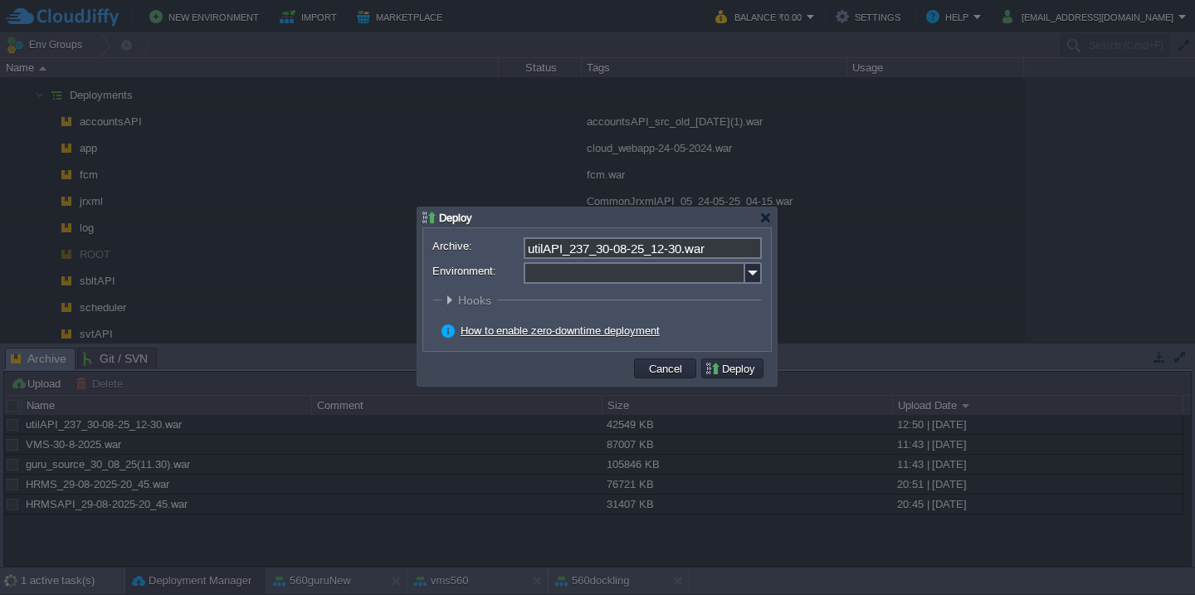
click at [623, 281] on input "Environment:" at bounding box center [635, 273] width 222 height 22
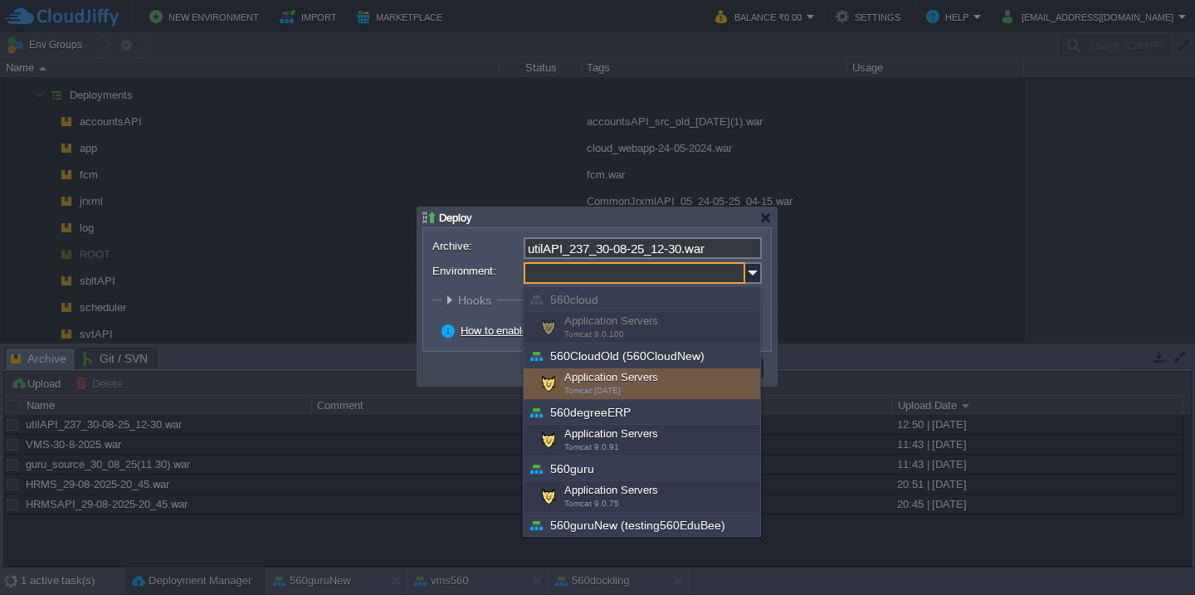
scroll to position [541, 0]
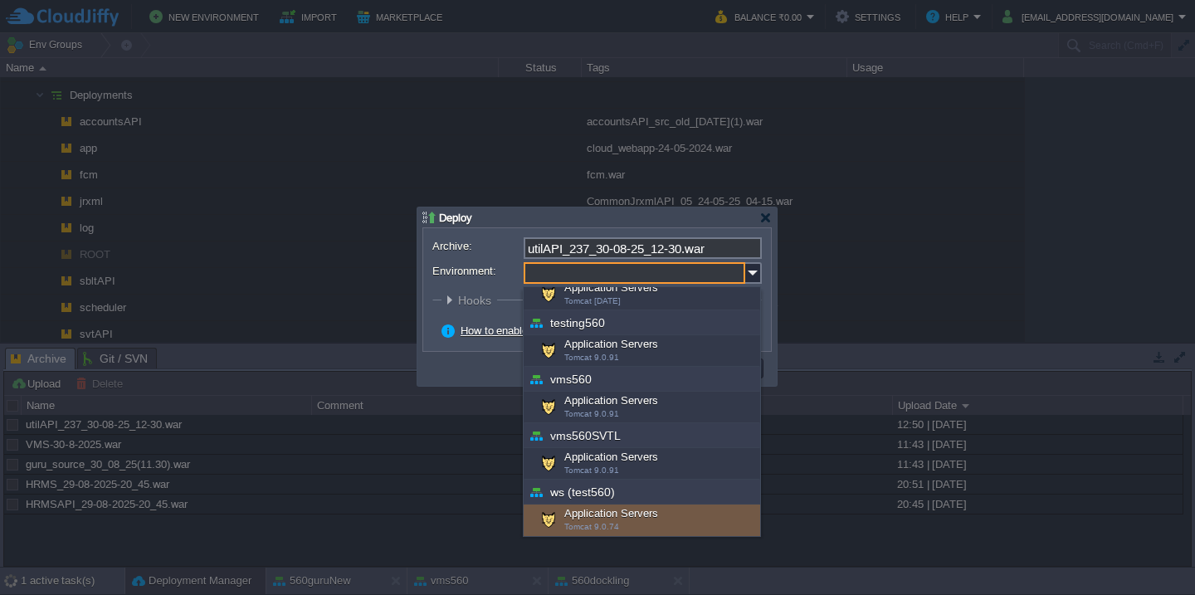
click at [579, 518] on div "Application Servers Tomcat 9.0.74" at bounding box center [642, 521] width 237 height 32
type input "Application Servers (ws (test560))"
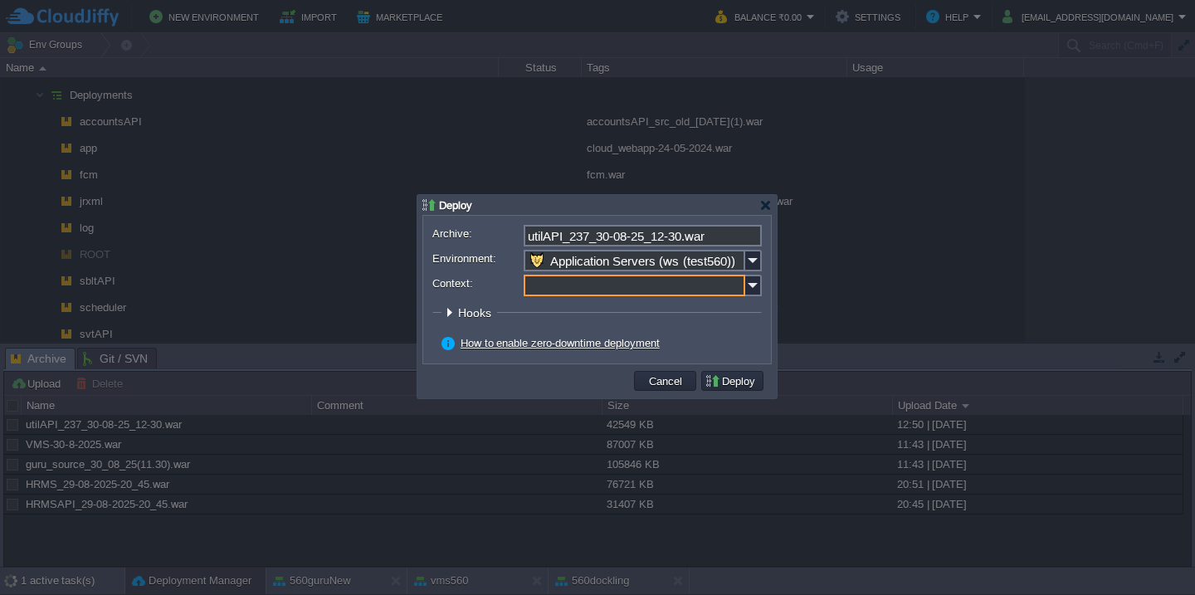
click button "Pre" at bounding box center [0, 0] width 0 height 0
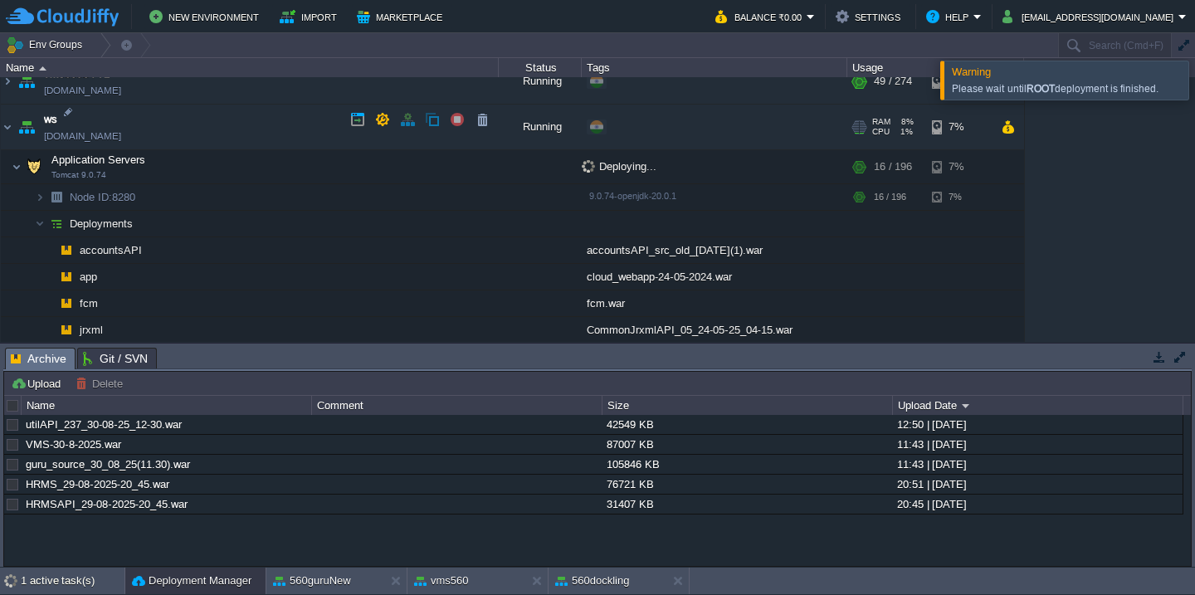
scroll to position [1401, 0]
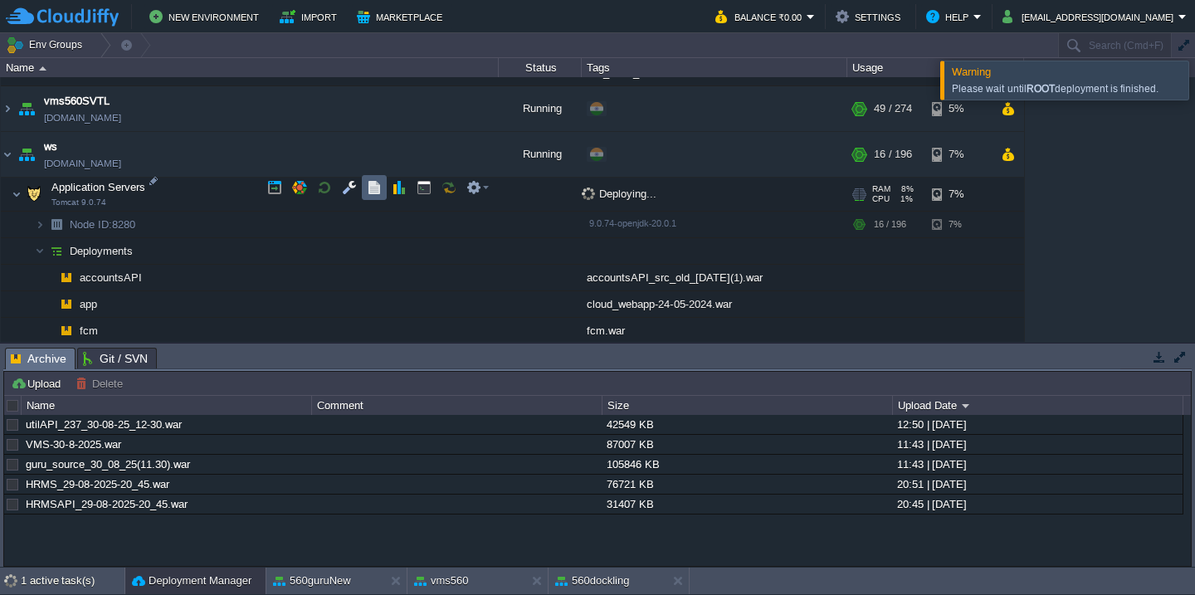
click at [367, 193] on button "button" at bounding box center [374, 187] width 15 height 15
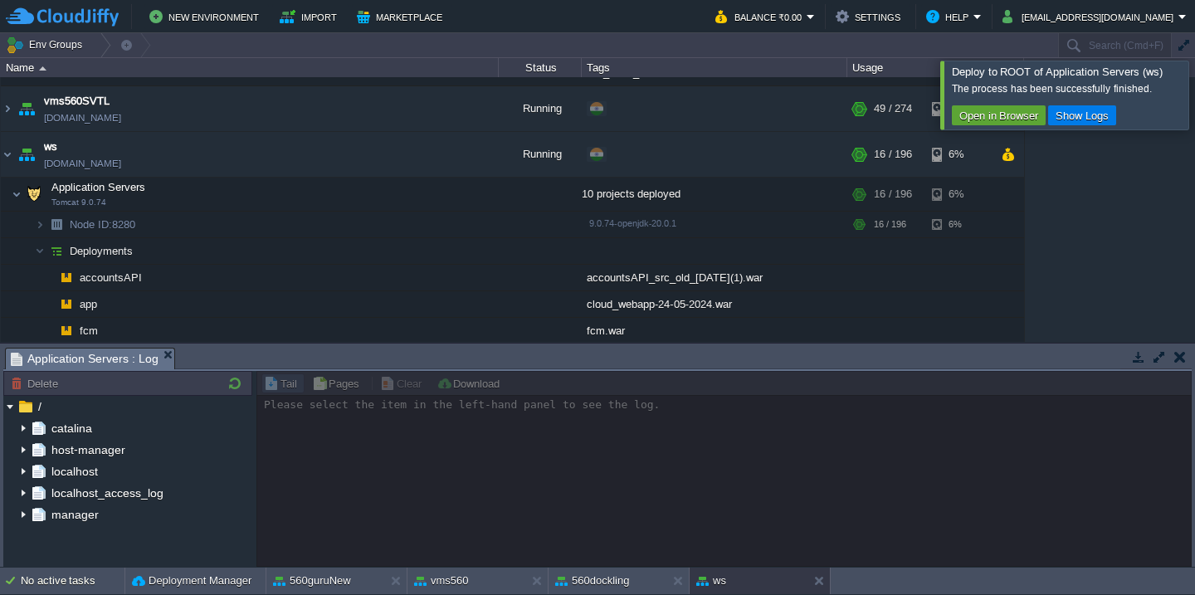
scroll to position [1470, 0]
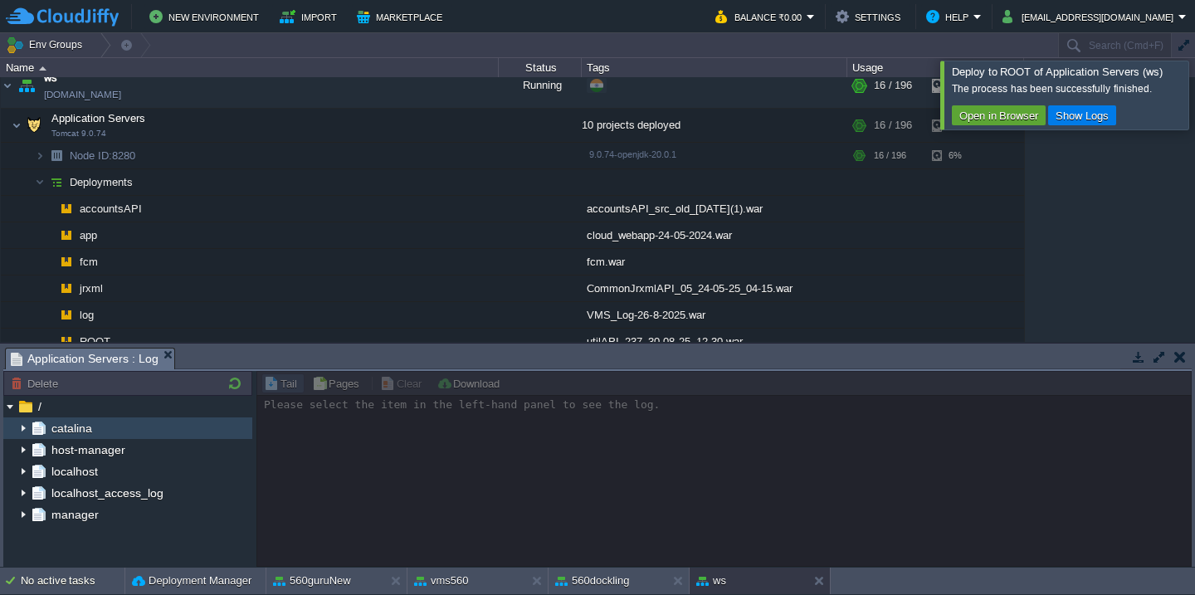
click at [20, 429] on img at bounding box center [23, 429] width 13 height 22
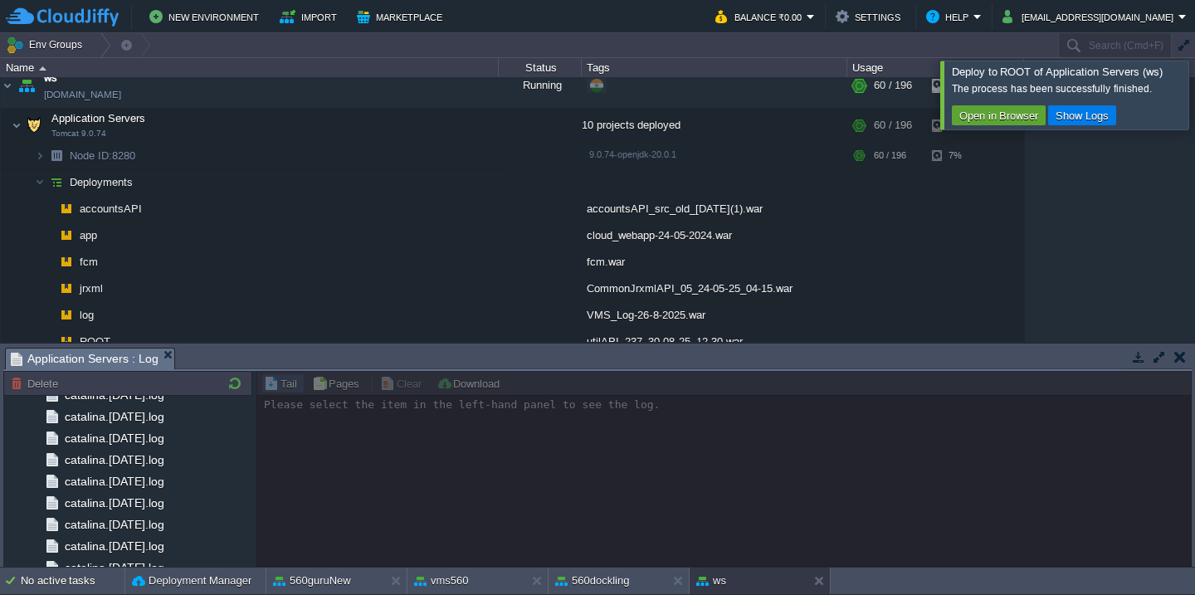
scroll to position [1945, 0]
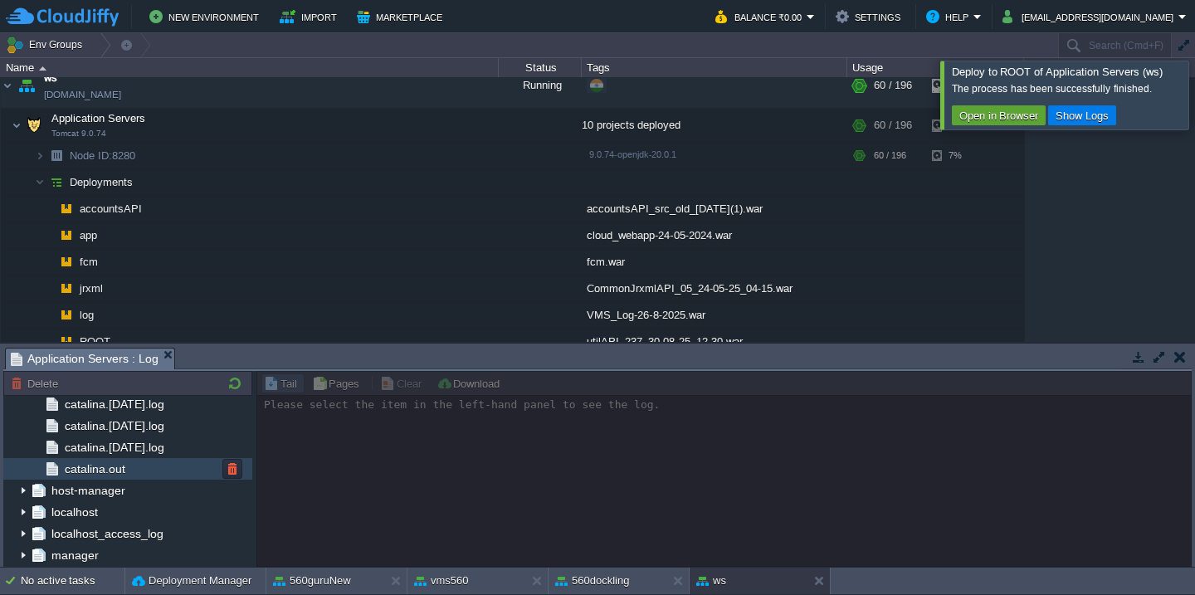
click at [181, 477] on div "catalina.out" at bounding box center [127, 469] width 249 height 22
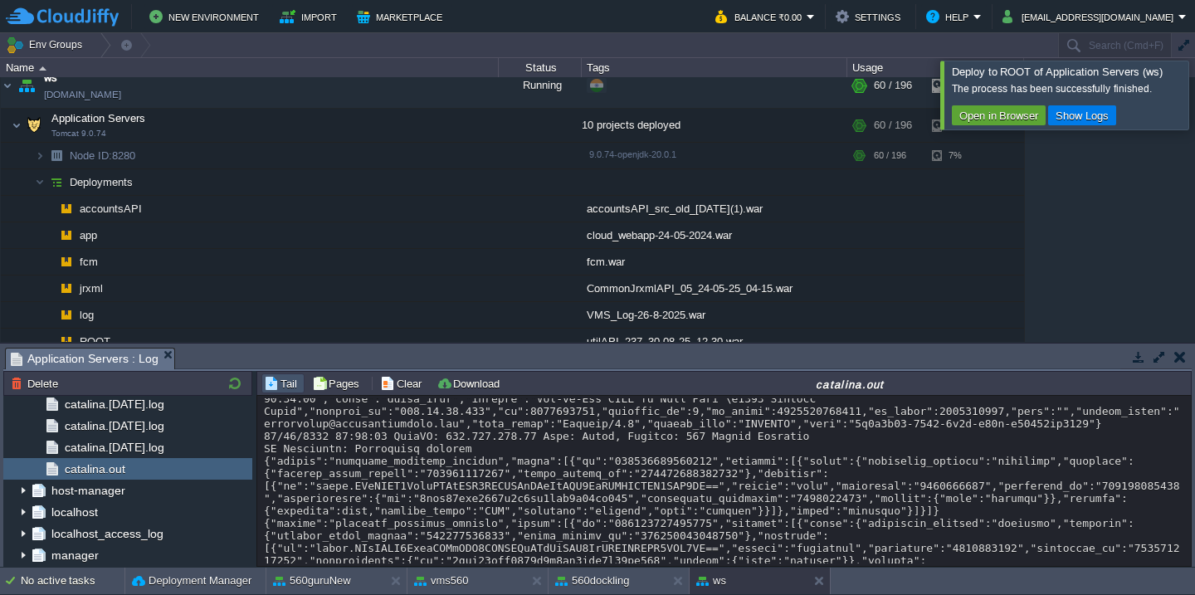
scroll to position [42875, 0]
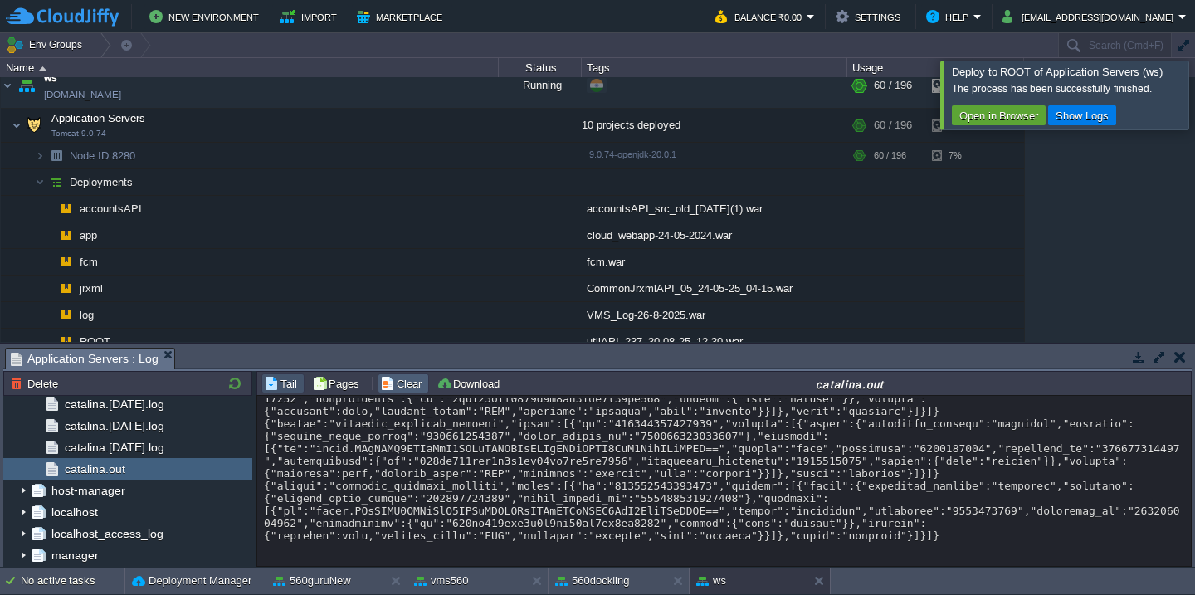
click at [393, 388] on button "Clear" at bounding box center [403, 383] width 46 height 15
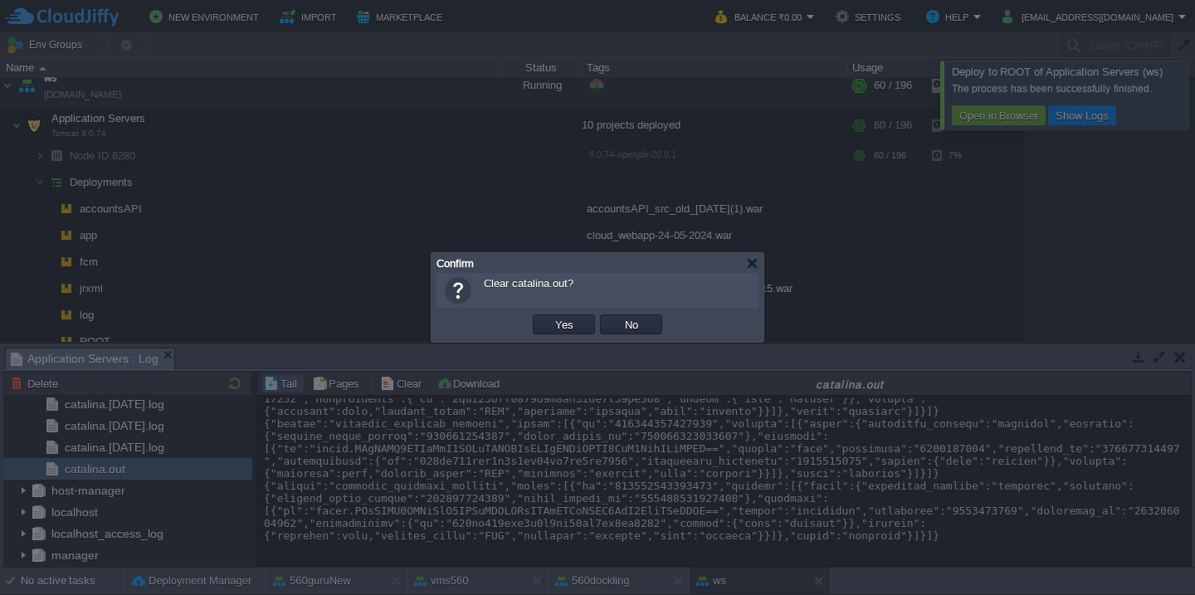
click at [550, 317] on button "Yes" at bounding box center [564, 324] width 28 height 15
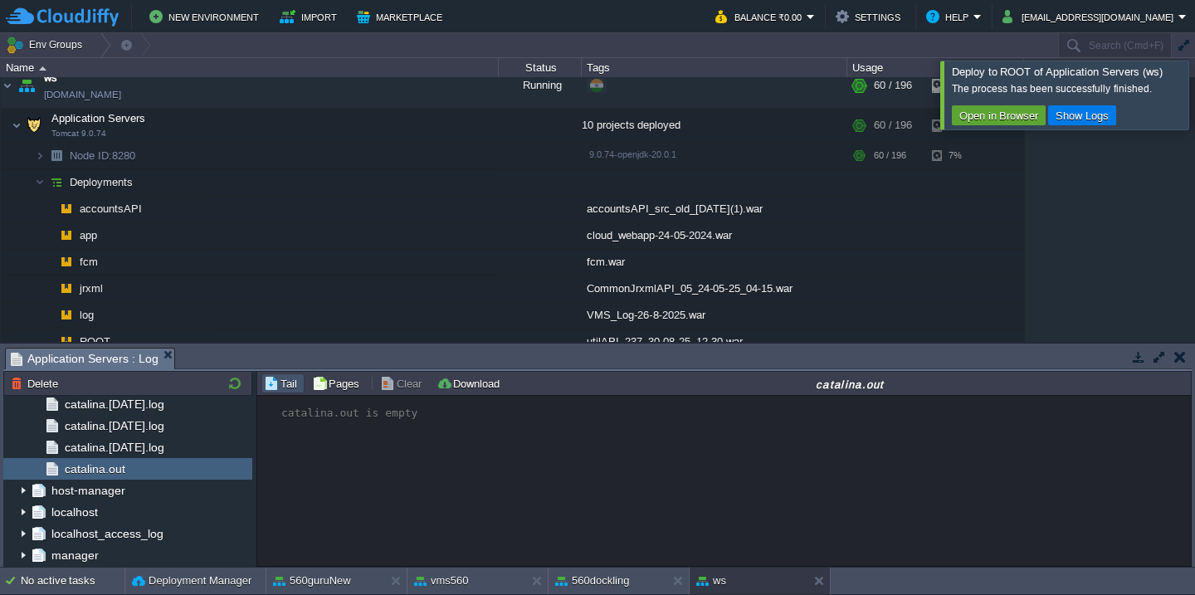
scroll to position [0, 0]
